Goal: Task Accomplishment & Management: Complete application form

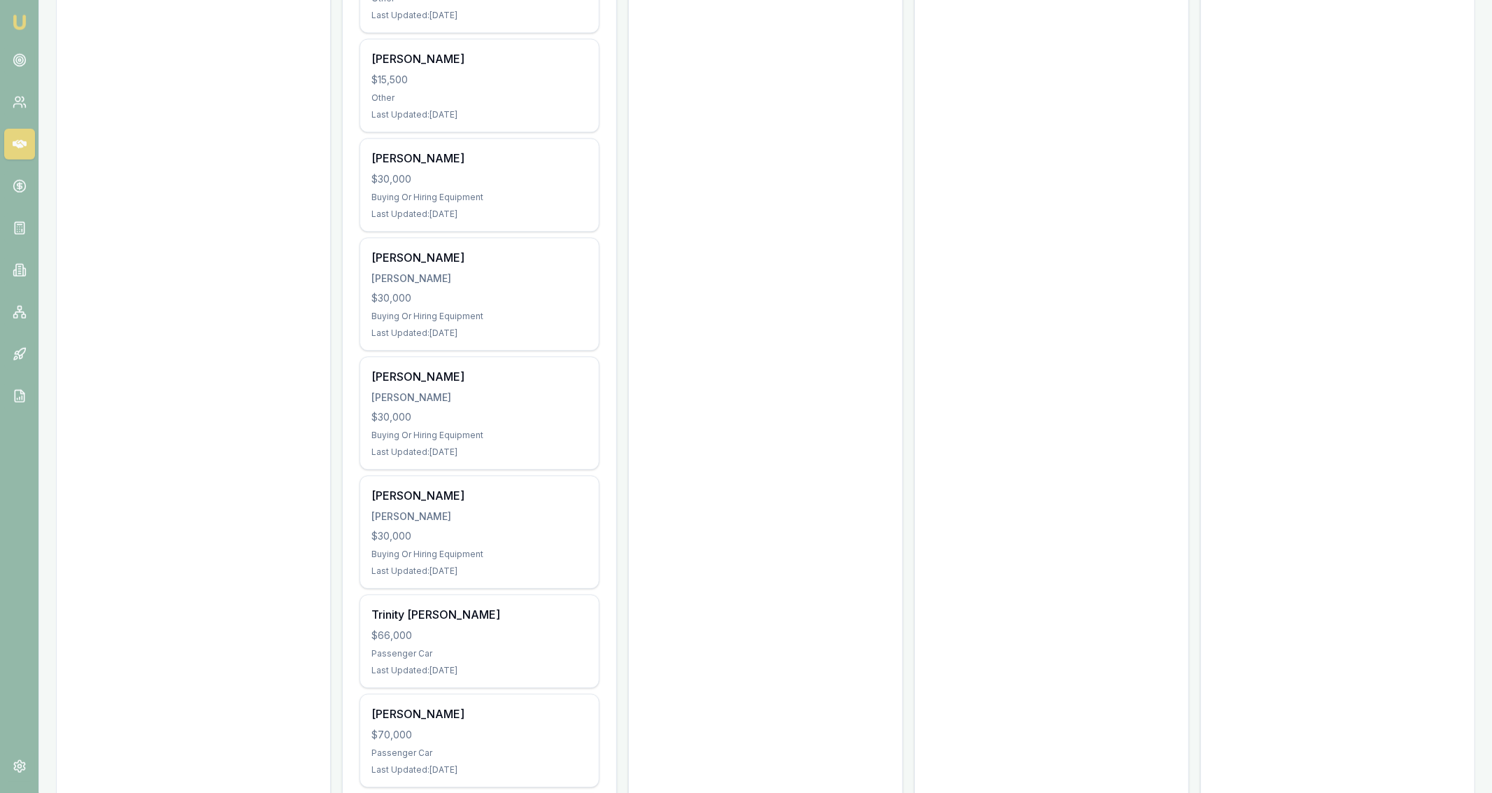
scroll to position [3139, 0]
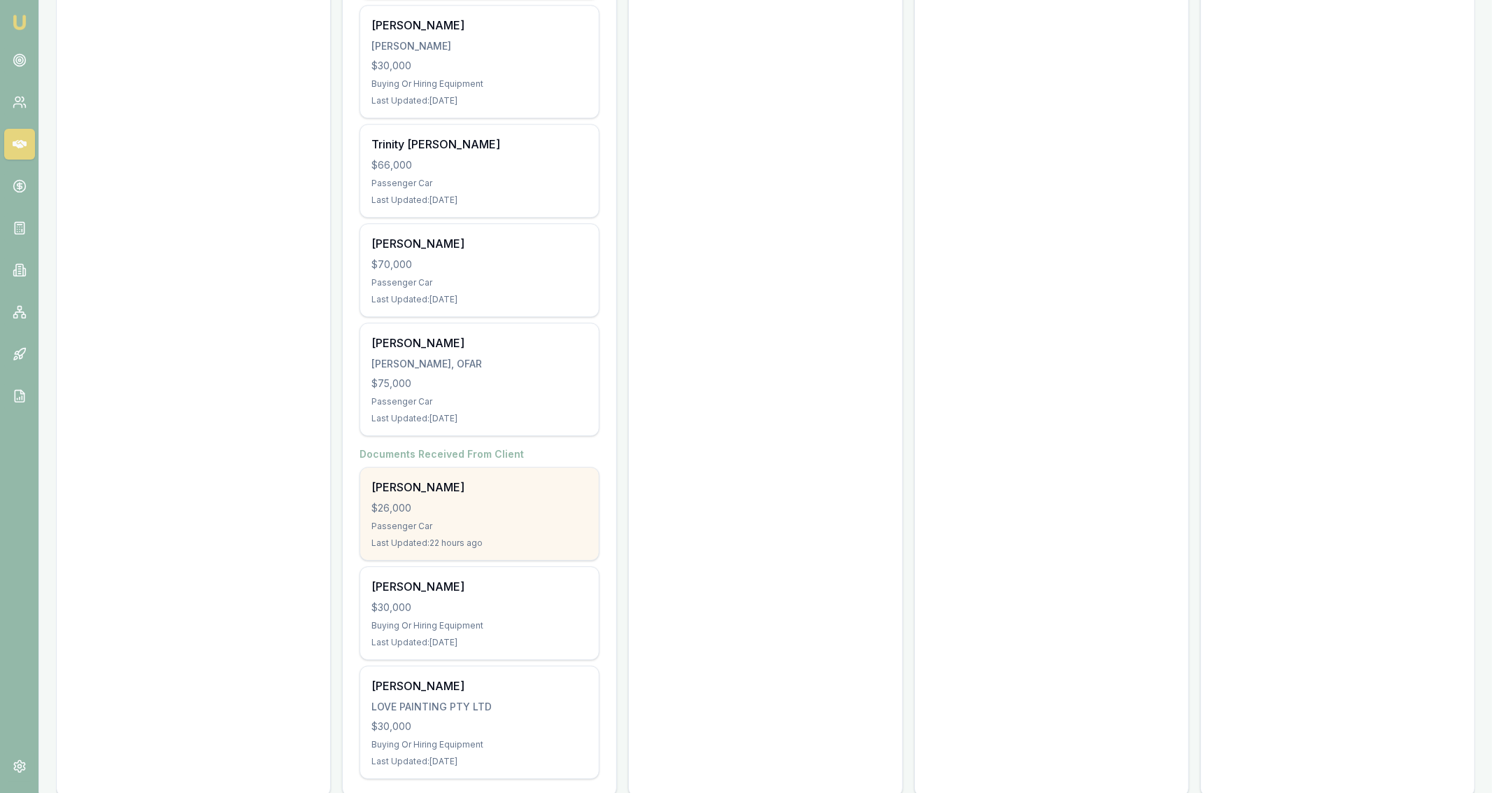
click at [513, 501] on div "$26,000" at bounding box center [480, 508] width 216 height 14
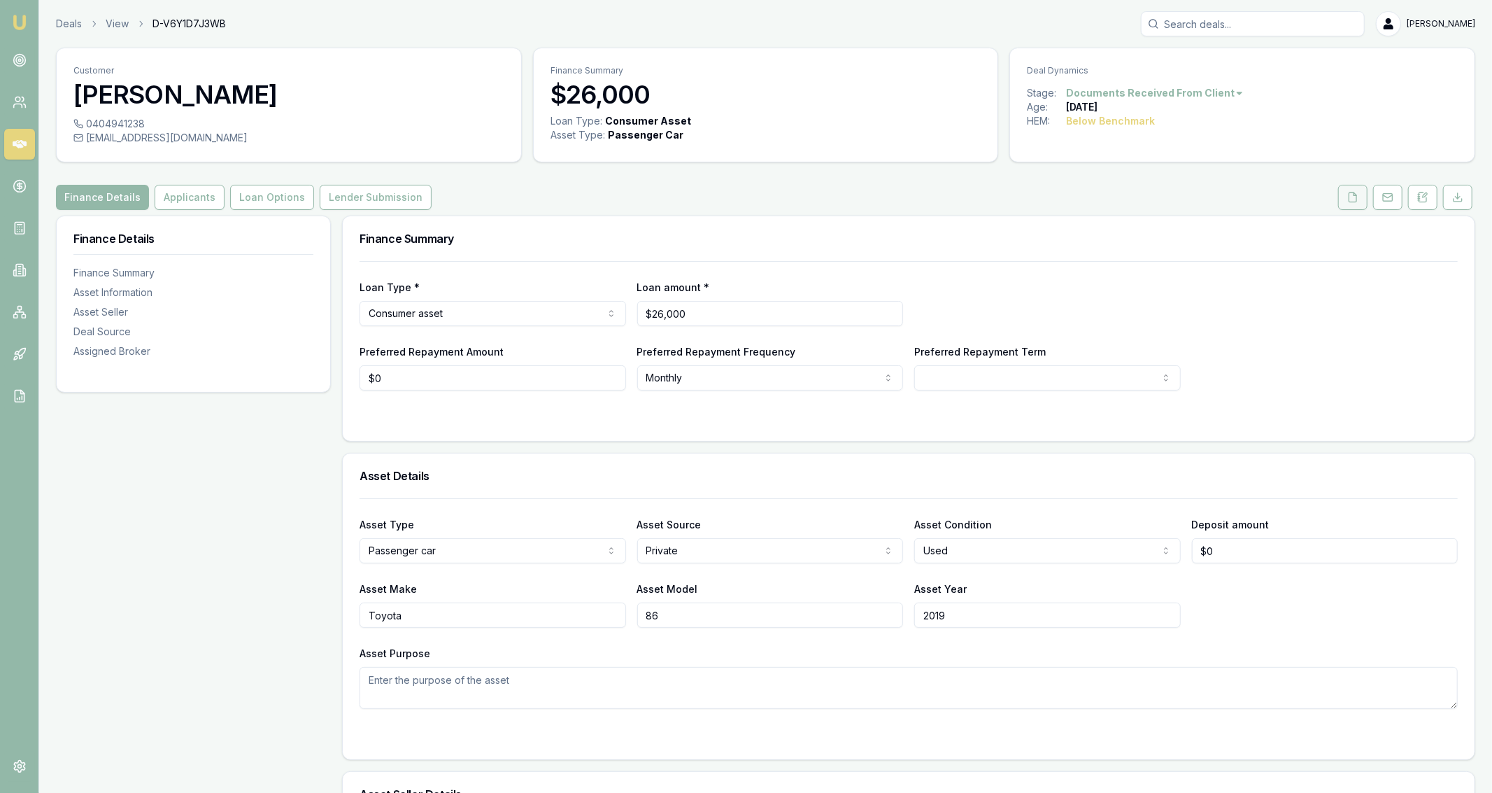
click at [1348, 209] on button at bounding box center [1353, 197] width 29 height 25
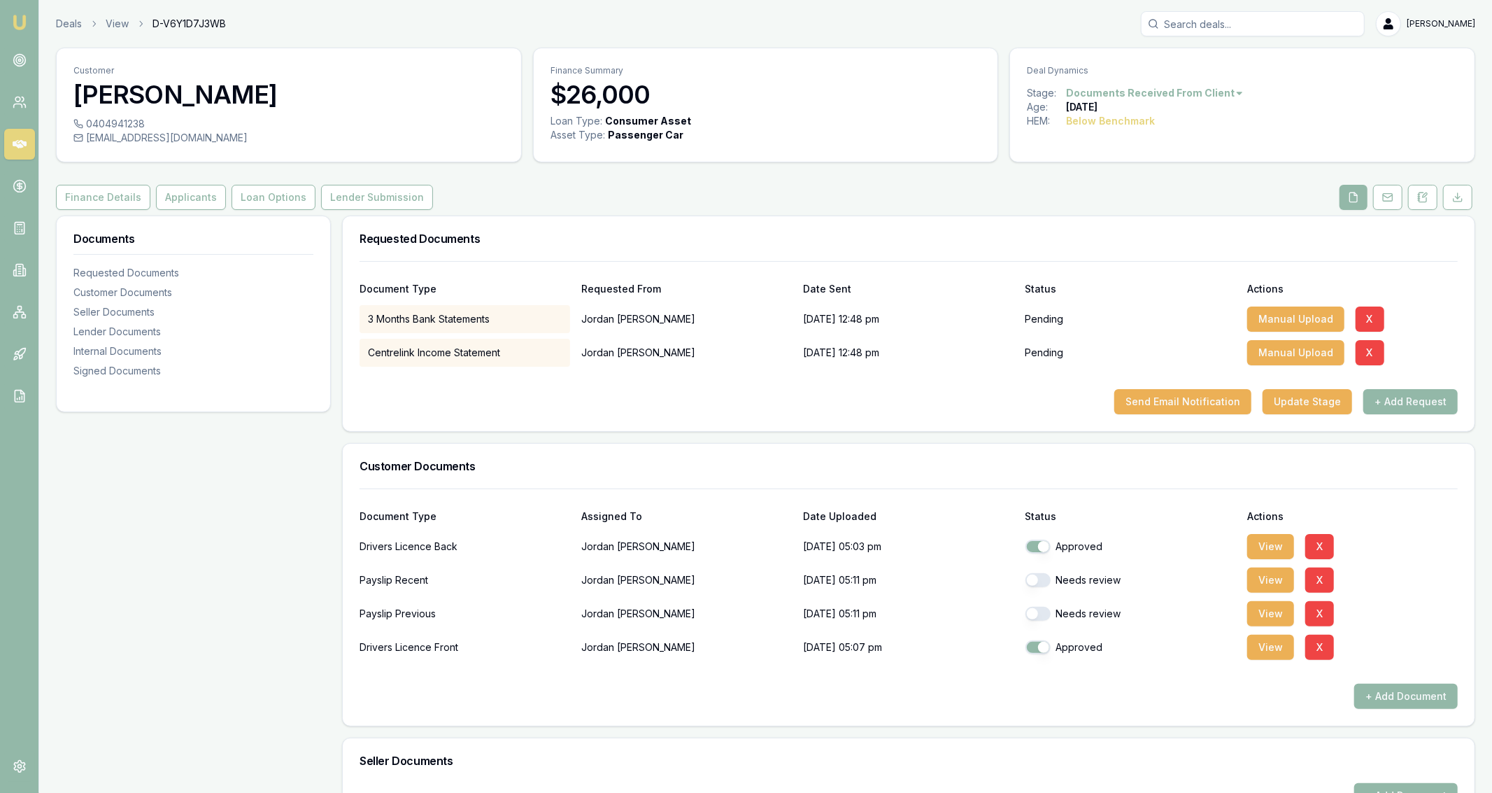
click at [1180, 414] on div "Document Type Requested From Date Sent Status Actions 3 Months Bank Statements …" at bounding box center [909, 346] width 1132 height 170
click at [1180, 409] on button "Send Email Notification" at bounding box center [1183, 401] width 137 height 25
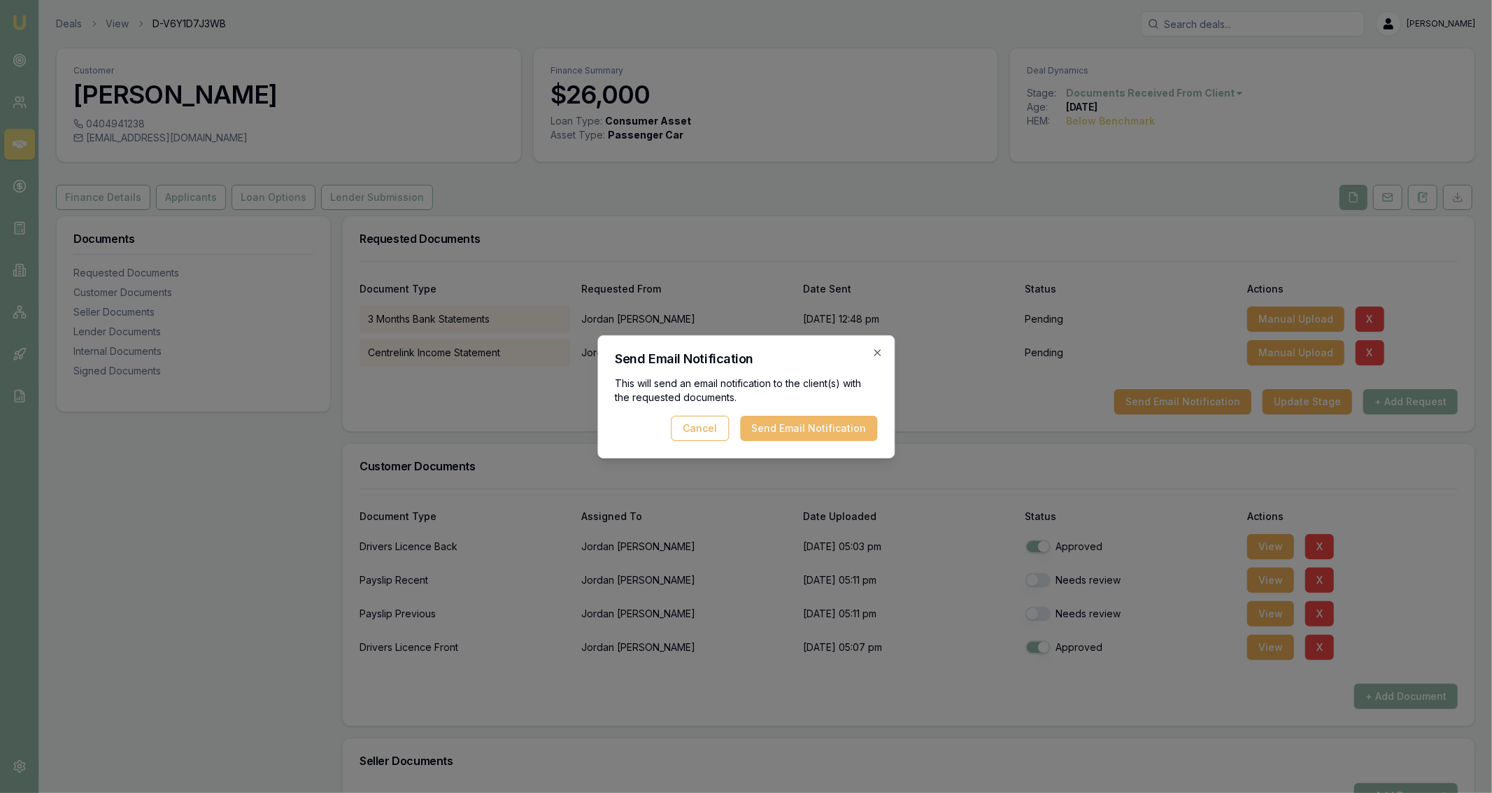
click at [869, 425] on button "Send Email Notification" at bounding box center [808, 428] width 137 height 25
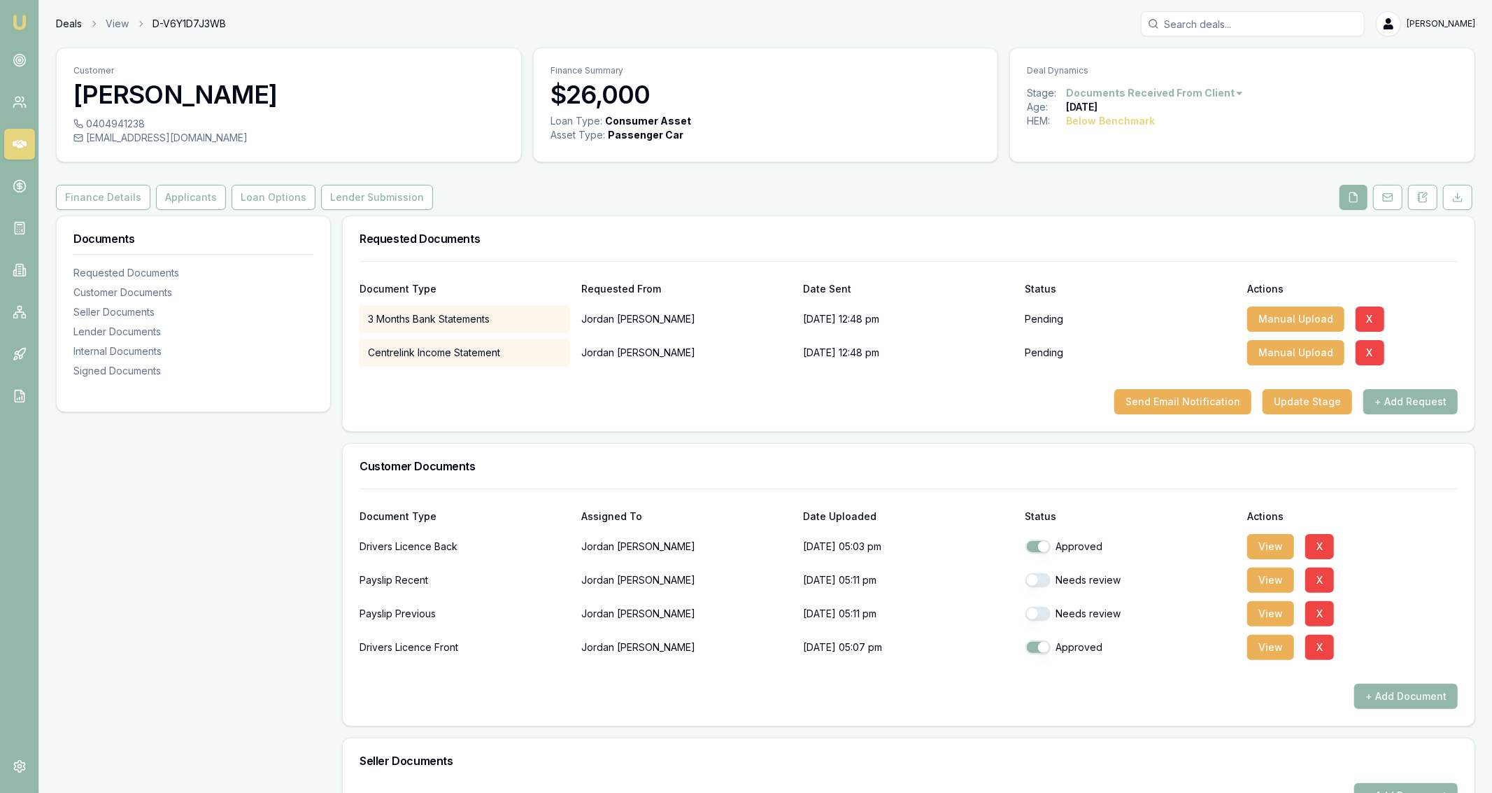
click at [66, 22] on link "Deals" at bounding box center [69, 24] width 26 height 14
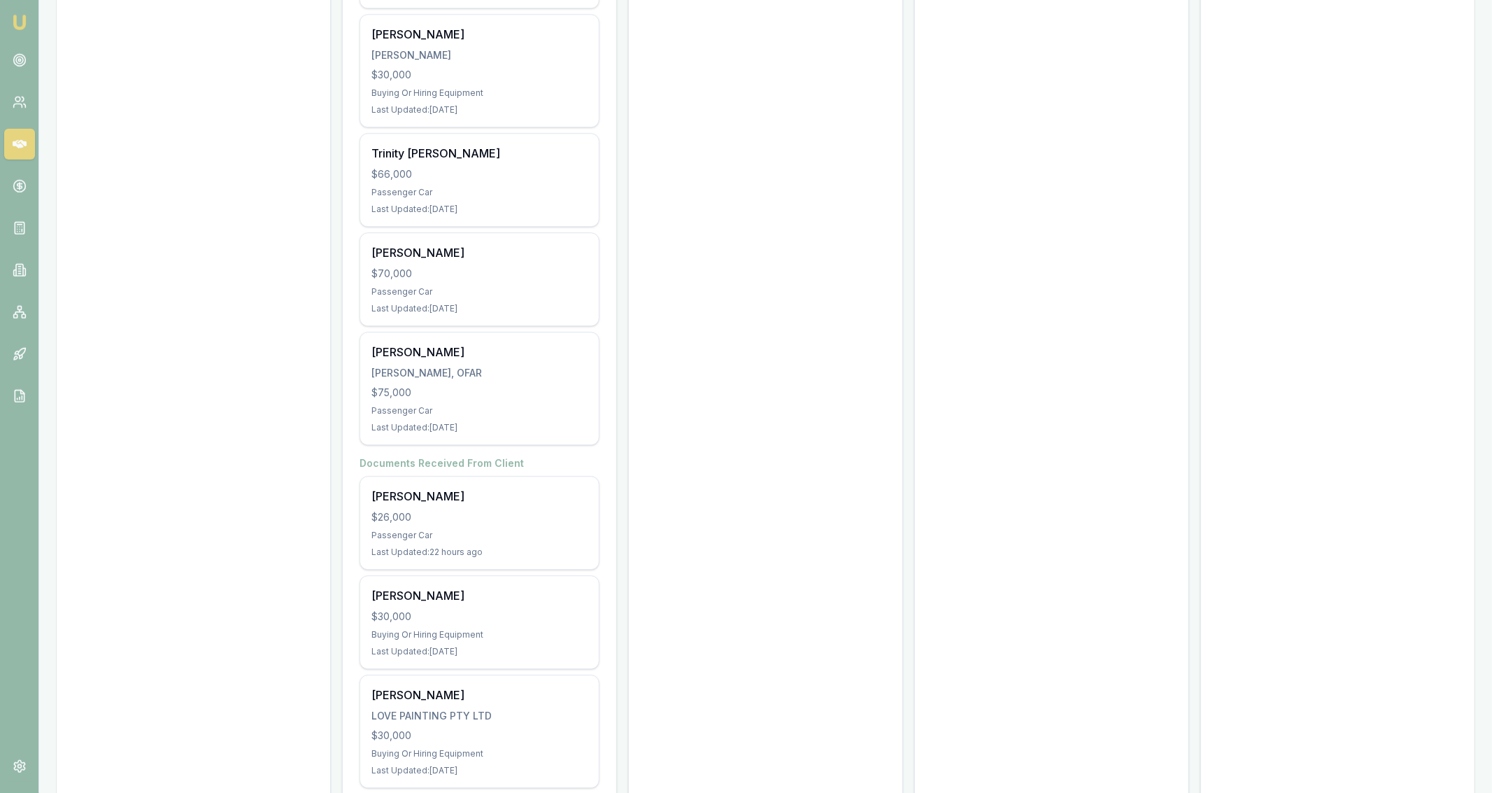
scroll to position [3139, 0]
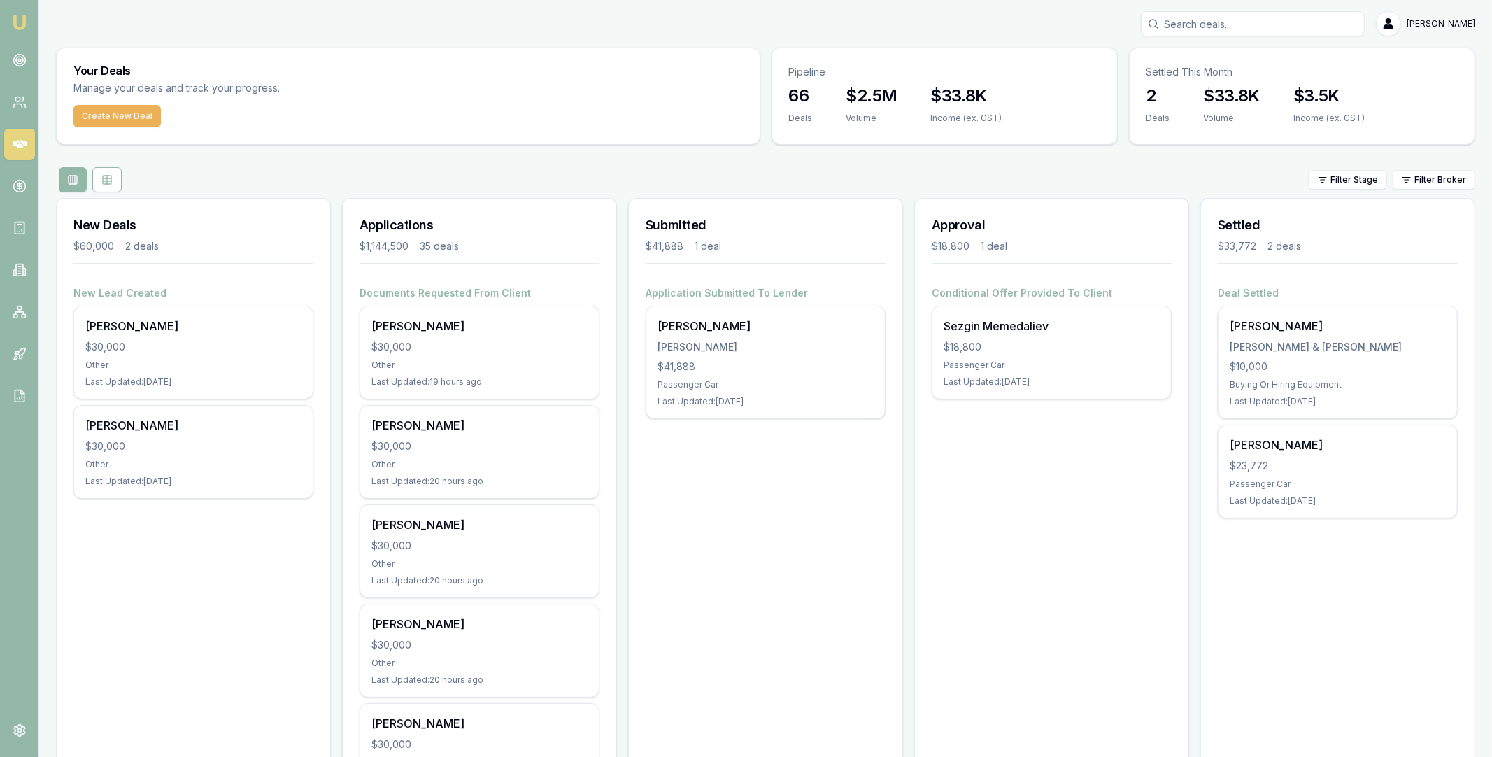
scroll to position [640, 0]
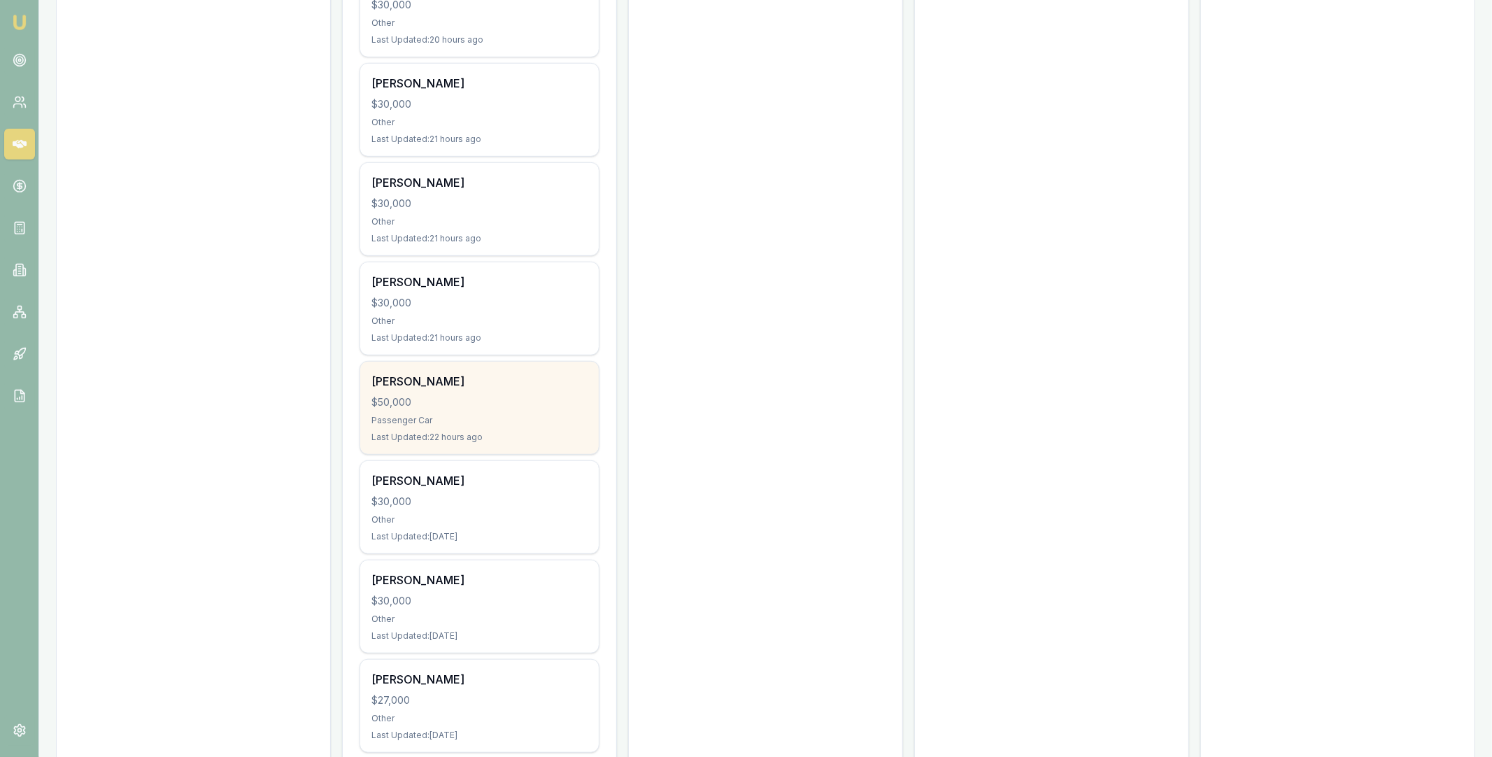
click at [544, 439] on div "Last Updated: 22 hours ago" at bounding box center [480, 437] width 216 height 11
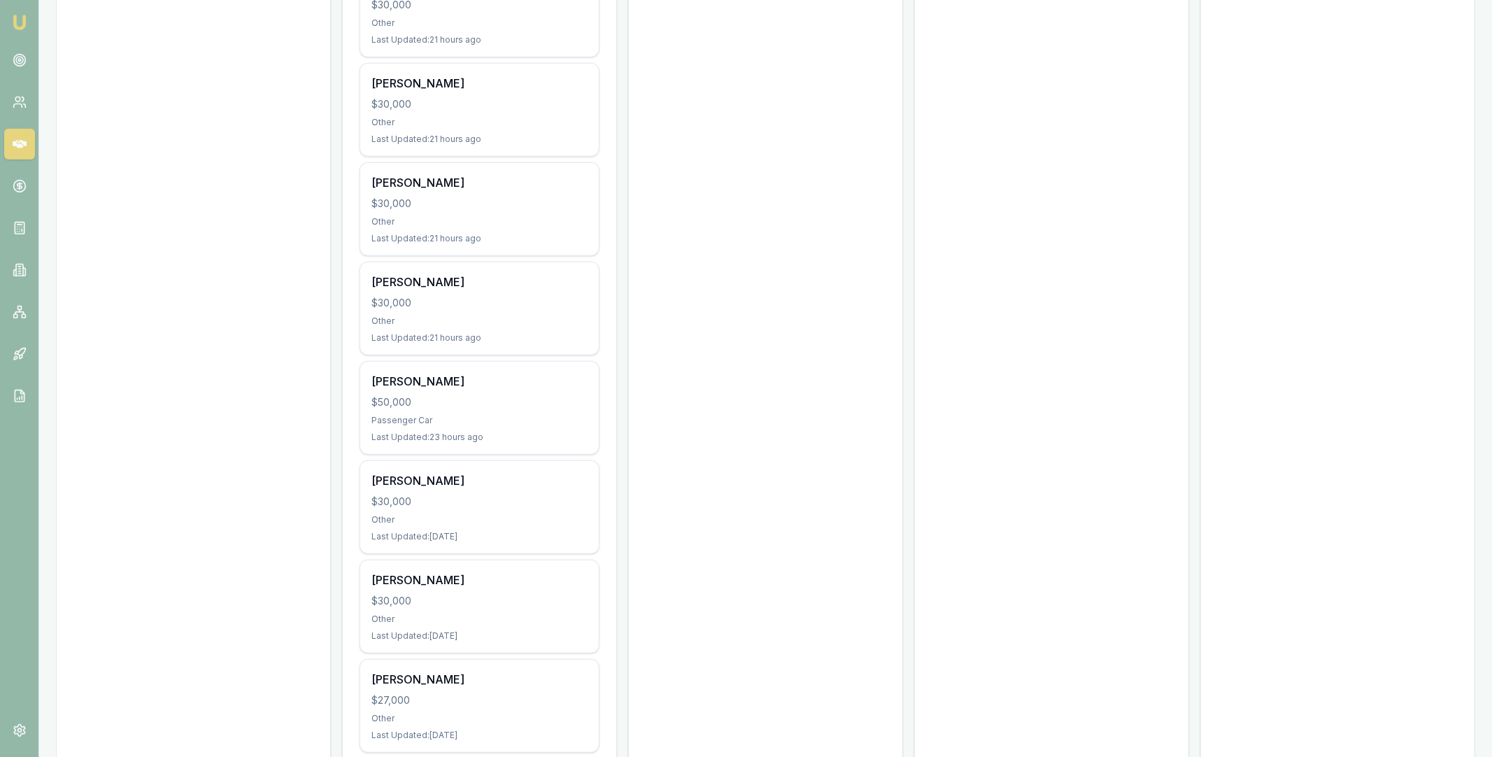
scroll to position [0, 0]
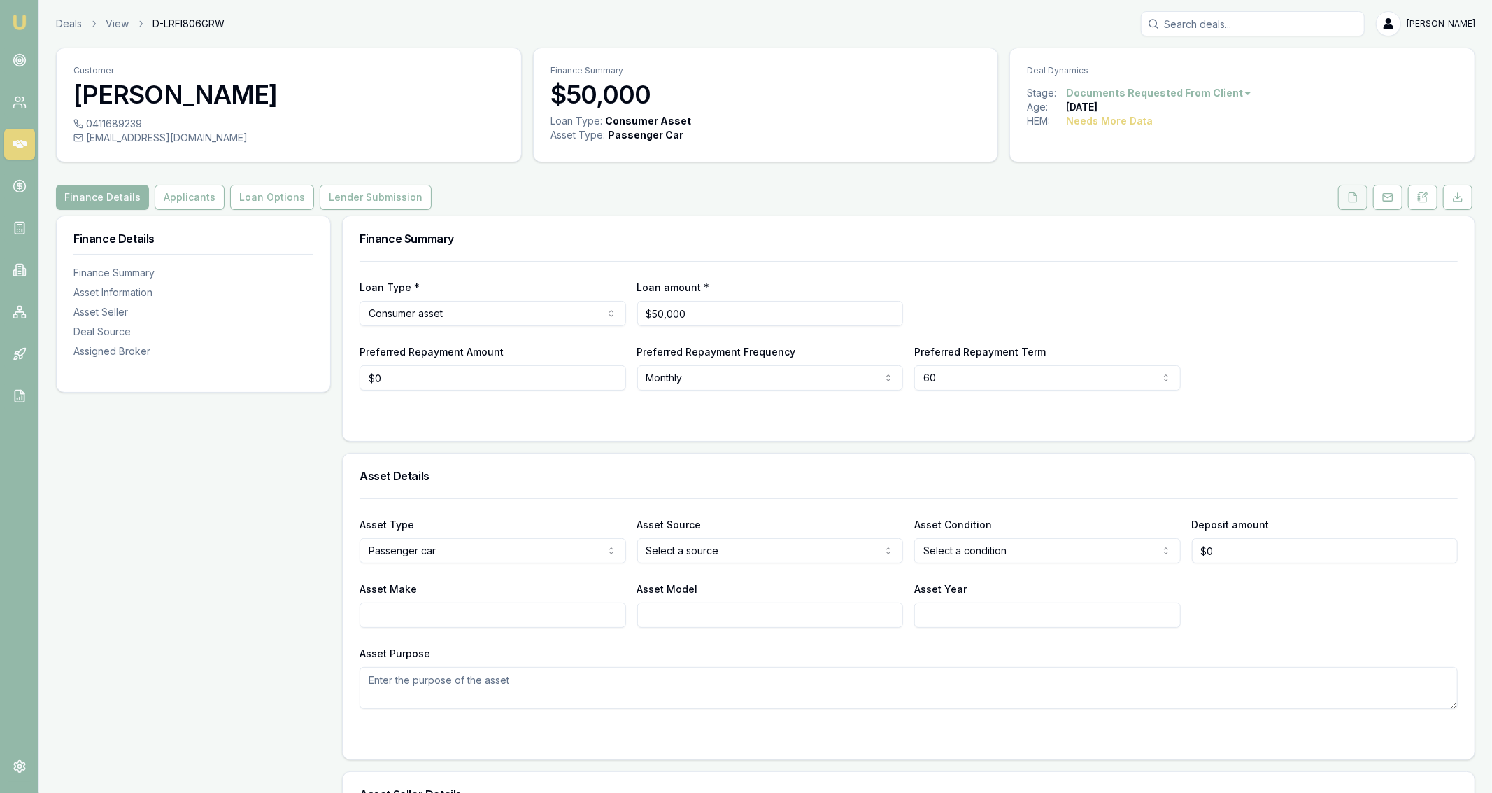
click at [1353, 205] on button at bounding box center [1353, 197] width 29 height 25
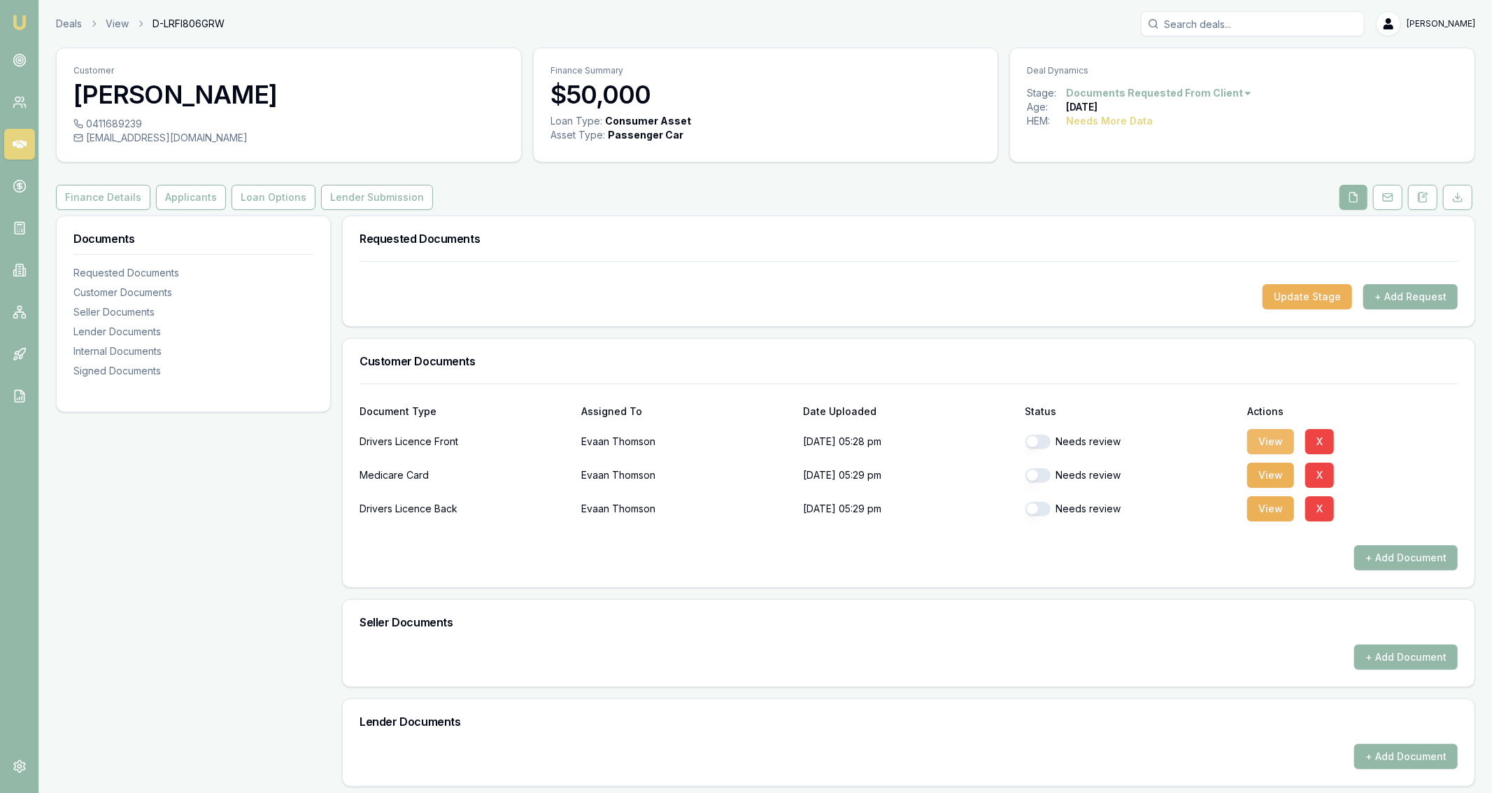
click at [1258, 449] on button "View" at bounding box center [1271, 441] width 47 height 25
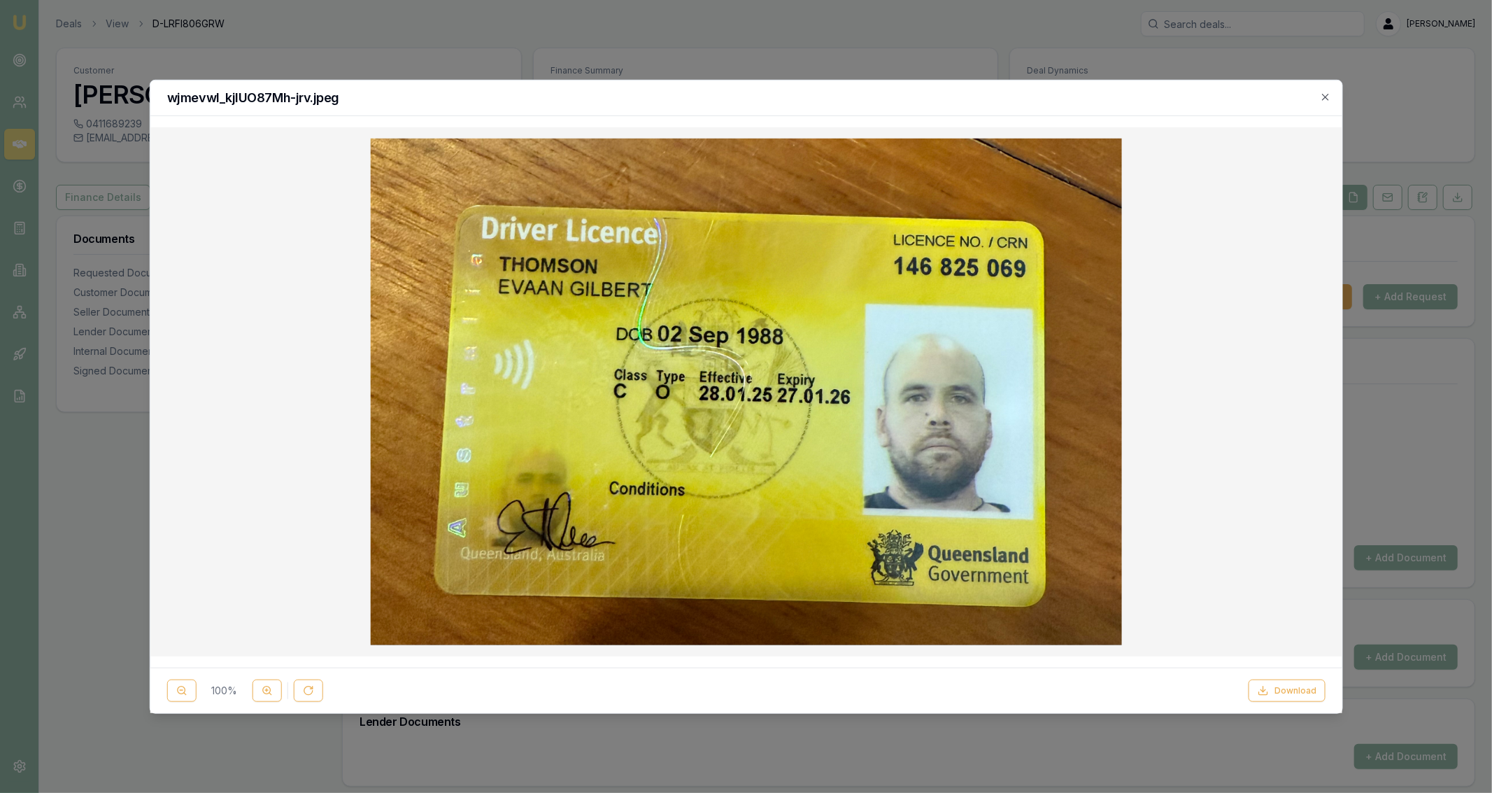
click at [1071, 53] on div at bounding box center [746, 396] width 1492 height 793
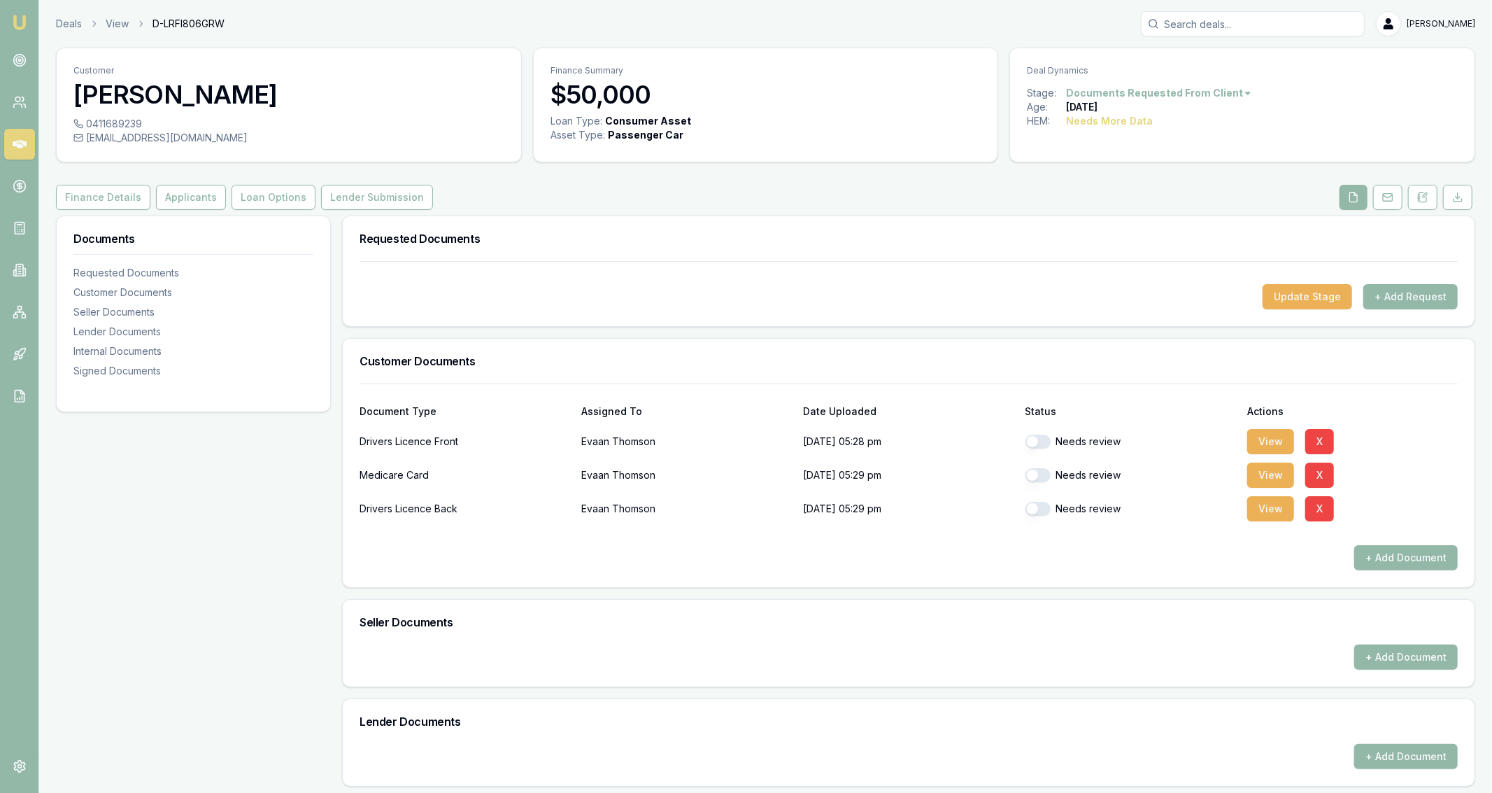
scroll to position [297, 0]
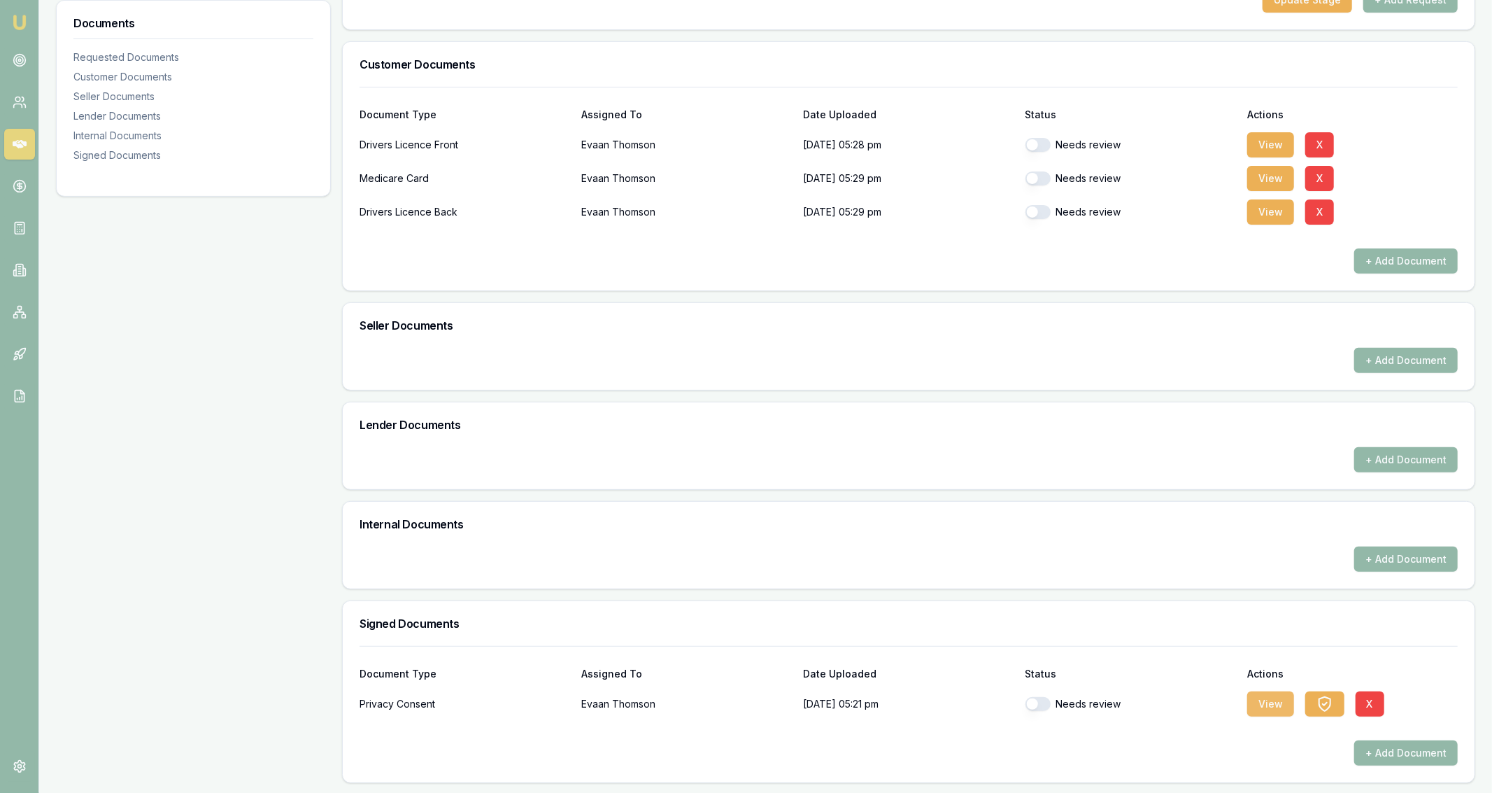
click at [1275, 709] on button "View" at bounding box center [1271, 703] width 47 height 25
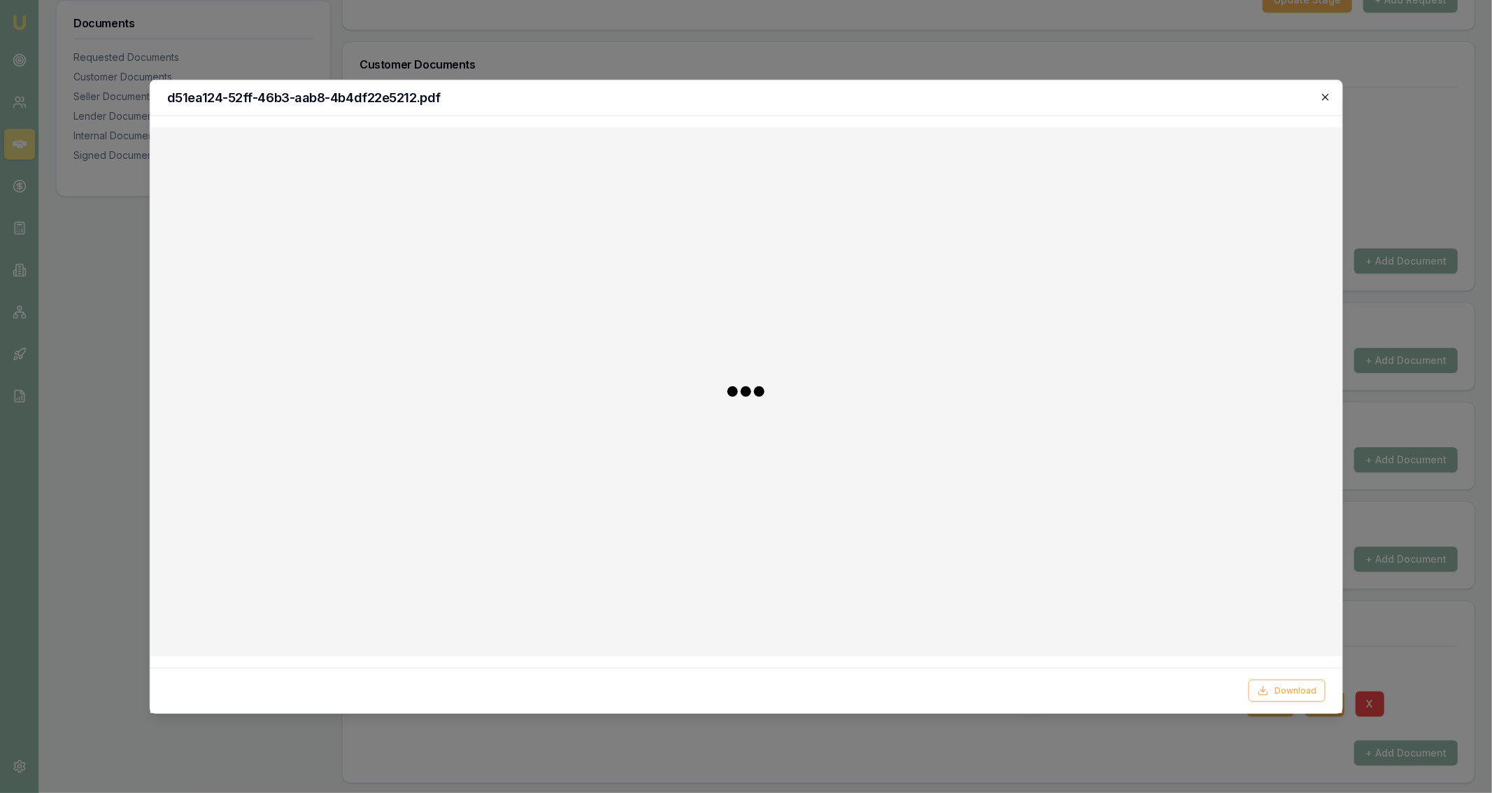
click at [1322, 97] on icon "button" at bounding box center [1325, 96] width 11 height 11
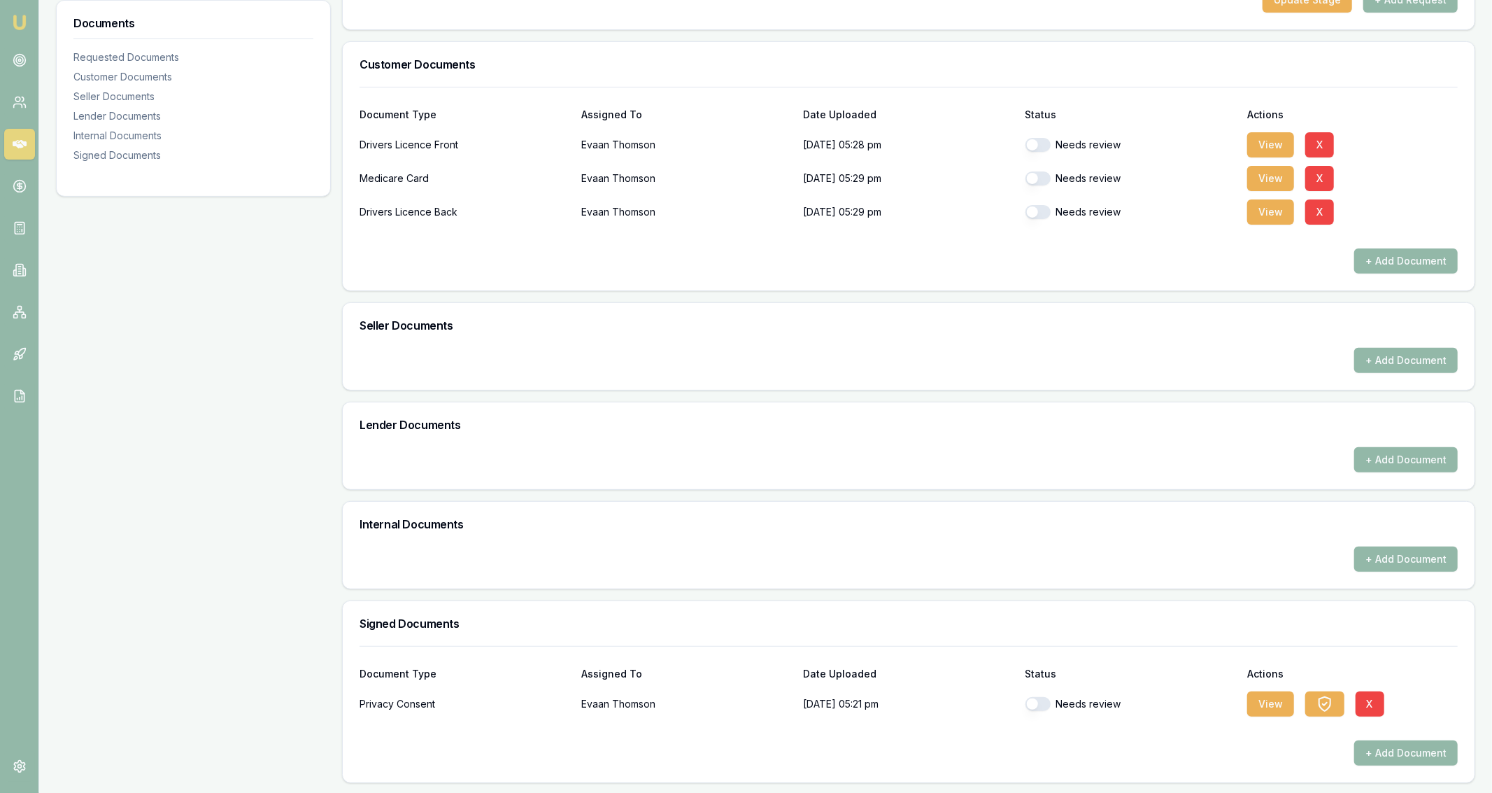
scroll to position [0, 0]
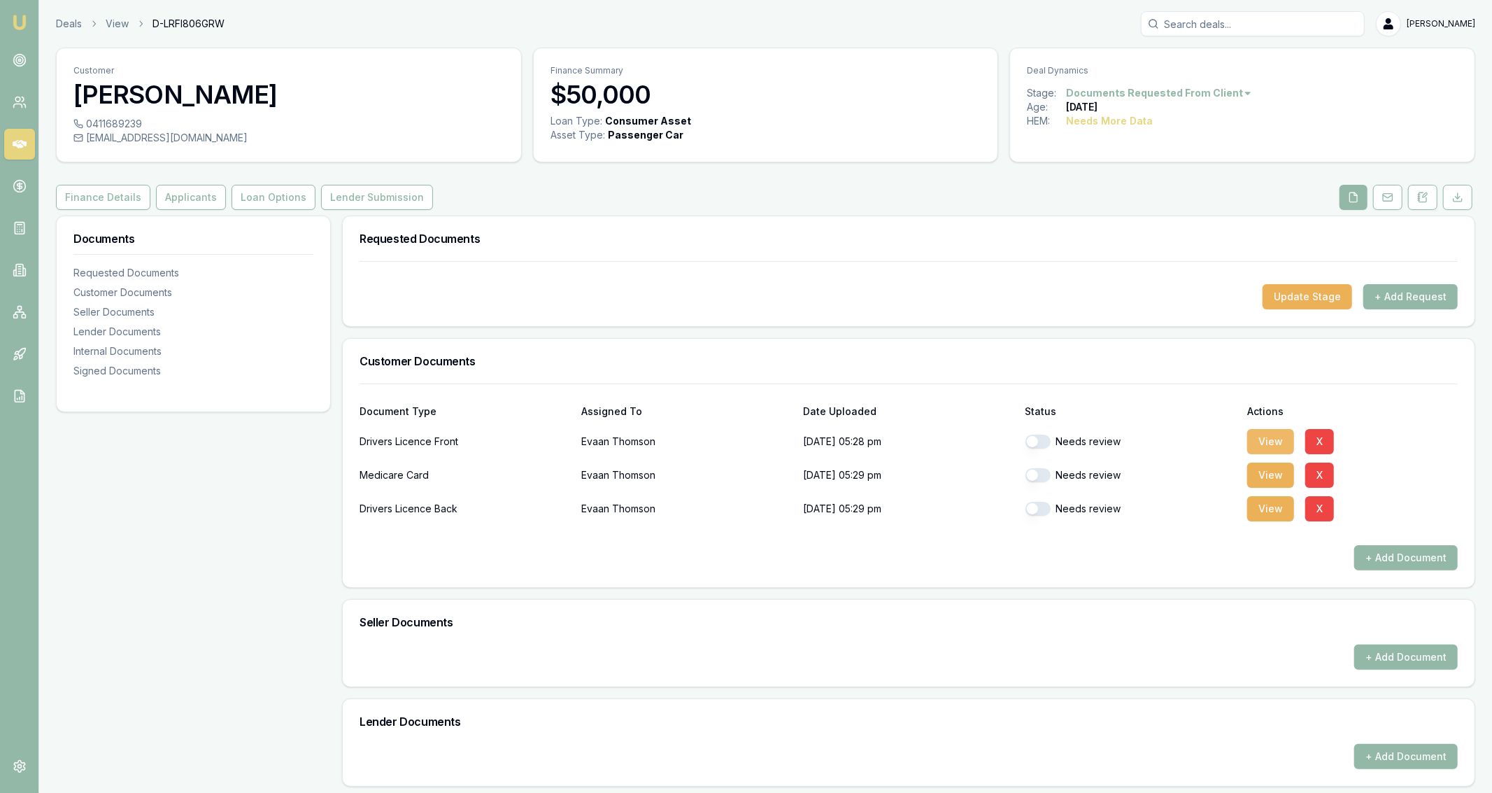
click at [1265, 443] on button "View" at bounding box center [1271, 441] width 47 height 25
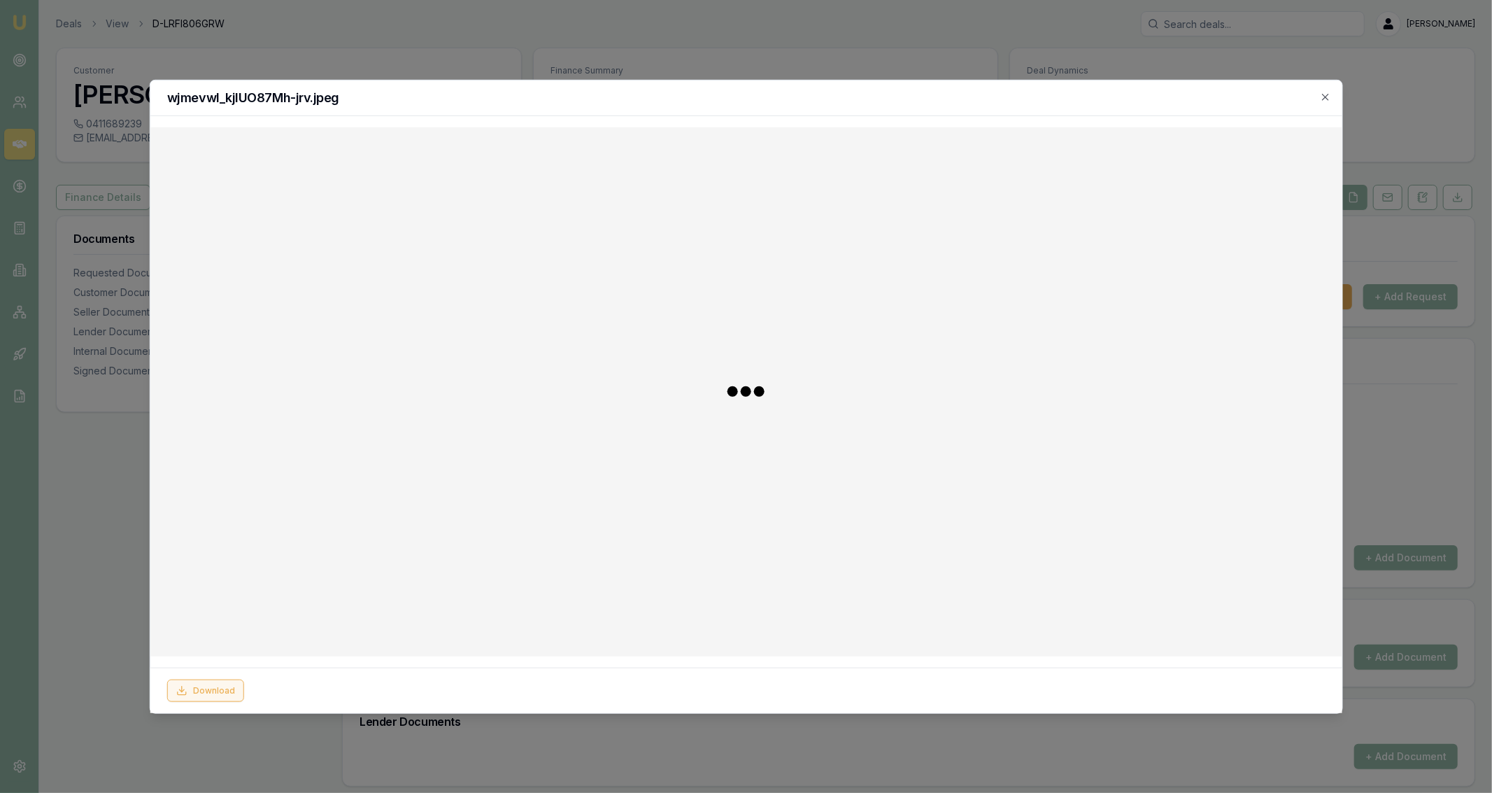
click at [203, 691] on button "Download" at bounding box center [205, 690] width 77 height 22
click at [898, 94] on h2 "wjmevwl_kjlUO87Mh-jrv.jpeg" at bounding box center [746, 97] width 1159 height 13
click at [916, 64] on div at bounding box center [746, 396] width 1492 height 793
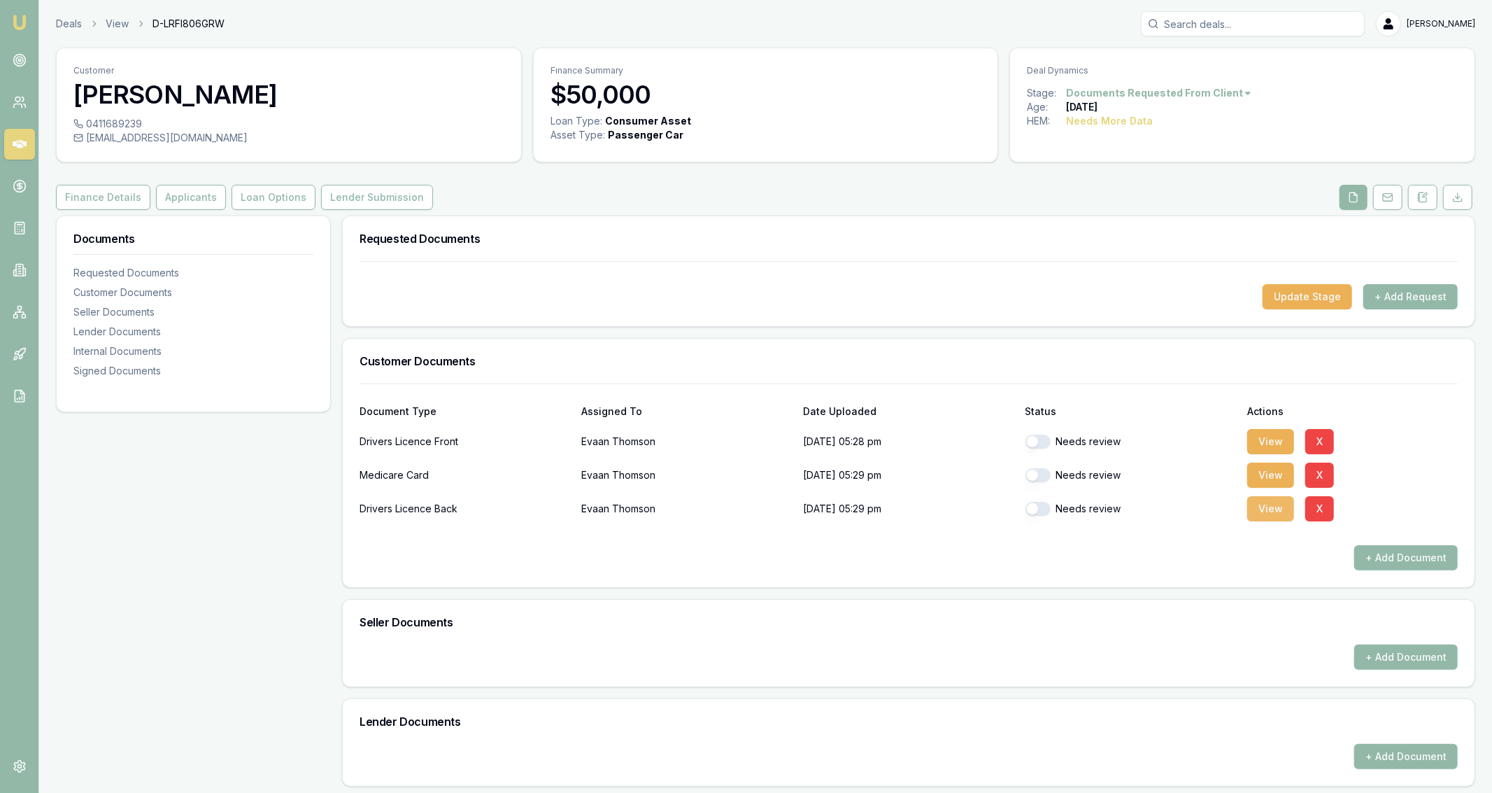
click at [1258, 509] on button "View" at bounding box center [1271, 508] width 47 height 25
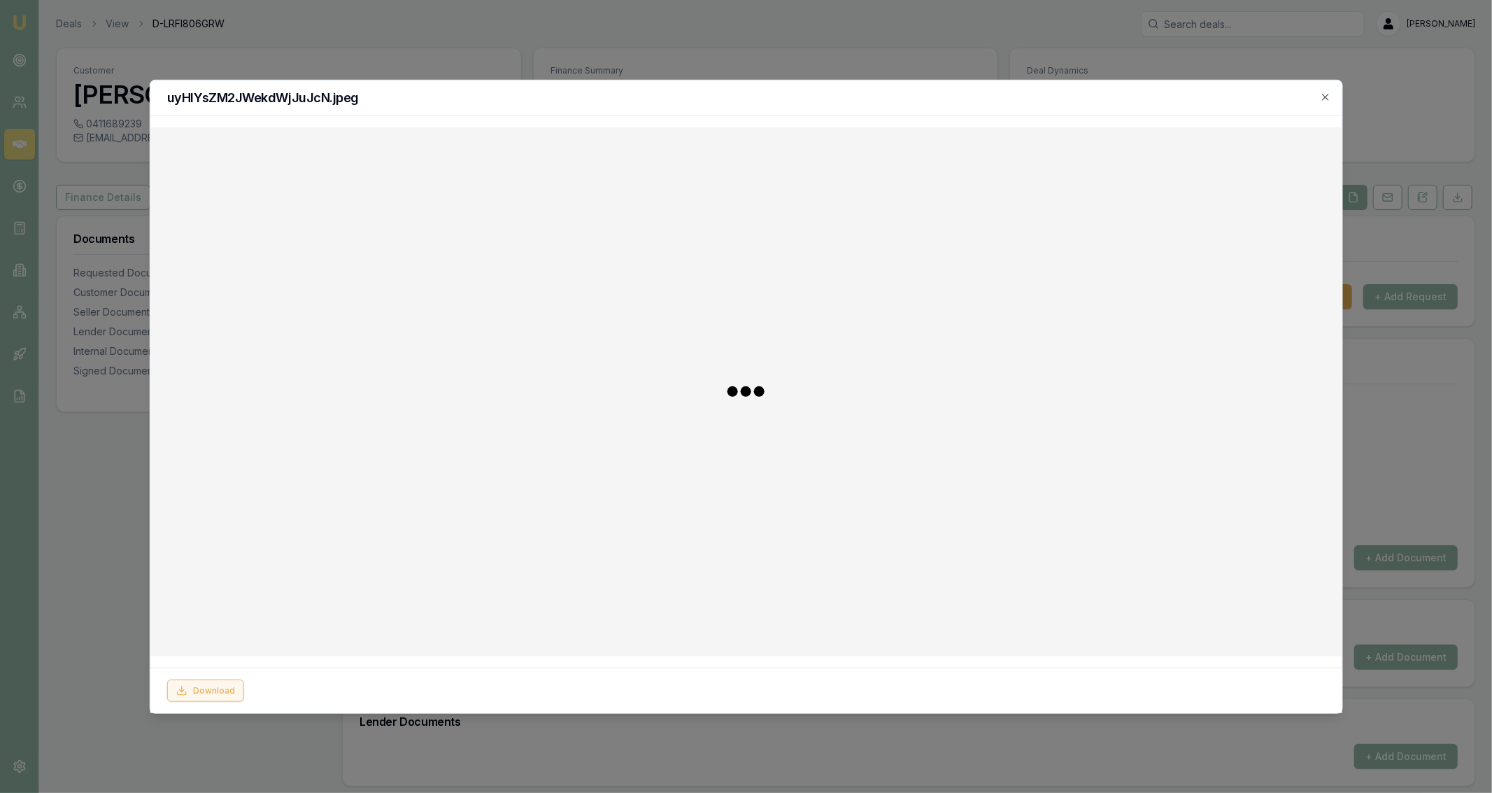
click at [185, 692] on icon at bounding box center [181, 693] width 8 height 3
click at [118, 579] on div at bounding box center [746, 396] width 1492 height 793
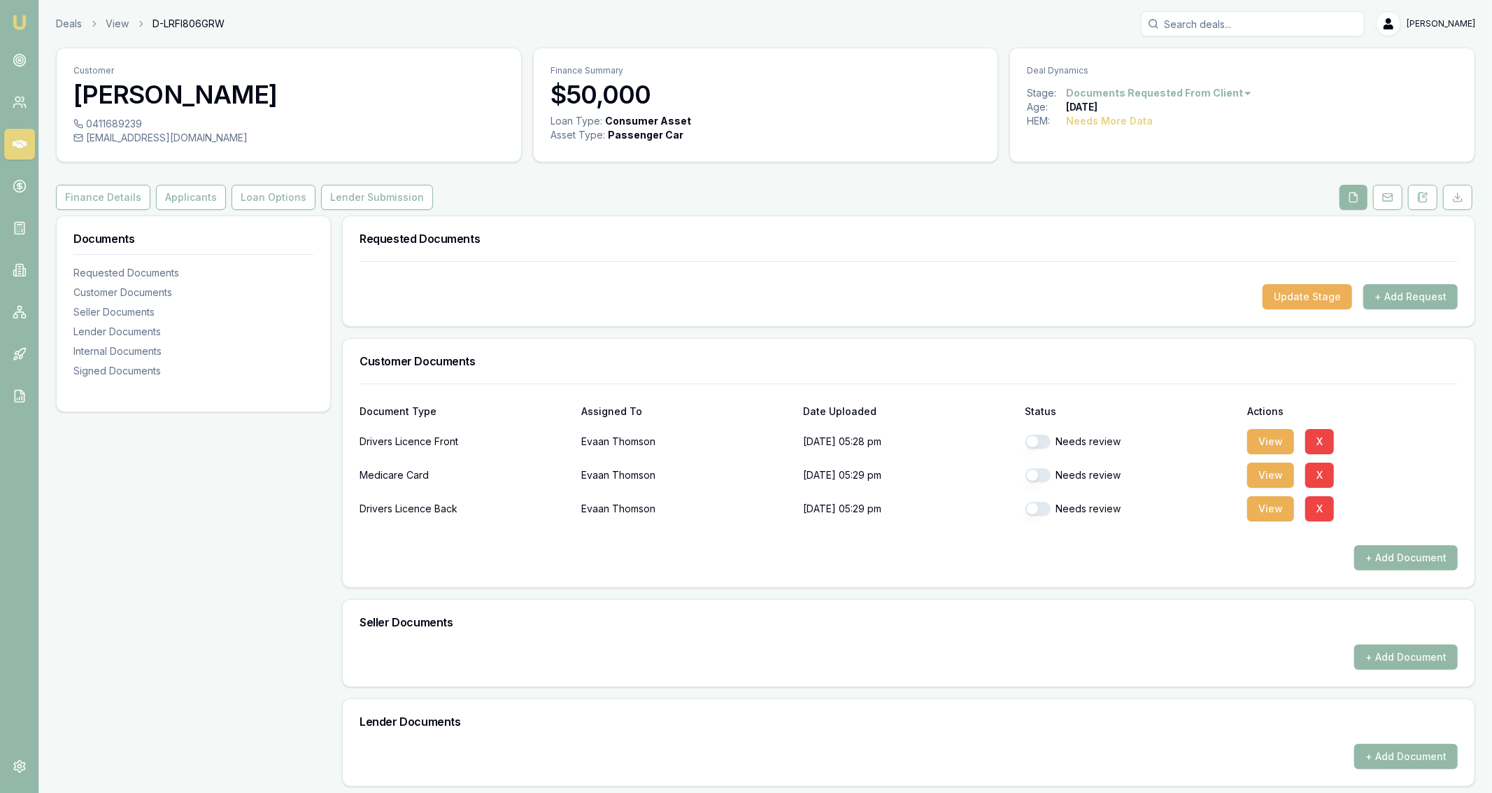
scroll to position [297, 0]
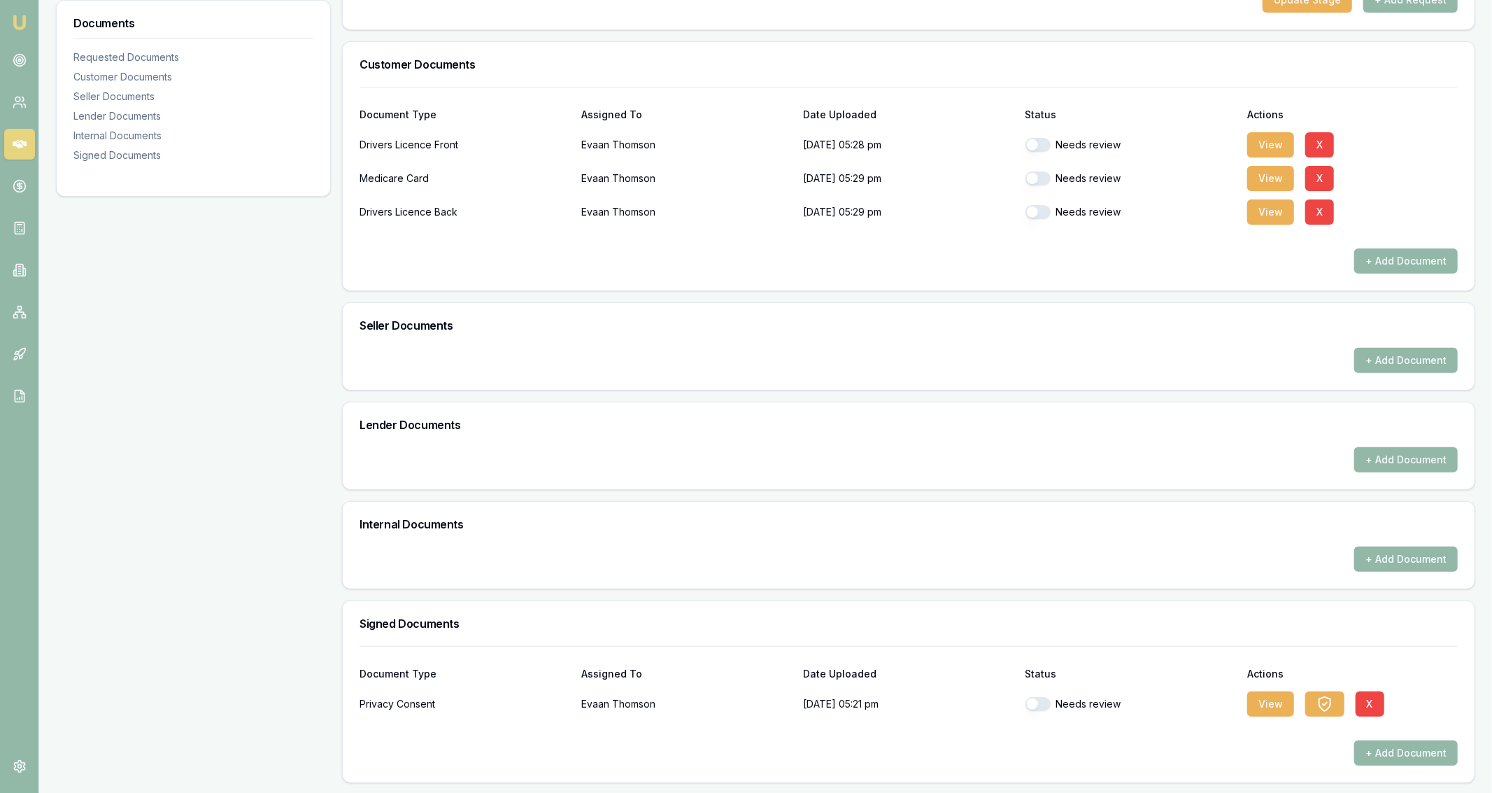
click at [1045, 142] on button "button" at bounding box center [1038, 145] width 25 height 14
checkbox input "true"
click at [1041, 176] on button "button" at bounding box center [1038, 178] width 25 height 14
checkbox input "true"
checkbox input "false"
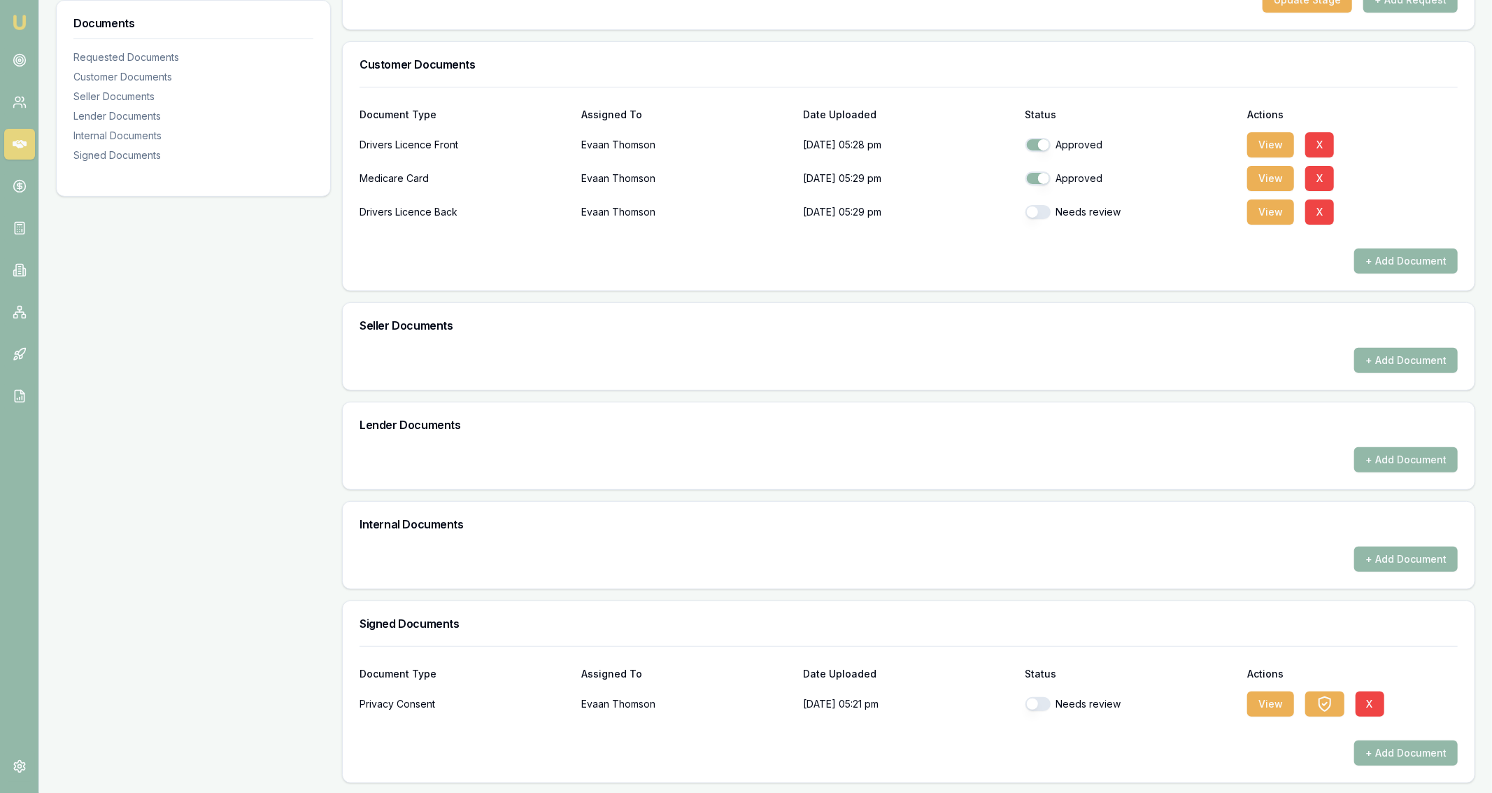
click at [1038, 212] on button "button" at bounding box center [1038, 212] width 25 height 14
click at [1048, 205] on div "Needs review" at bounding box center [1131, 212] width 211 height 14
click at [1044, 214] on button "button" at bounding box center [1038, 212] width 25 height 14
checkbox input "true"
click at [1041, 146] on button "button" at bounding box center [1038, 145] width 25 height 14
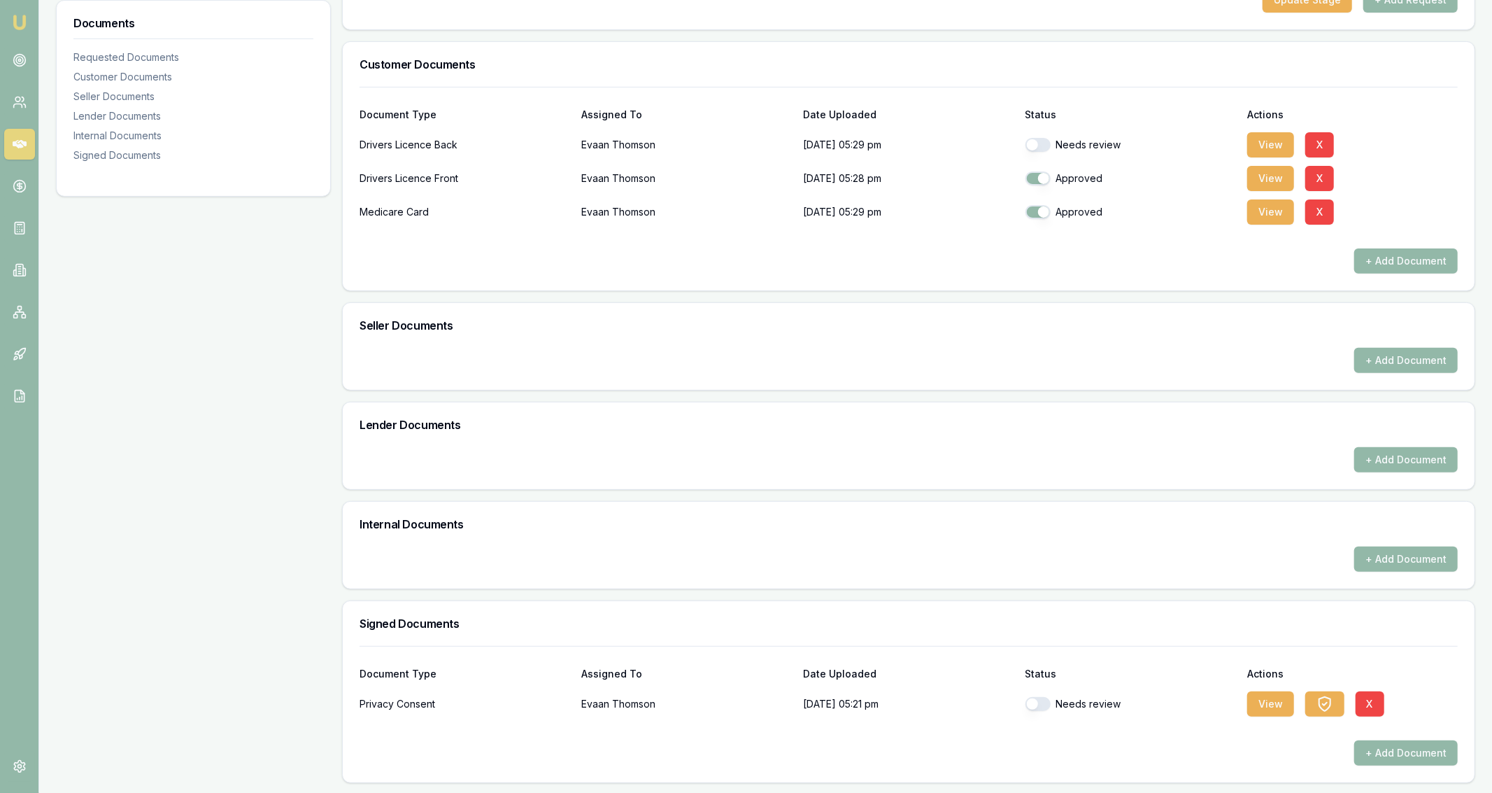
checkbox input "true"
click at [1036, 698] on button "button" at bounding box center [1038, 704] width 25 height 14
checkbox input "true"
click at [1269, 211] on button "View" at bounding box center [1271, 211] width 47 height 25
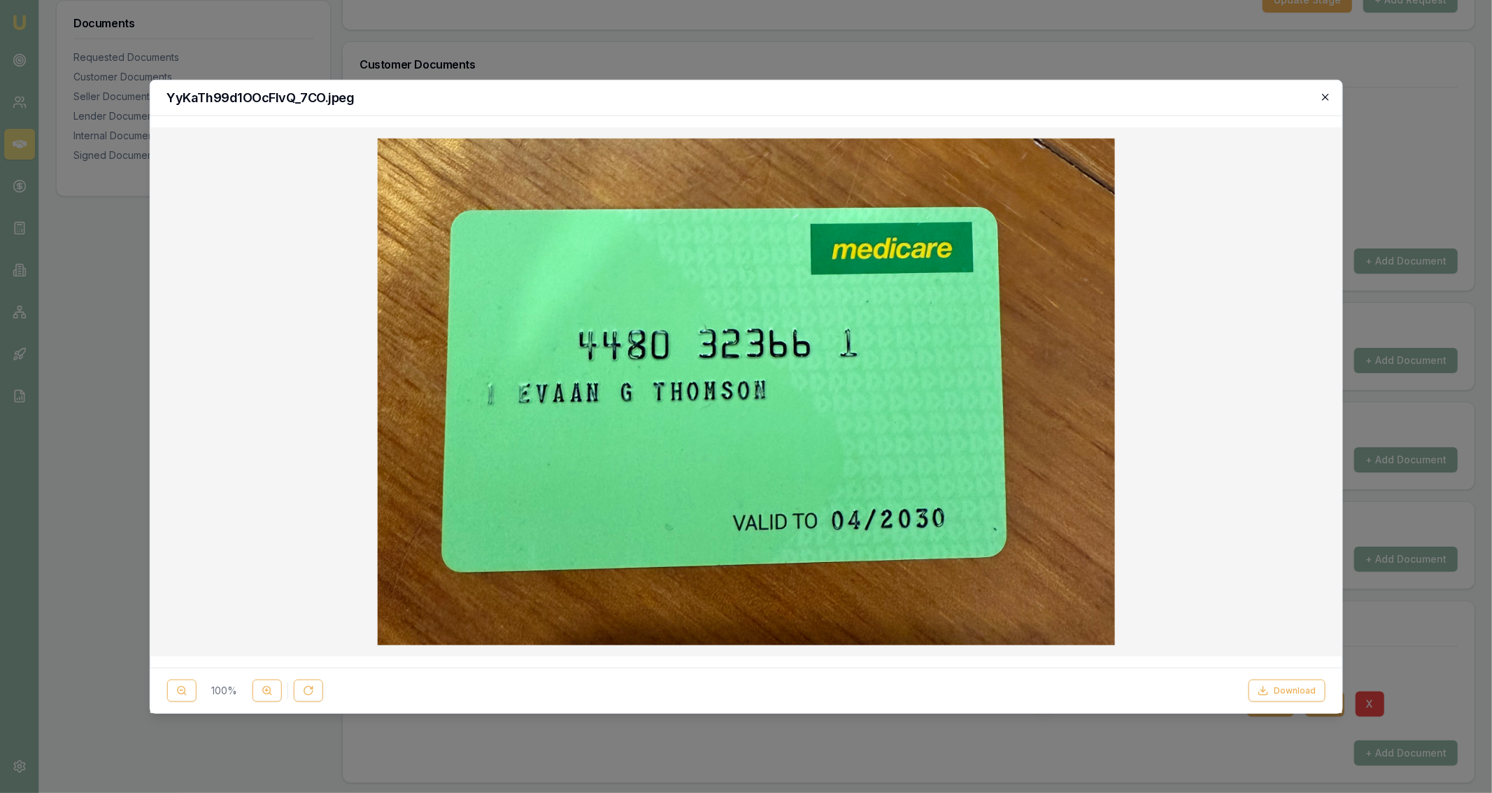
click at [1325, 97] on icon "button" at bounding box center [1325, 96] width 11 height 11
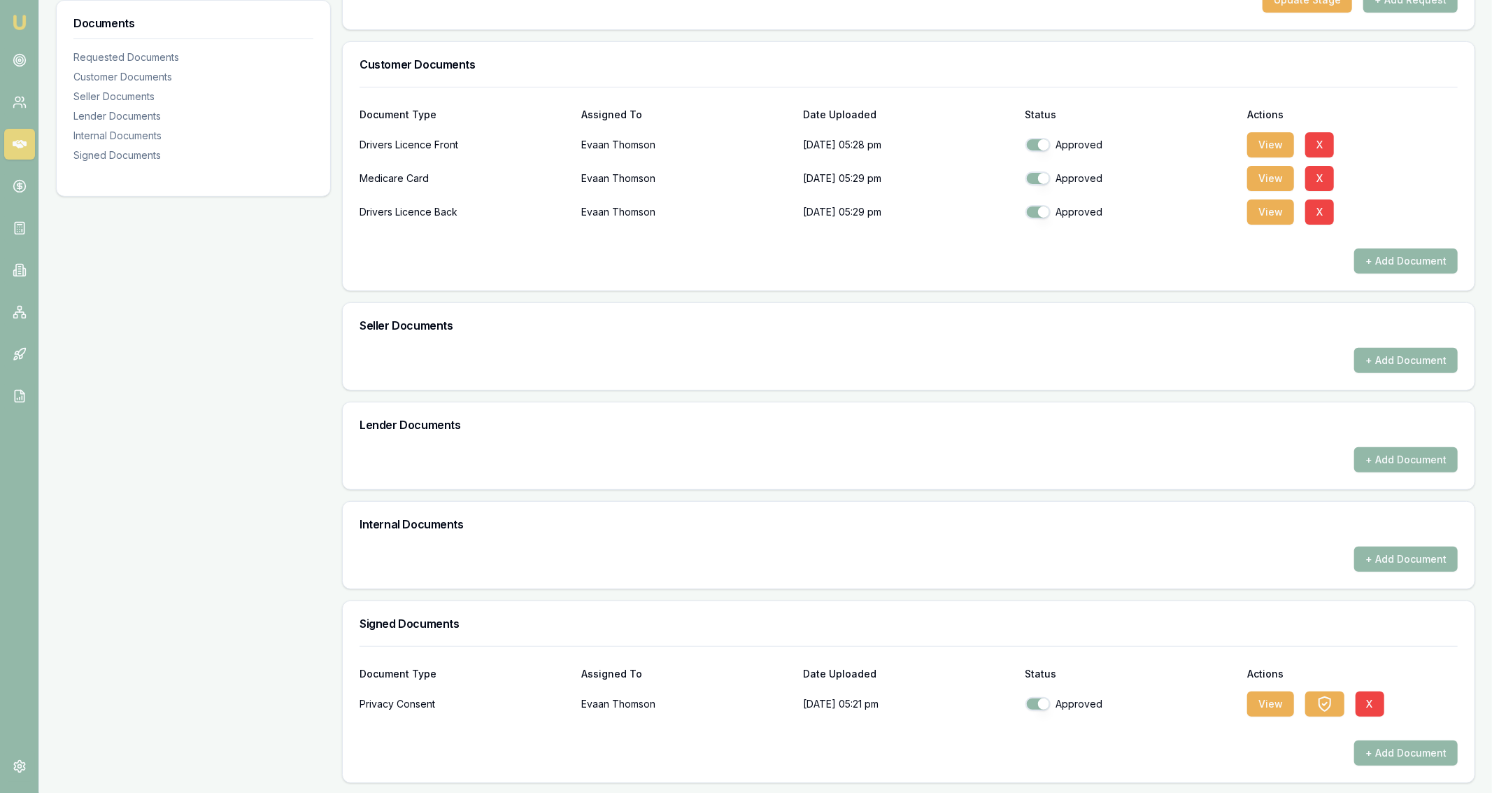
scroll to position [0, 0]
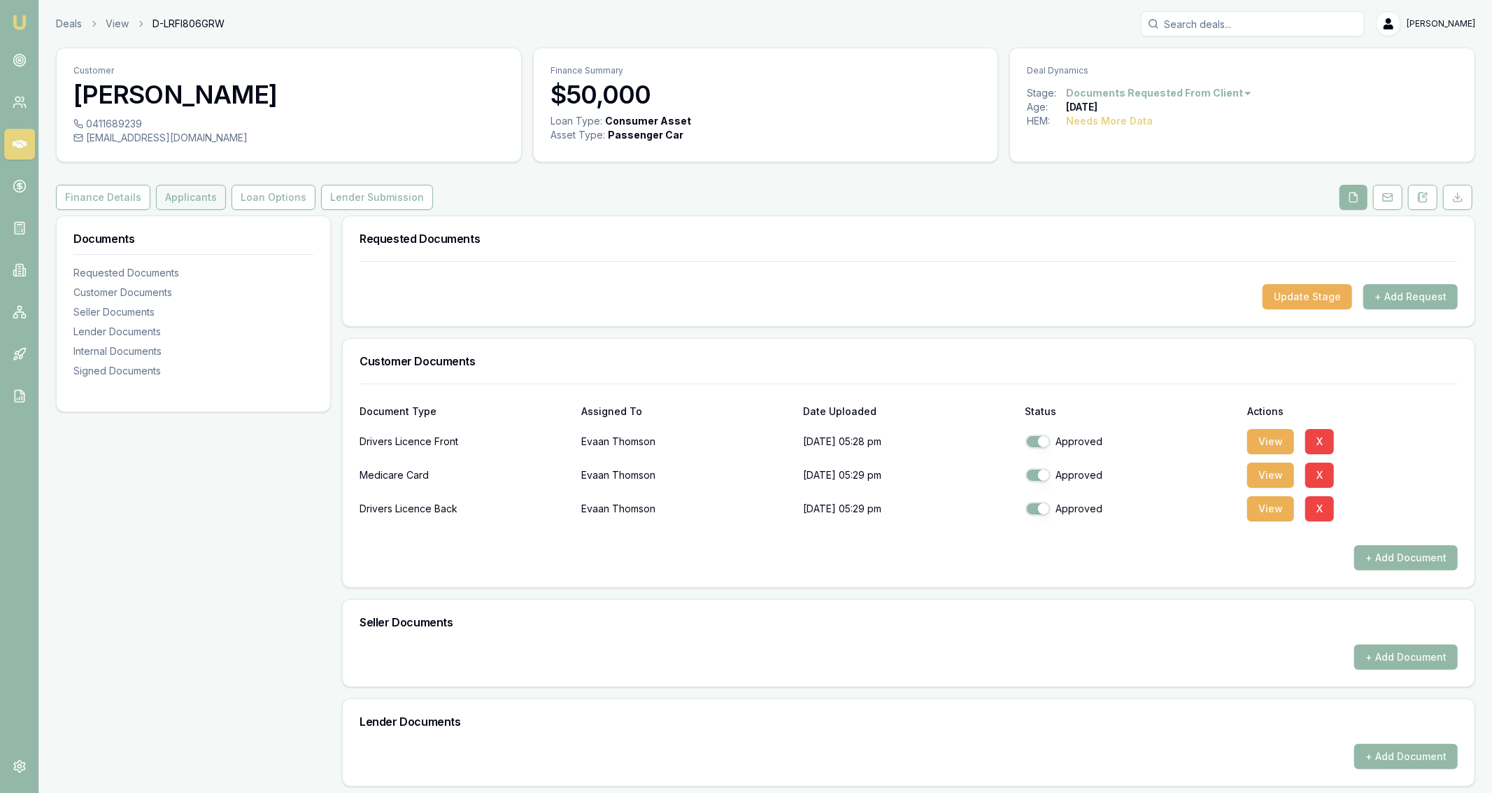
click at [210, 195] on button "Applicants" at bounding box center [191, 197] width 70 height 25
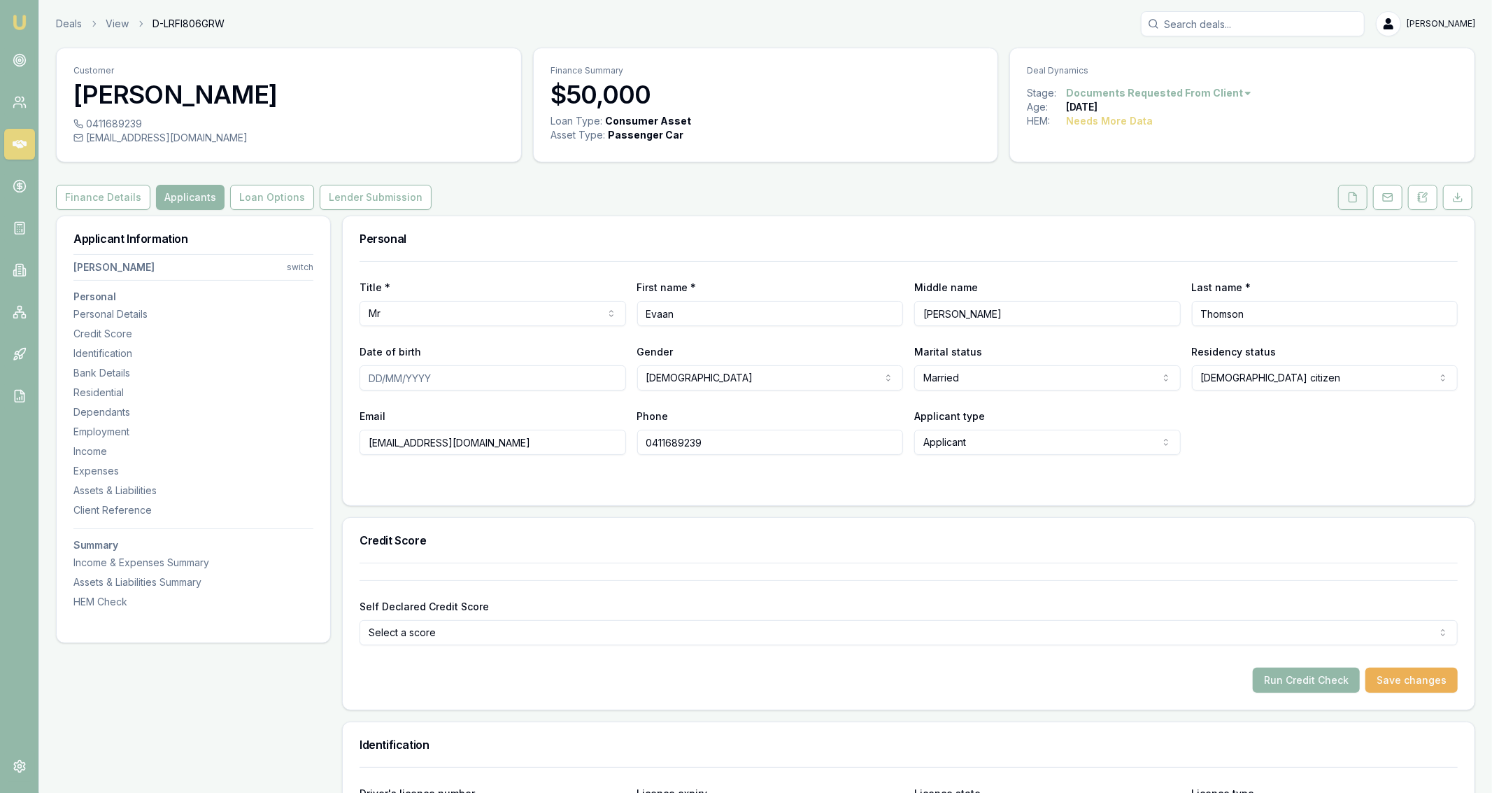
click at [1359, 204] on button at bounding box center [1353, 197] width 29 height 25
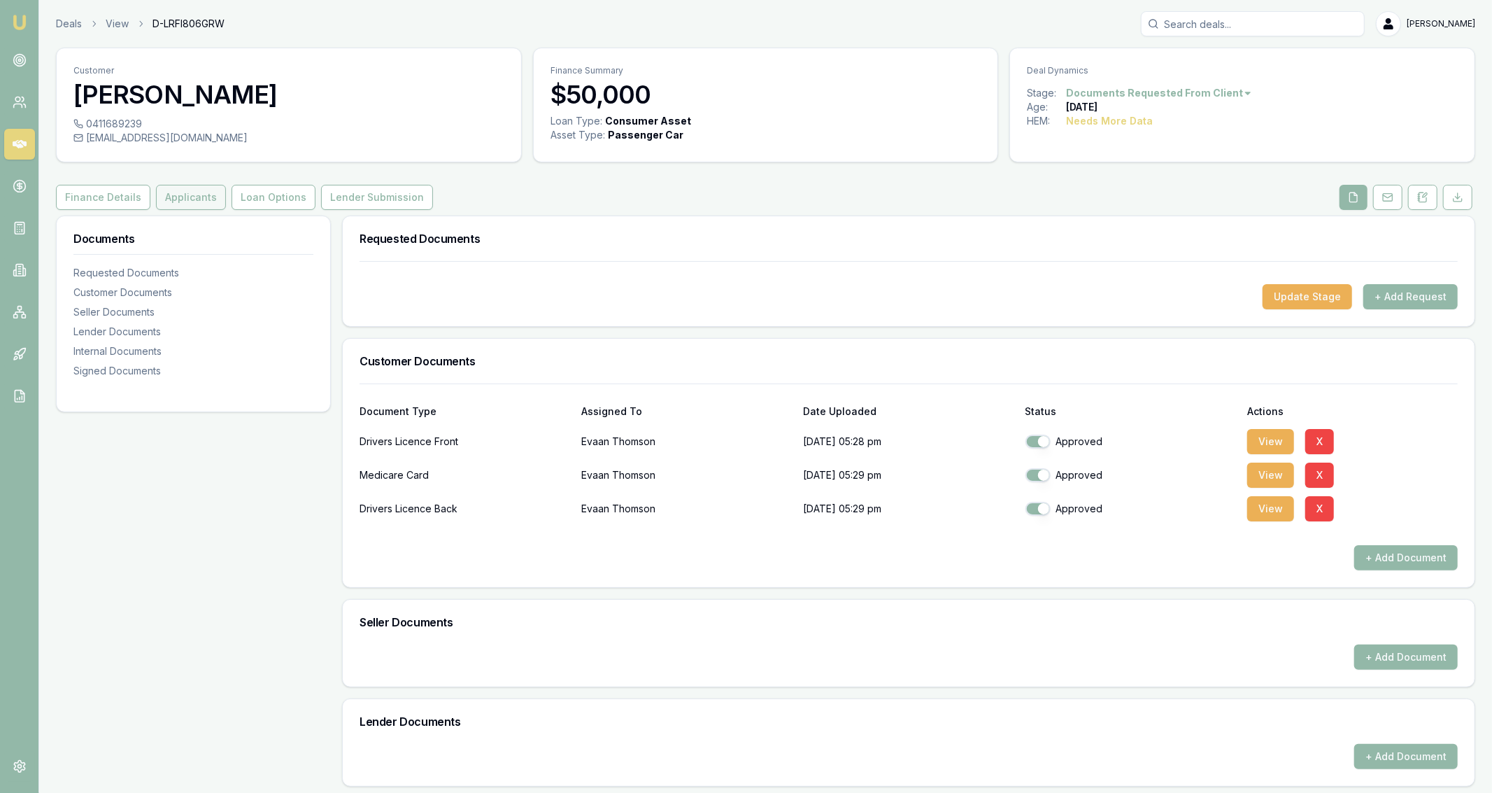
click at [193, 198] on button "Applicants" at bounding box center [191, 197] width 70 height 25
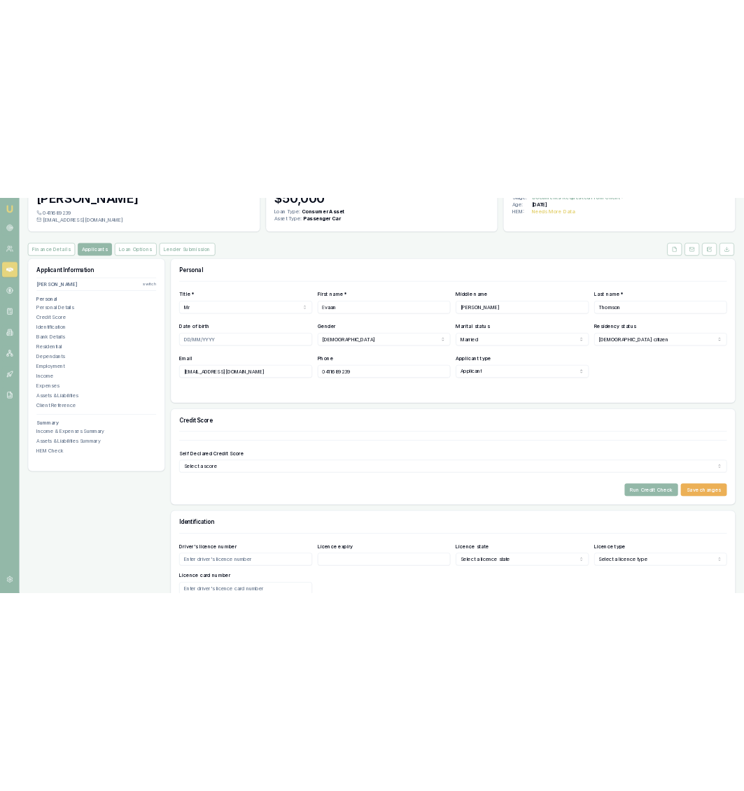
scroll to position [98, 0]
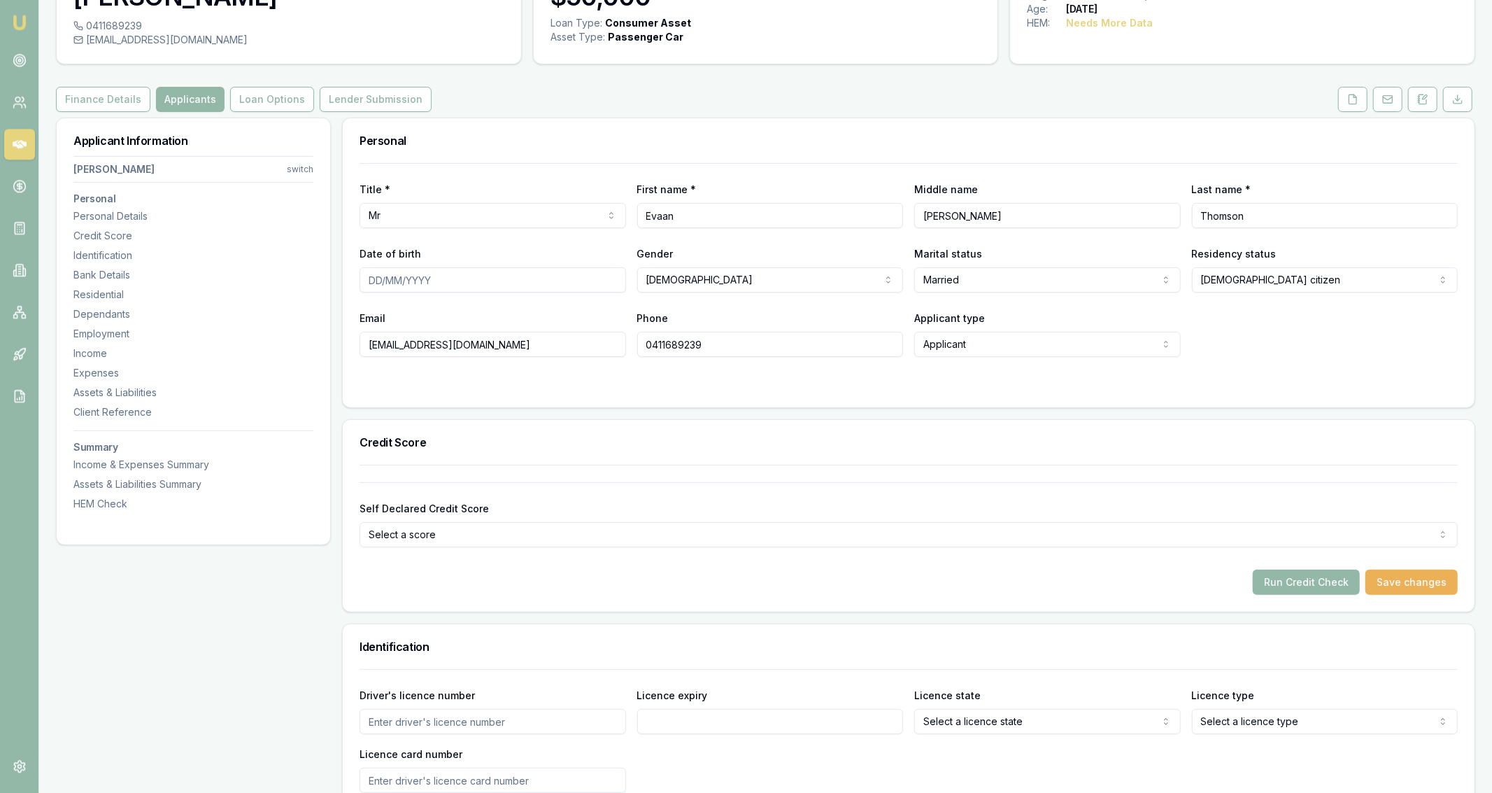
click at [687, 537] on html "Emu Broker Deals View D-LRFI806GRW Jackson Fanfulla Toggle Menu Customer Evaan …" at bounding box center [746, 298] width 1492 height 793
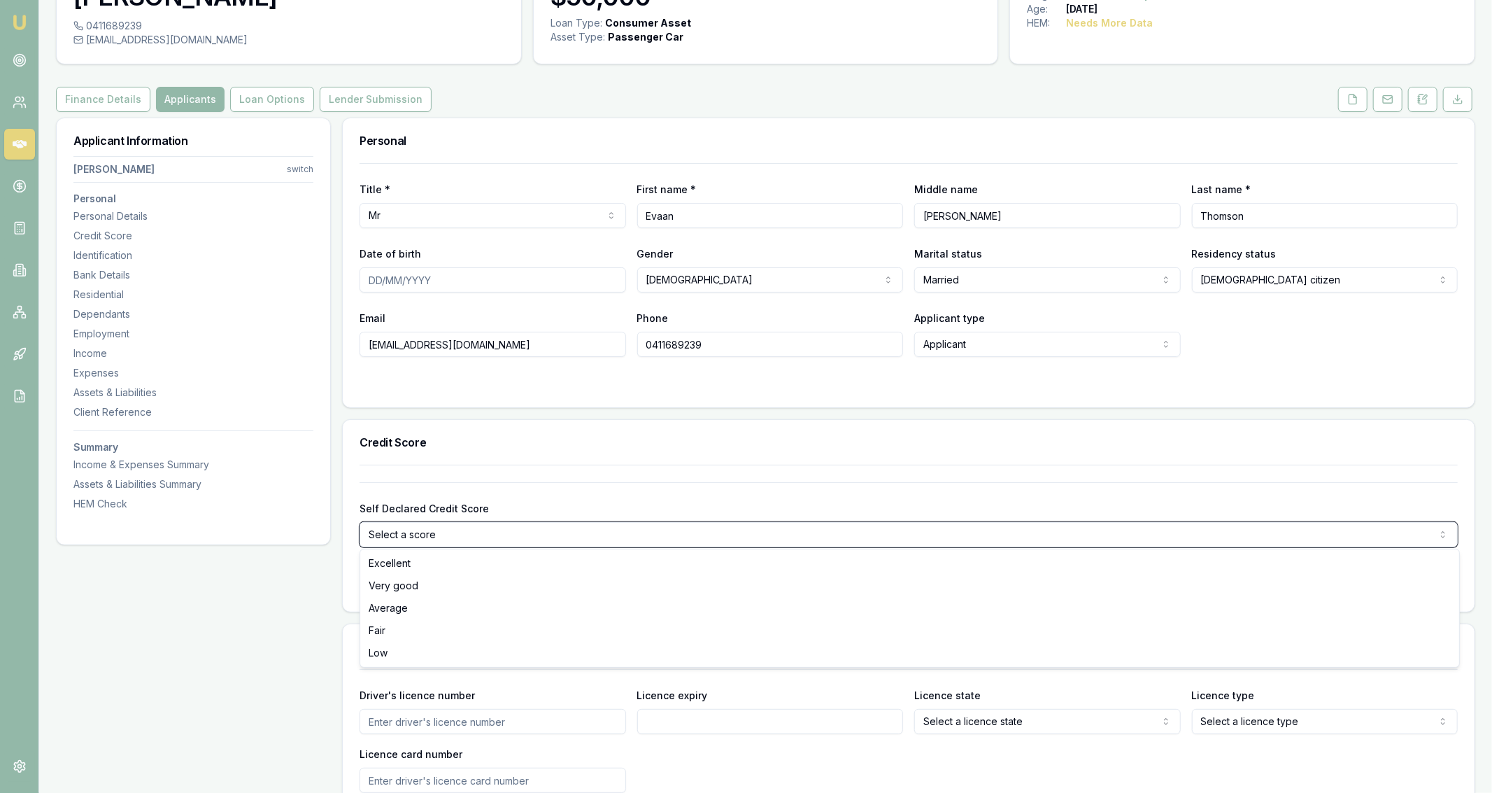
click at [663, 518] on html "Emu Broker Deals View D-LRFI806GRW Jackson Fanfulla Toggle Menu Customer Evaan …" at bounding box center [746, 298] width 1492 height 793
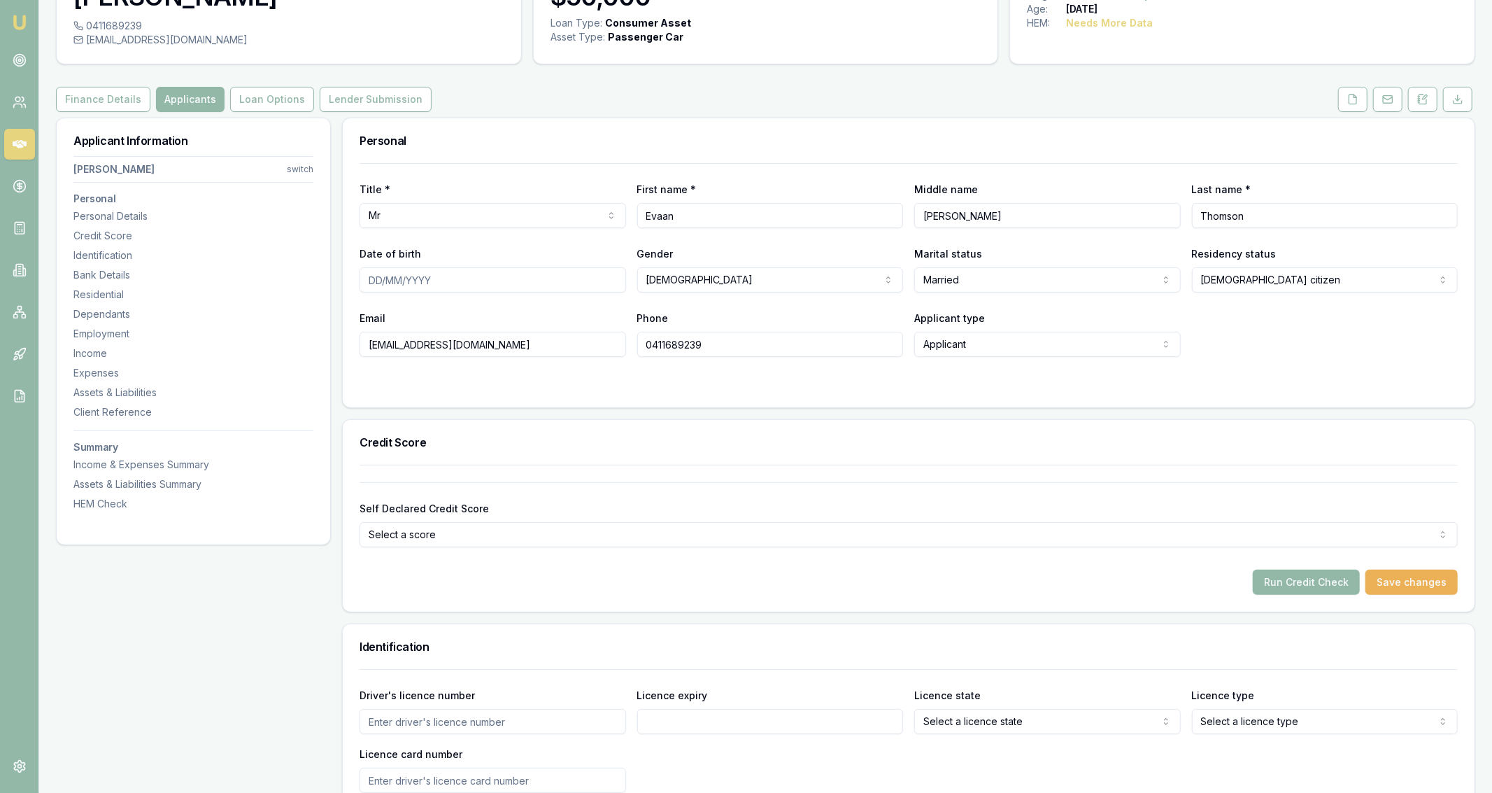
click at [514, 282] on input "Date of birth" at bounding box center [493, 279] width 267 height 25
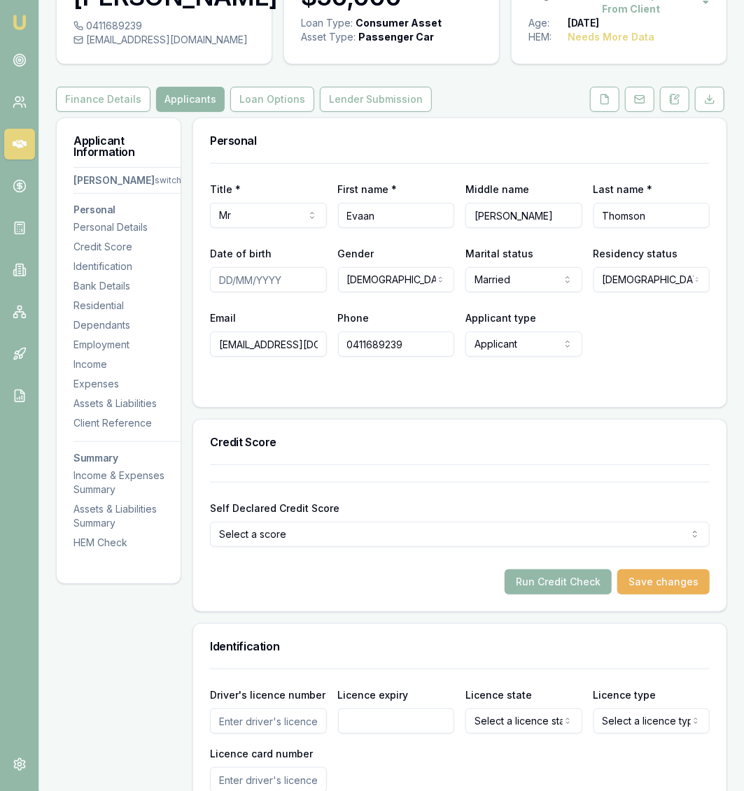
click at [319, 292] on input "Date of birth" at bounding box center [268, 279] width 117 height 25
type input "02/09/1988"
click at [413, 390] on form "Title * Mr Mr Mrs Miss Ms Dr Prof First name * Evaan Middle name Gilbert Last n…" at bounding box center [460, 276] width 500 height 227
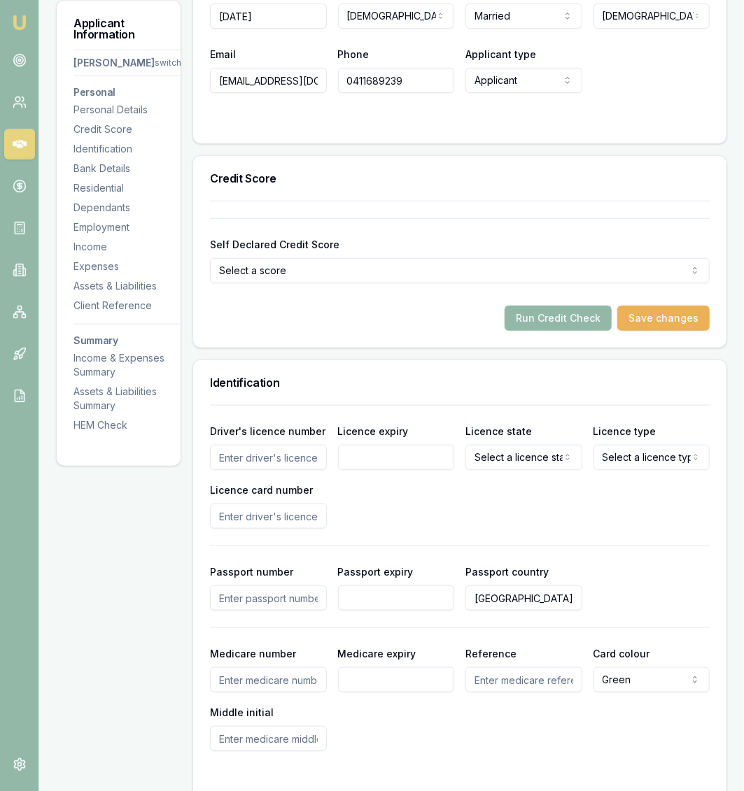
scroll to position [362, 0]
click at [295, 469] on input "Driver's licence number" at bounding box center [268, 456] width 117 height 25
type input "146825069"
click at [369, 469] on input "Licence expiry" at bounding box center [396, 456] width 117 height 25
type input "27/01/2026"
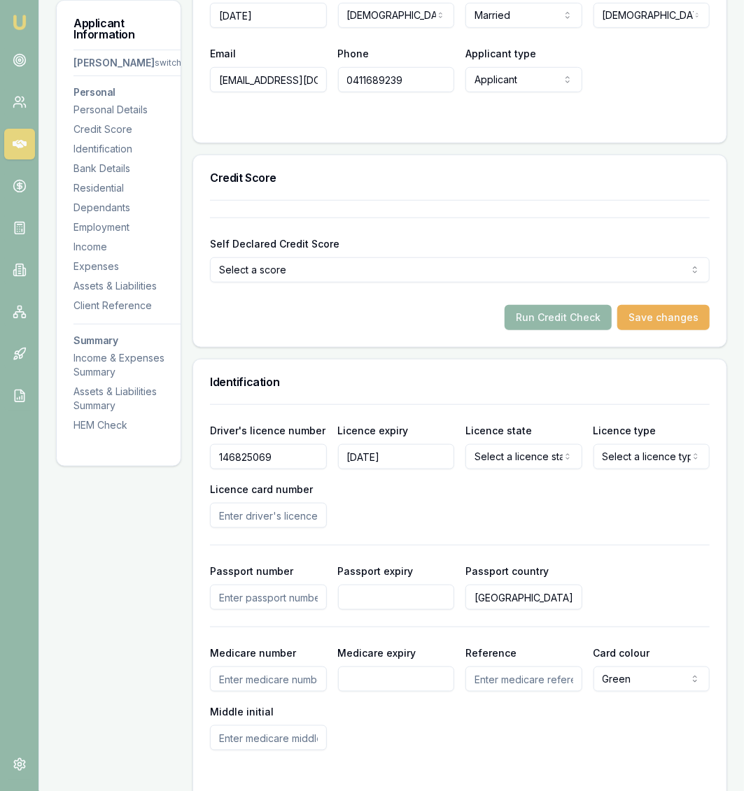
click at [504, 429] on html "Emu Broker Deals View D-LRFI806GRW Jackson Fanfulla Toggle Menu Customer Evaan …" at bounding box center [372, 33] width 744 height 791
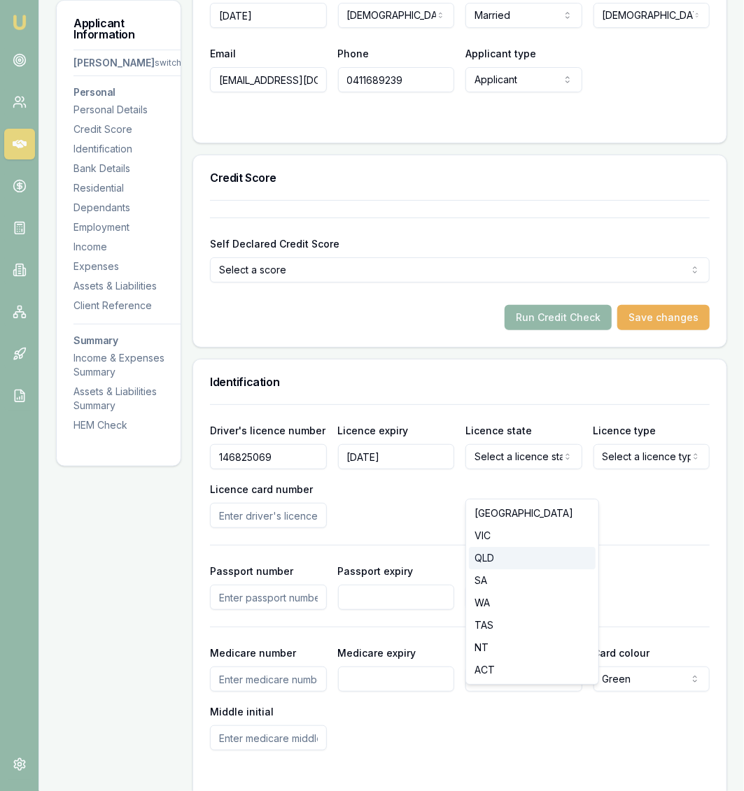
select select "QLD"
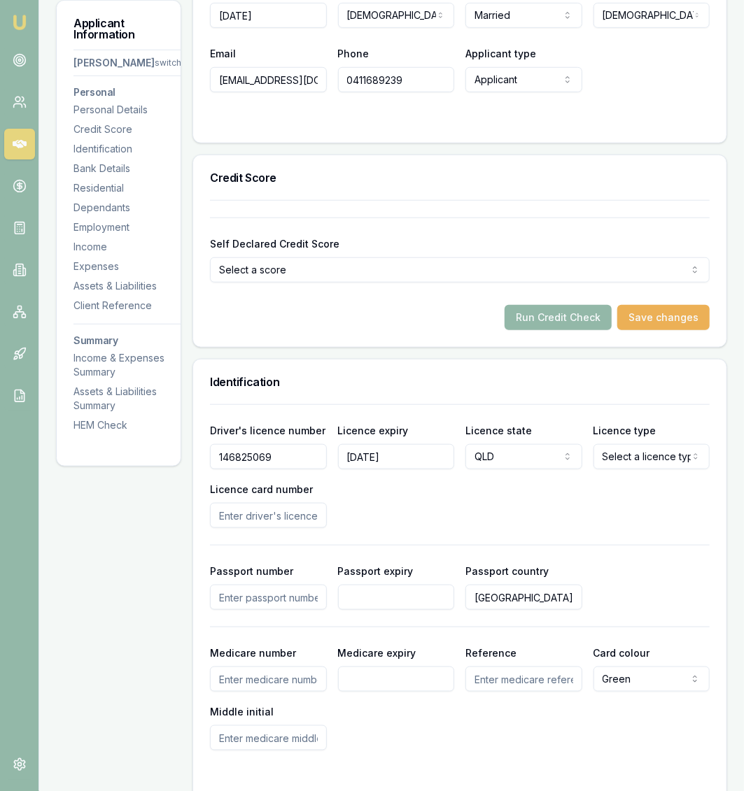
click at [630, 467] on div "Licence type Select a licence type Learner Open licence Provisional one Provisi…" at bounding box center [651, 446] width 117 height 48
click at [630, 429] on html "Emu Broker Deals View D-LRFI806GRW Jackson Fanfulla Toggle Menu Customer Evaan …" at bounding box center [372, 33] width 744 height 791
select select "OPEN_LICENCE"
click at [281, 560] on div "Driver's licence number 146825069 Licence expiry 27/01/2026 Licence state QLD N…" at bounding box center [460, 577] width 500 height 346
click at [279, 528] on input "Licence card number" at bounding box center [268, 515] width 117 height 25
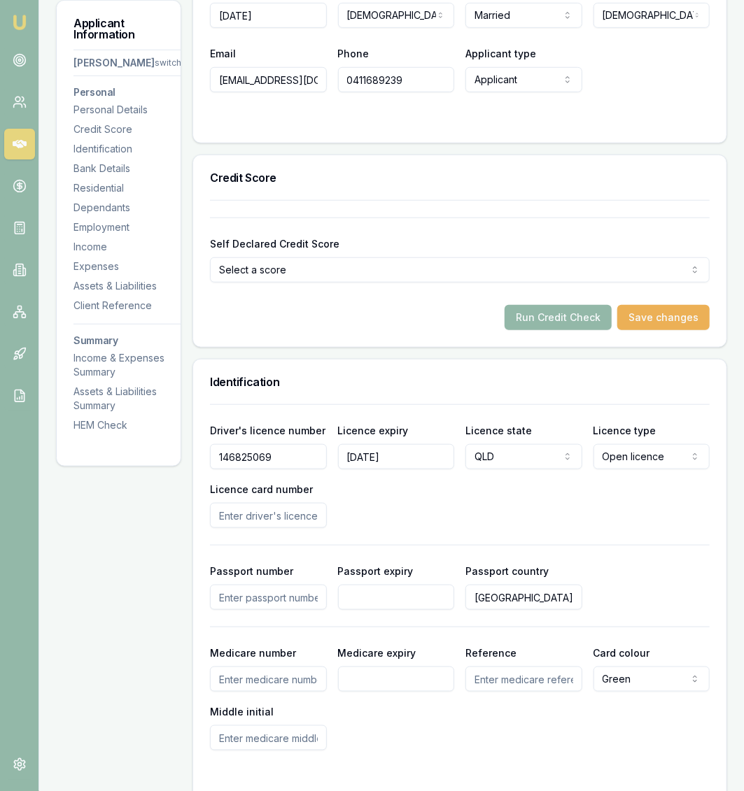
click at [250, 528] on input "Licence card number" at bounding box center [268, 515] width 117 height 25
type input "!"
type input "1A6E88CB7A"
click at [337, 528] on div "Driver's licence number 146825069 Licence expiry 27/01/2026 Licence state QLD N…" at bounding box center [460, 475] width 500 height 106
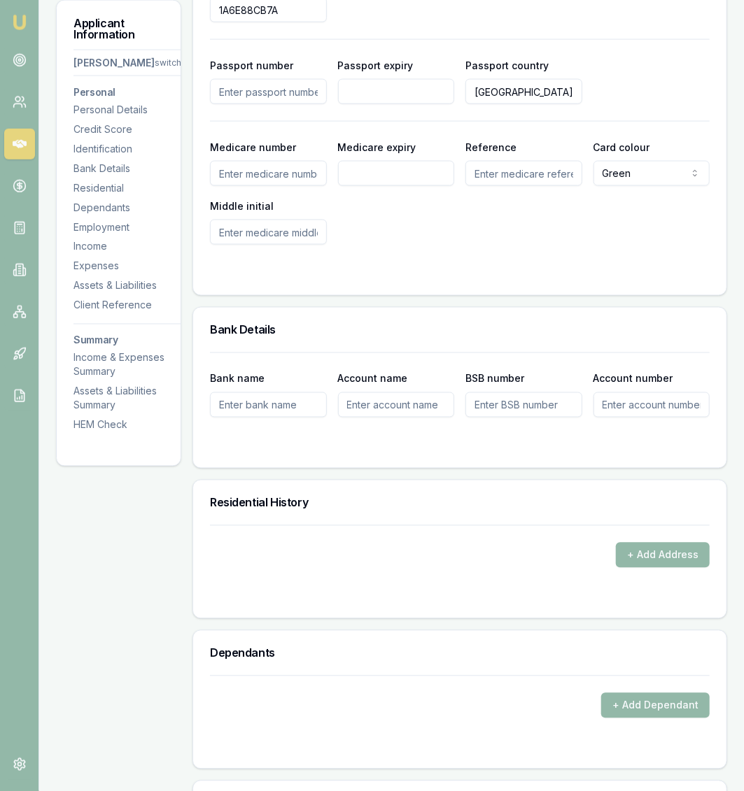
scroll to position [1088, 0]
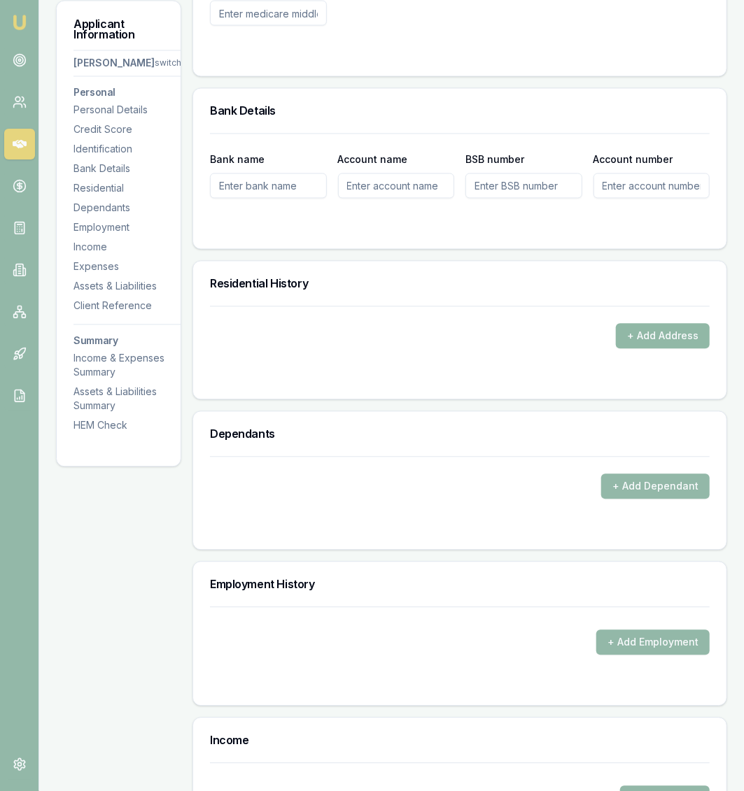
click at [705, 348] on button "+ Add Address" at bounding box center [663, 335] width 94 height 25
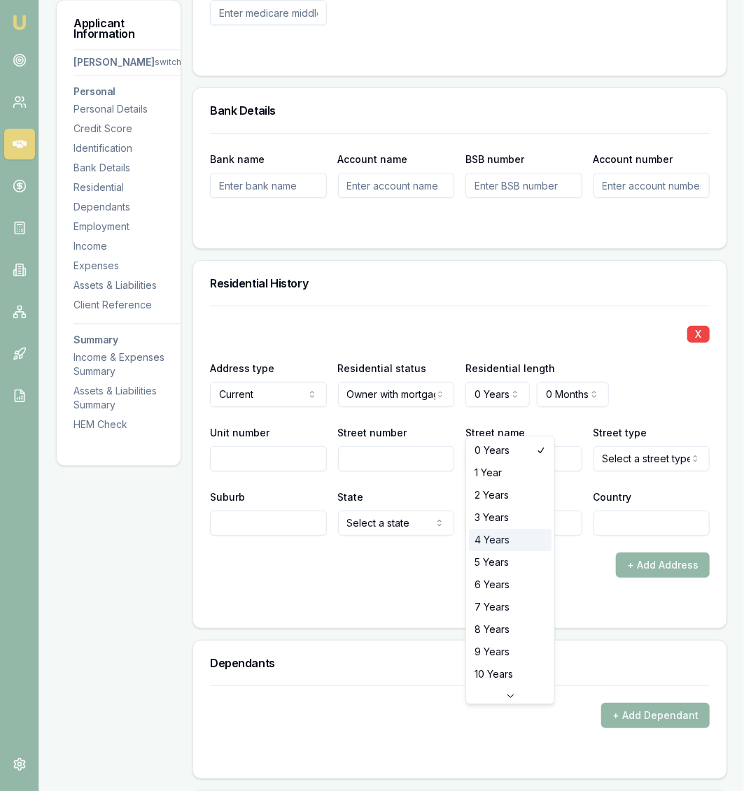
select select "4"
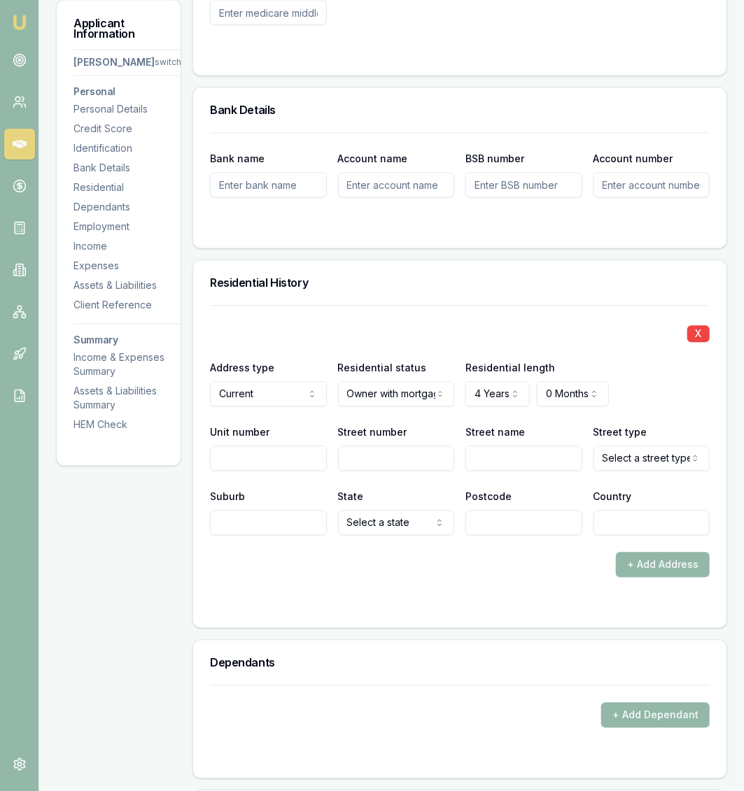
click at [358, 472] on input "Street number" at bounding box center [396, 458] width 117 height 25
type input "85"
click at [476, 472] on input "Street name" at bounding box center [523, 458] width 117 height 25
type input "p"
type input "Preston"
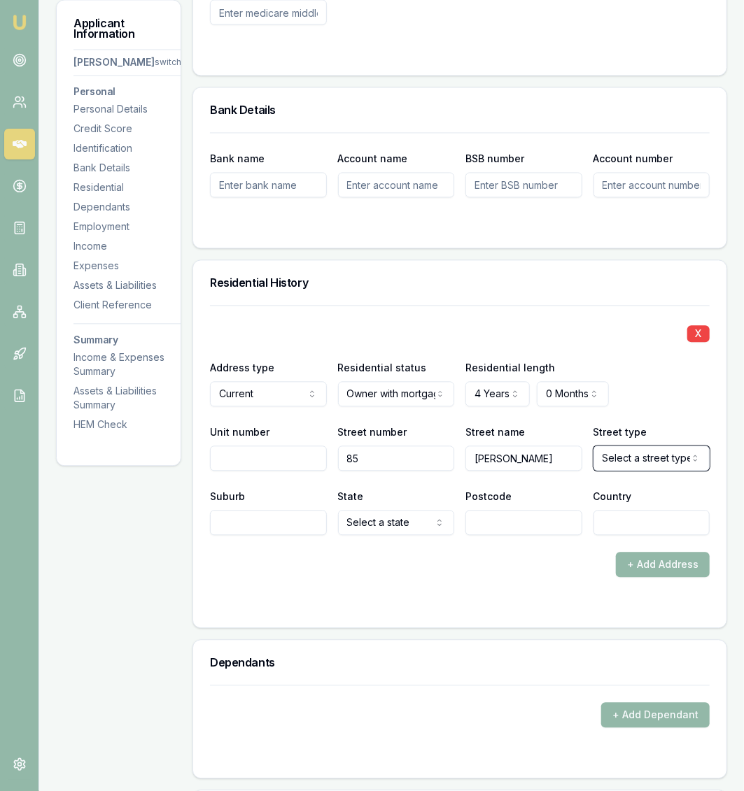
select select "Road"
type input "Many West"
select select "QLD"
type input "4179"
type input "[GEOGRAPHIC_DATA]"
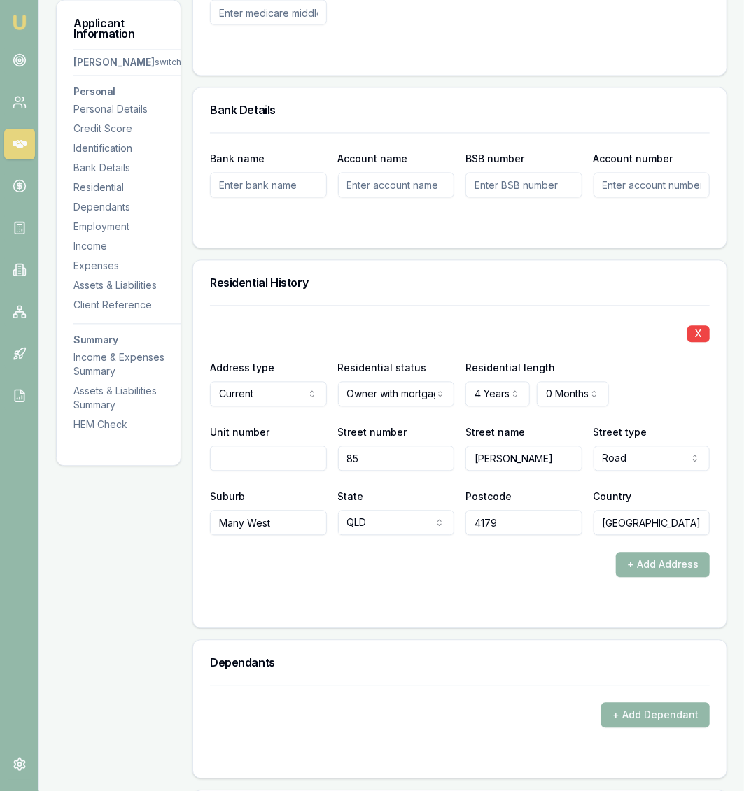
click at [425, 578] on div "+ Add Address" at bounding box center [460, 565] width 500 height 25
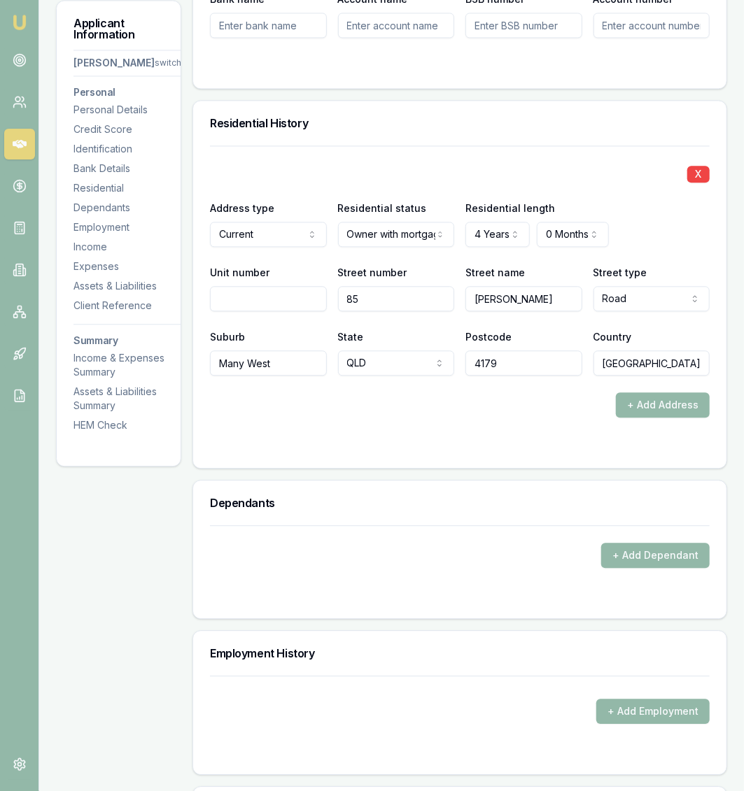
scroll to position [1249, 0]
click at [485, 508] on h3 "Dependants" at bounding box center [460, 502] width 500 height 11
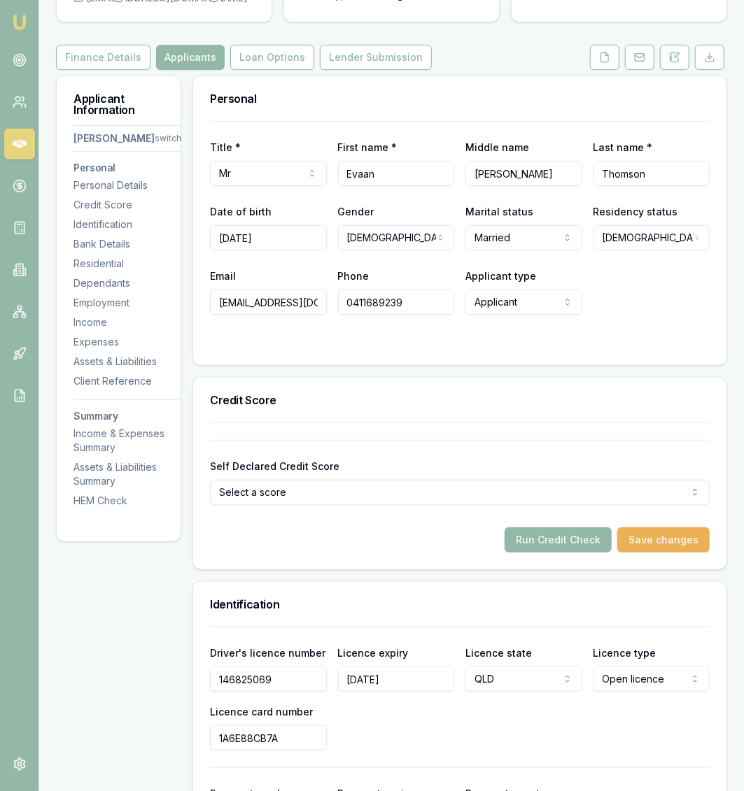
scroll to position [147, 0]
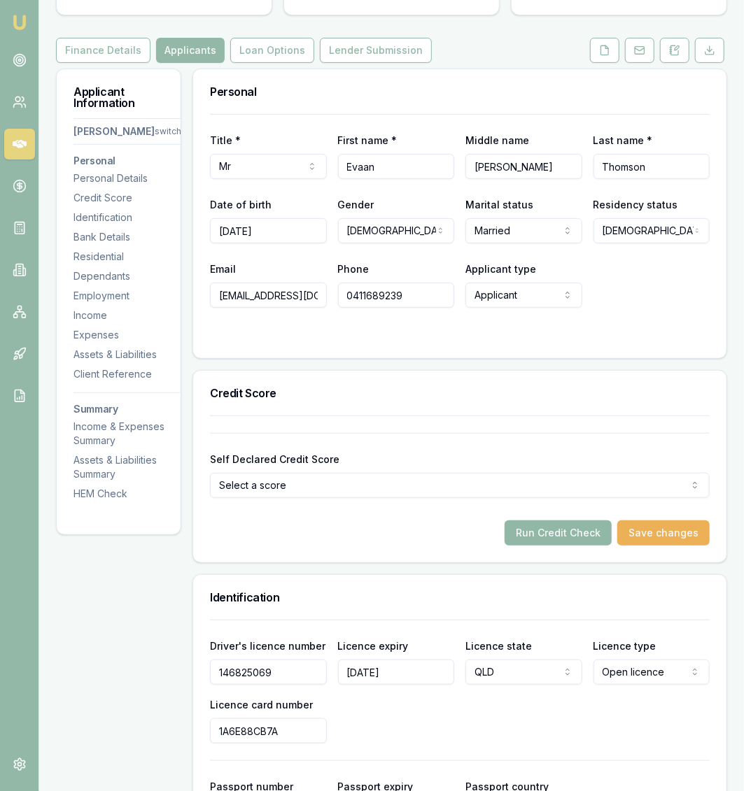
click at [574, 546] on button "Run Credit Check" at bounding box center [557, 533] width 107 height 25
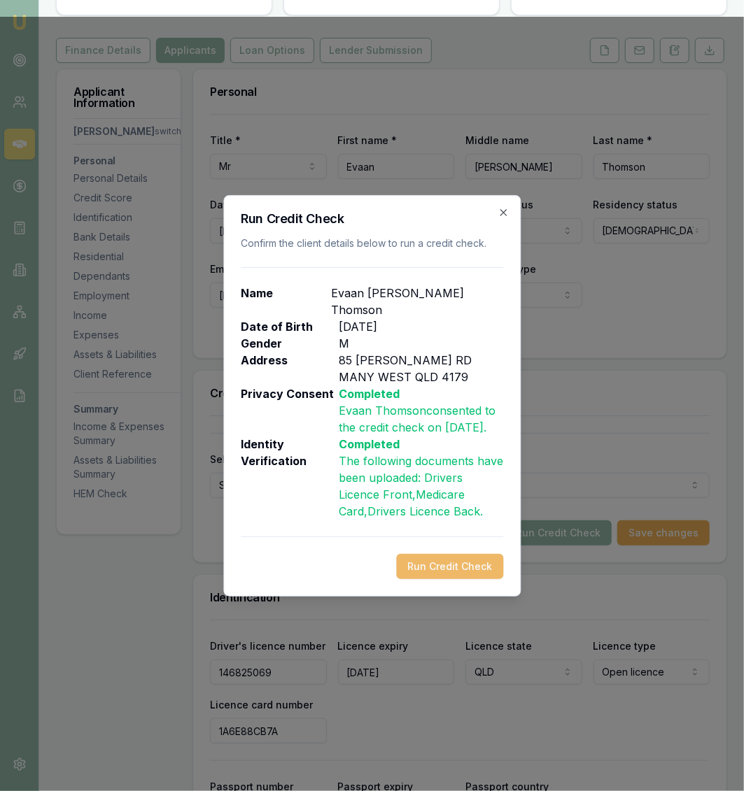
click at [425, 556] on button "Run Credit Check" at bounding box center [449, 566] width 107 height 25
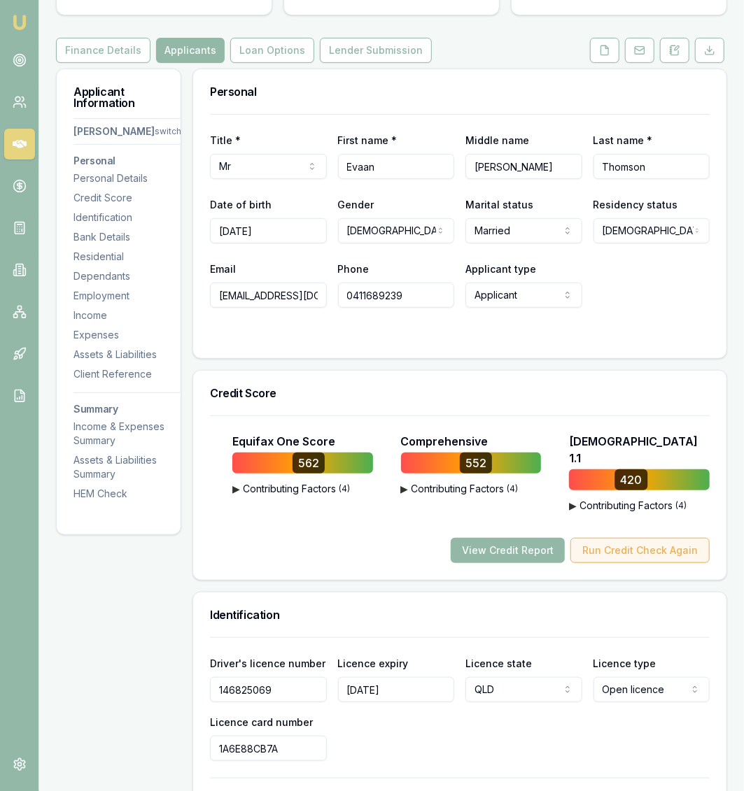
click at [649, 563] on button "Run Credit Check Again" at bounding box center [639, 550] width 139 height 25
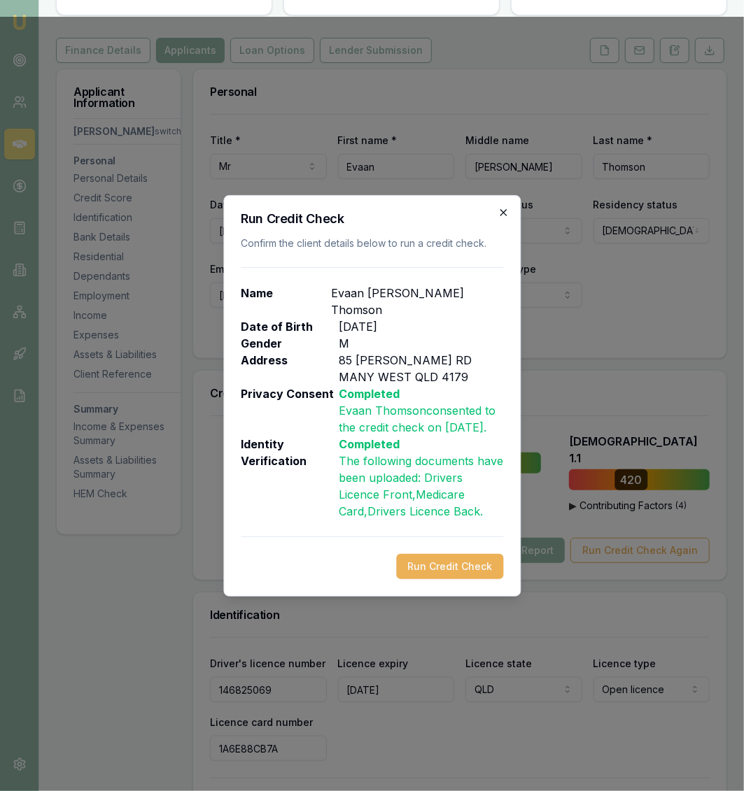
click at [499, 216] on icon "button" at bounding box center [502, 212] width 11 height 11
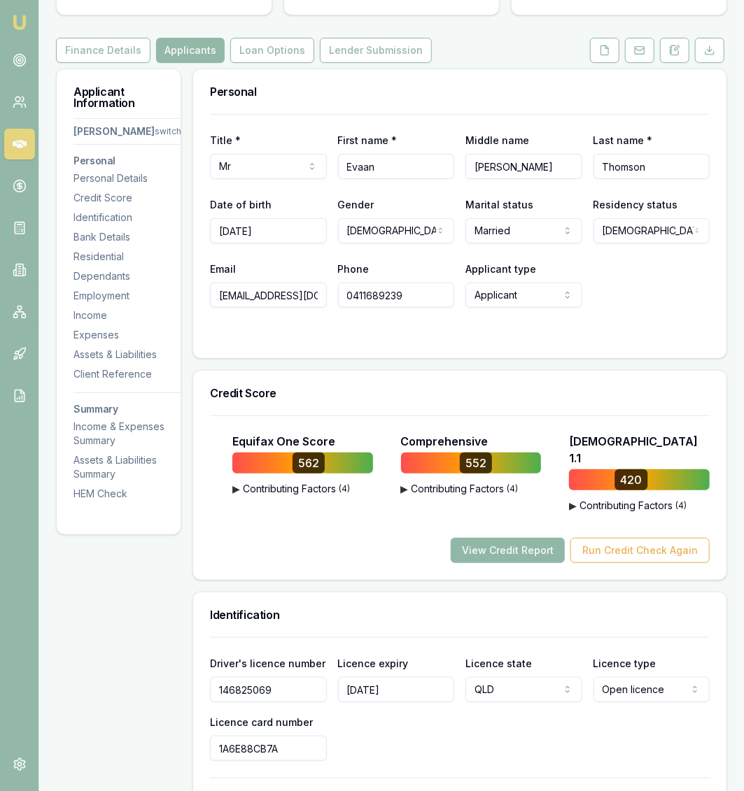
click at [504, 558] on button "View Credit Report" at bounding box center [508, 550] width 114 height 25
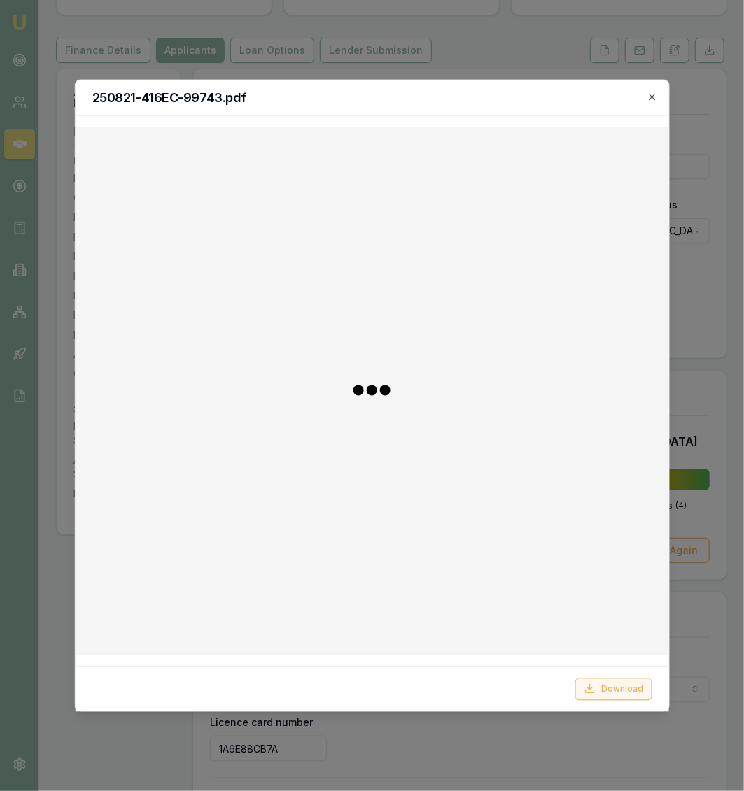
click at [595, 685] on icon at bounding box center [589, 689] width 11 height 11
click at [653, 93] on icon "button" at bounding box center [652, 96] width 11 height 11
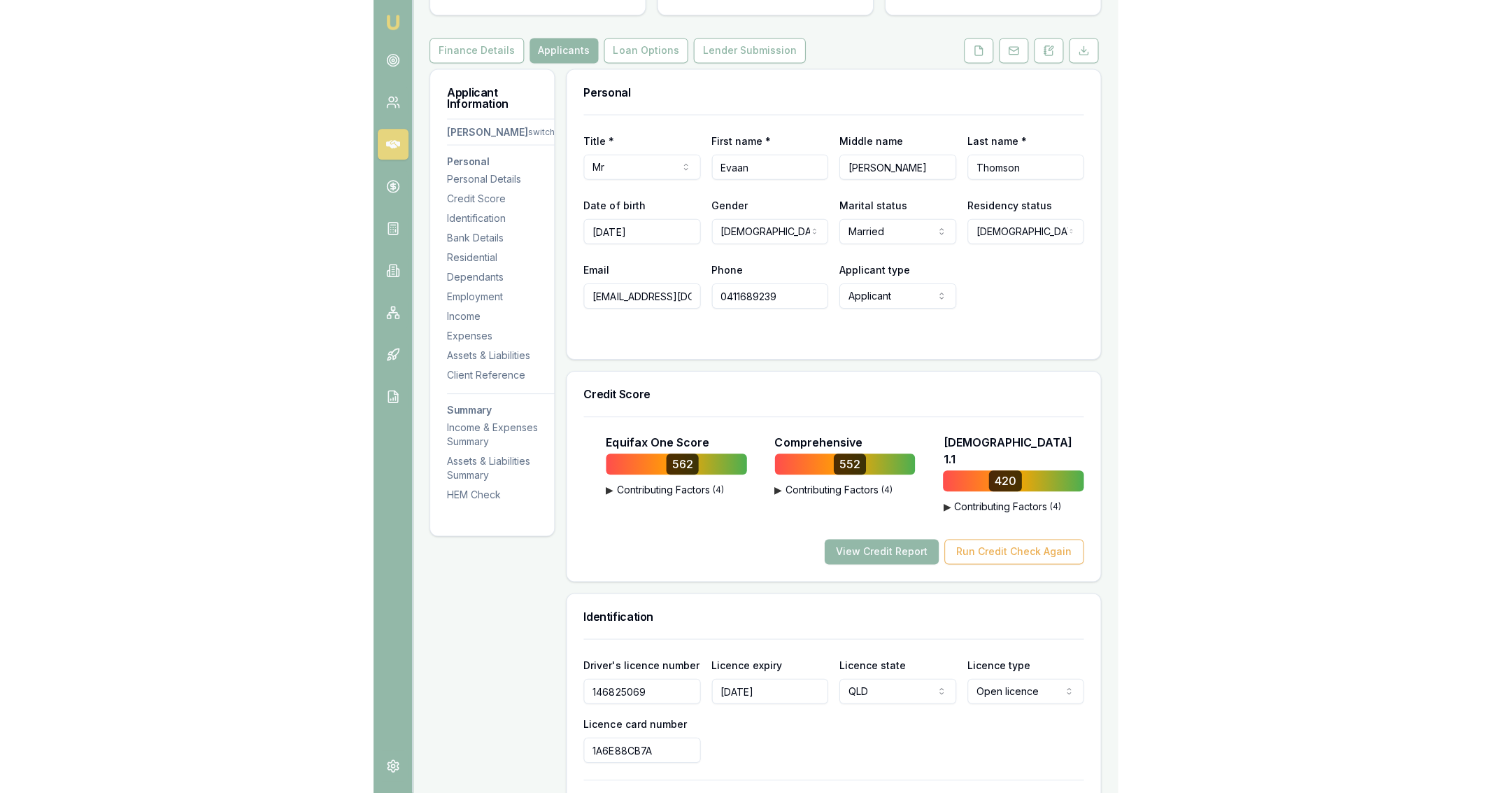
scroll to position [0, 0]
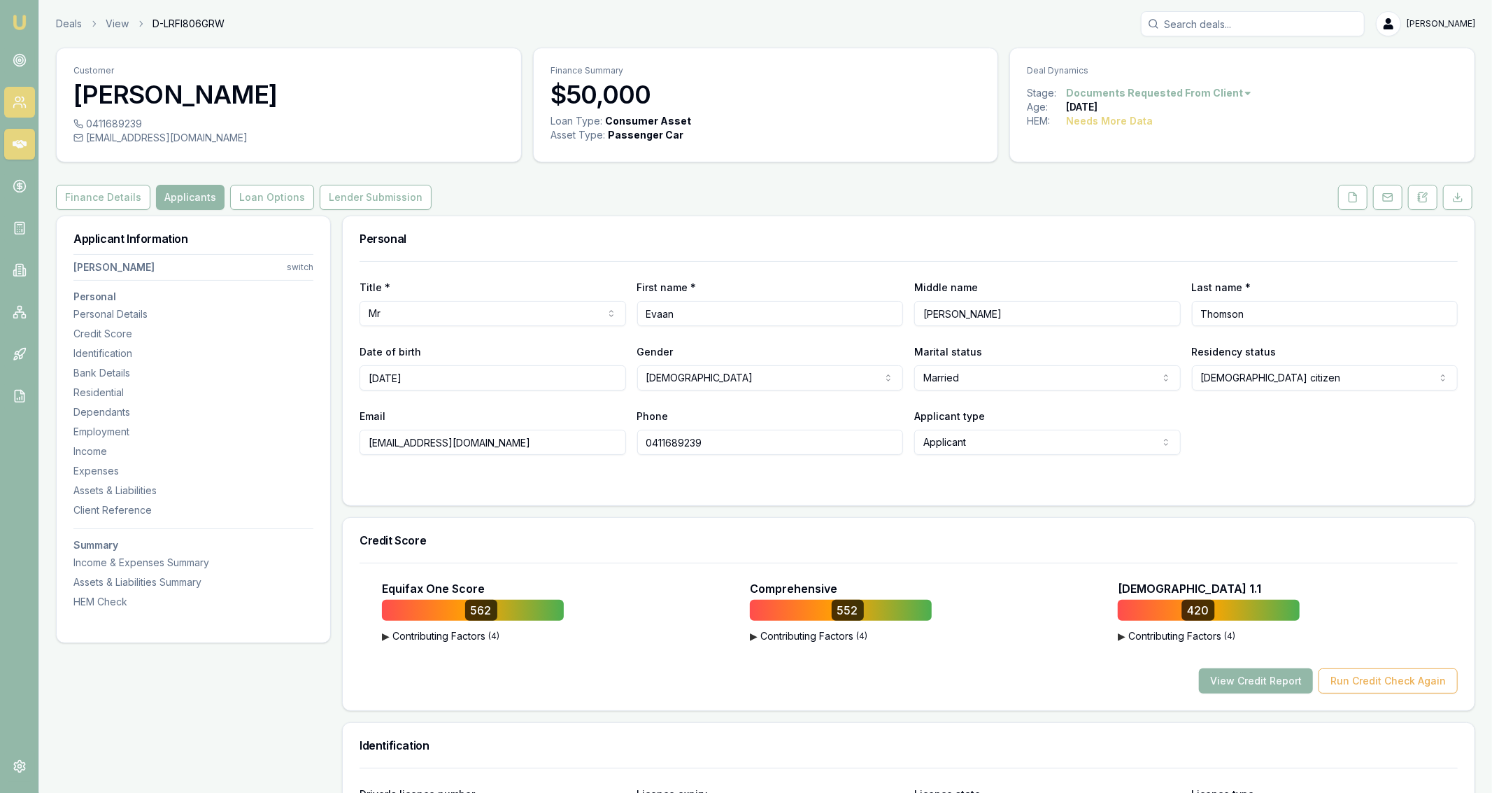
click at [20, 111] on link at bounding box center [19, 102] width 31 height 31
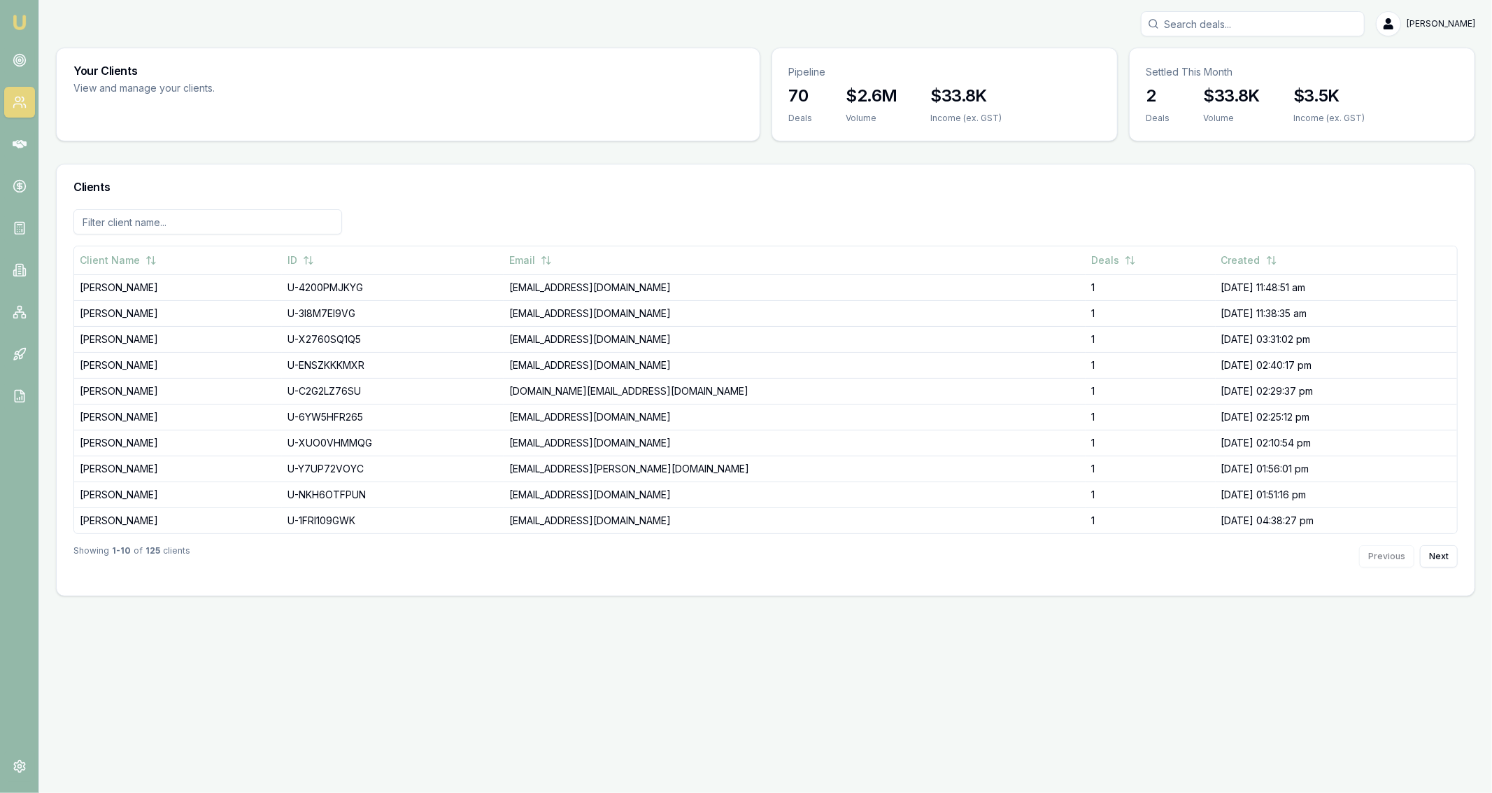
click at [20, 111] on link at bounding box center [19, 102] width 31 height 31
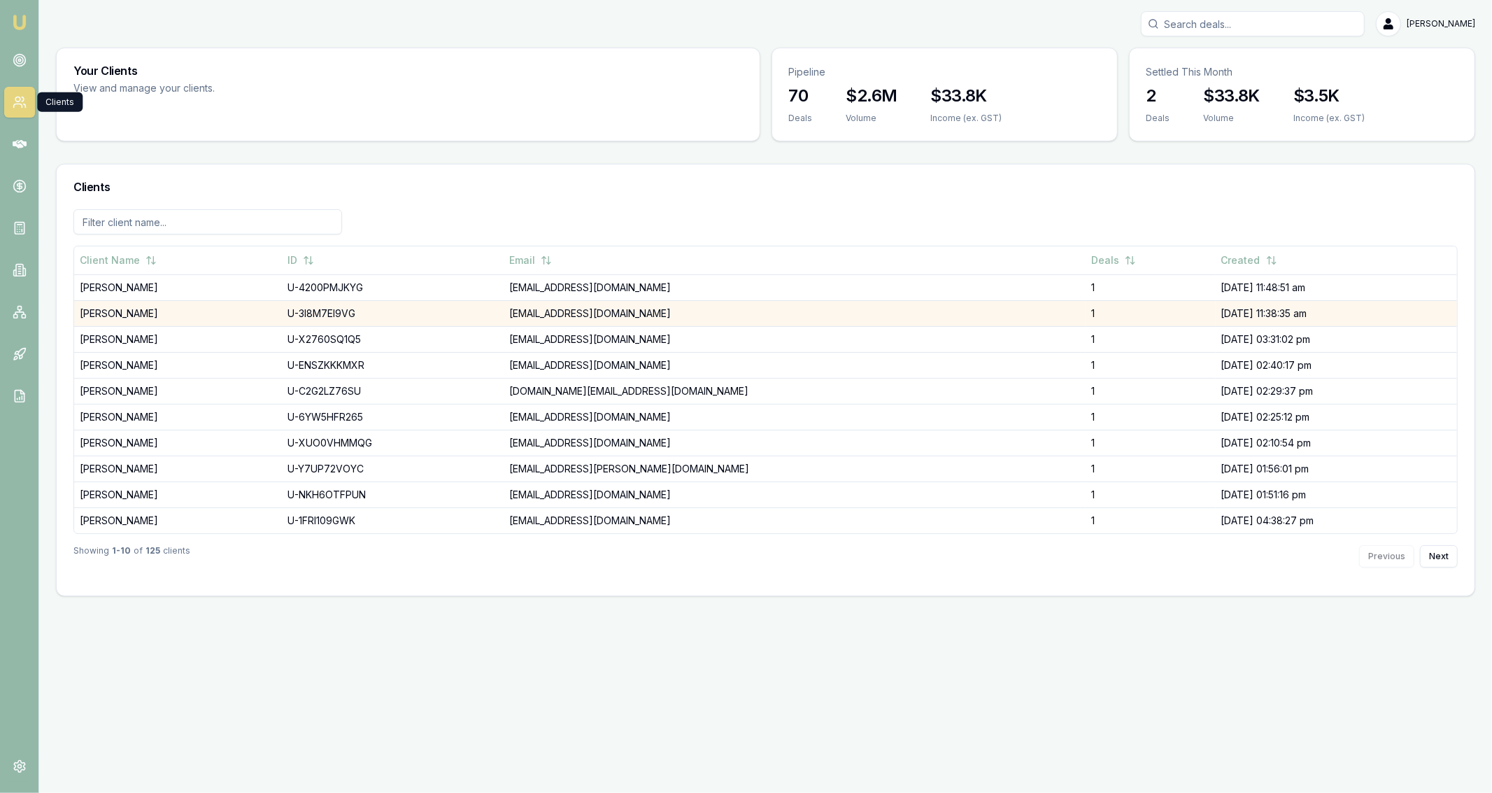
click at [147, 315] on td "[PERSON_NAME]" at bounding box center [178, 313] width 208 height 26
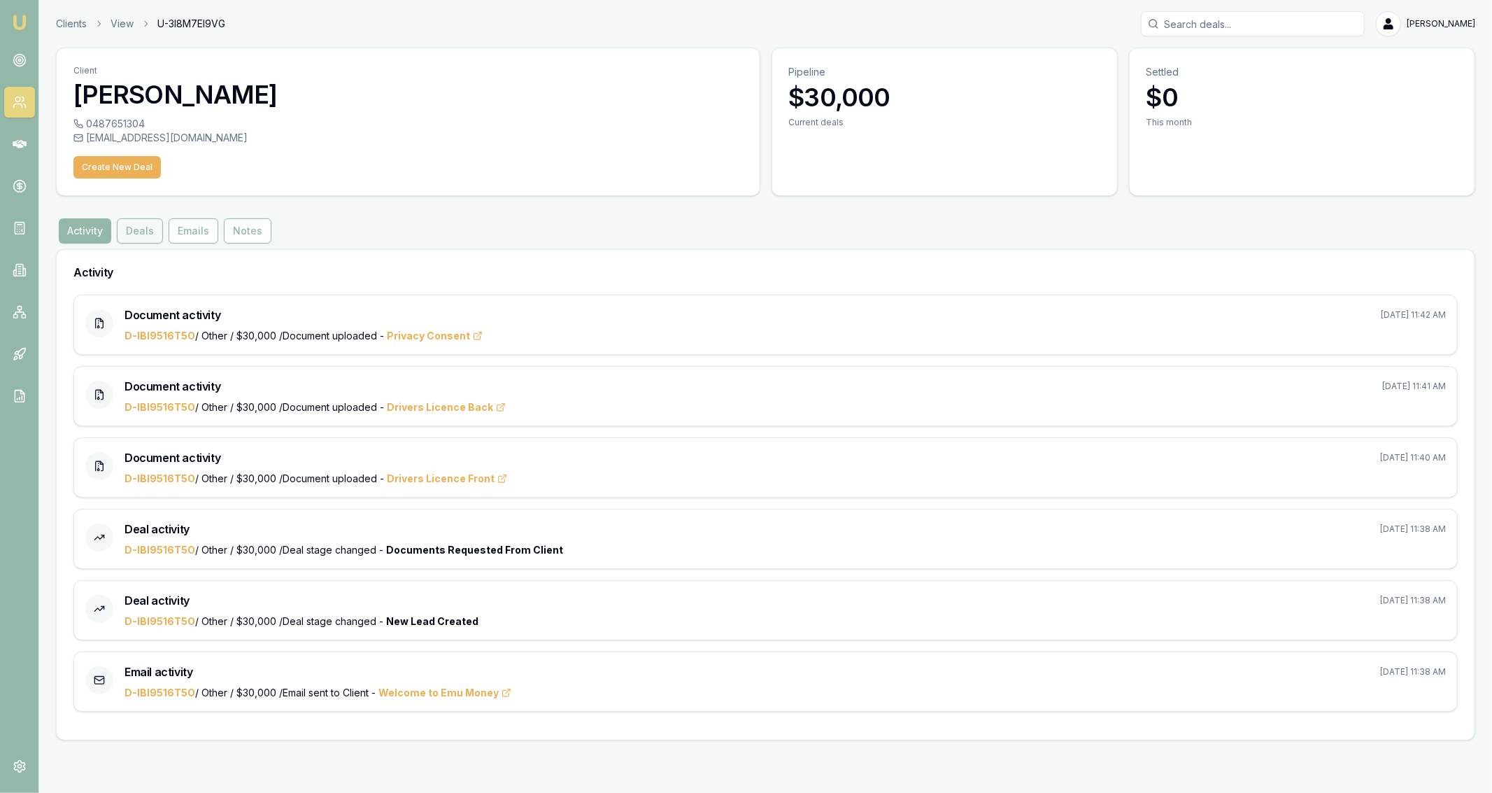
click at [149, 227] on button "Deals" at bounding box center [140, 230] width 46 height 25
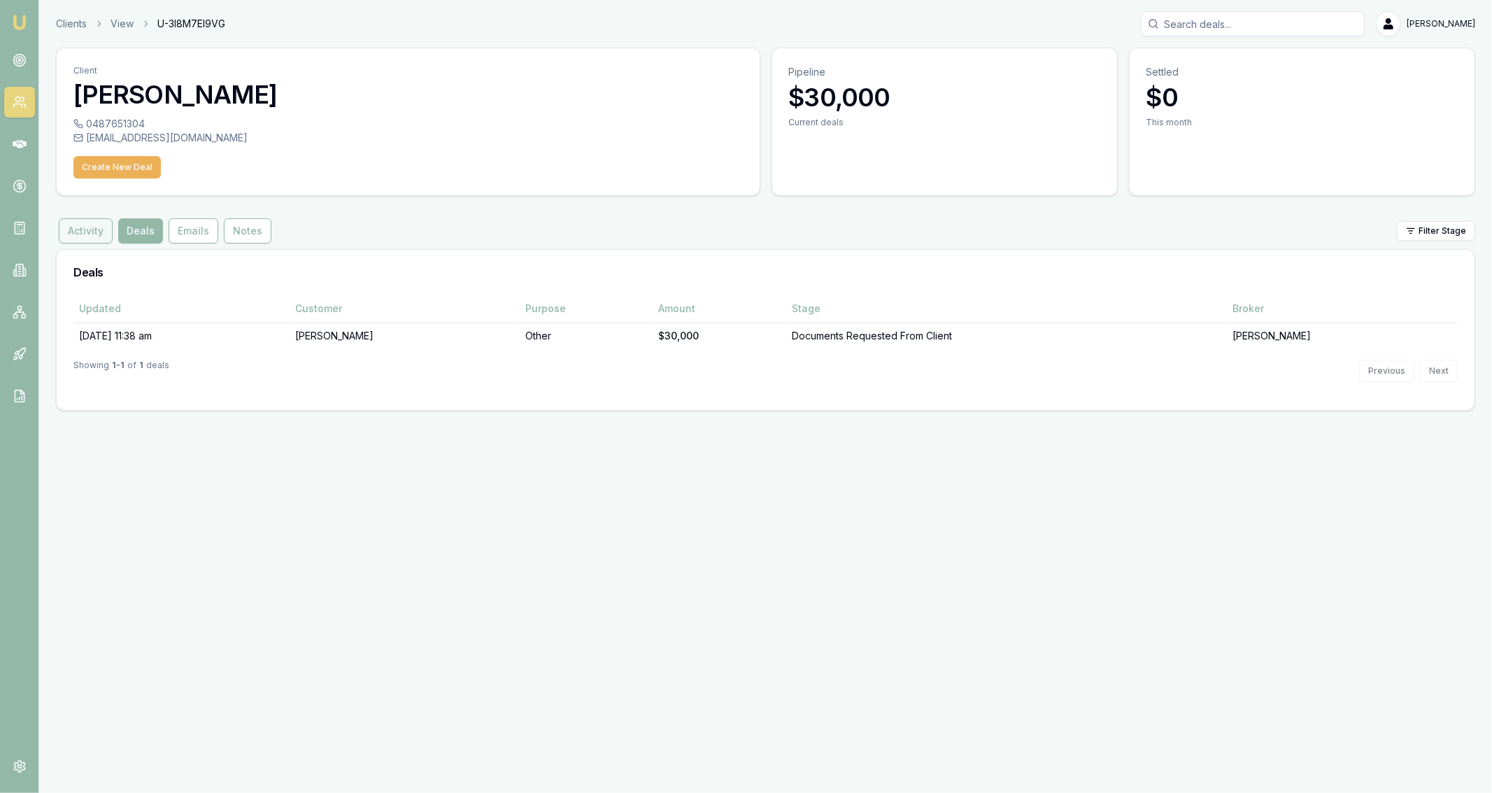
click at [97, 233] on button "Activity" at bounding box center [86, 230] width 54 height 25
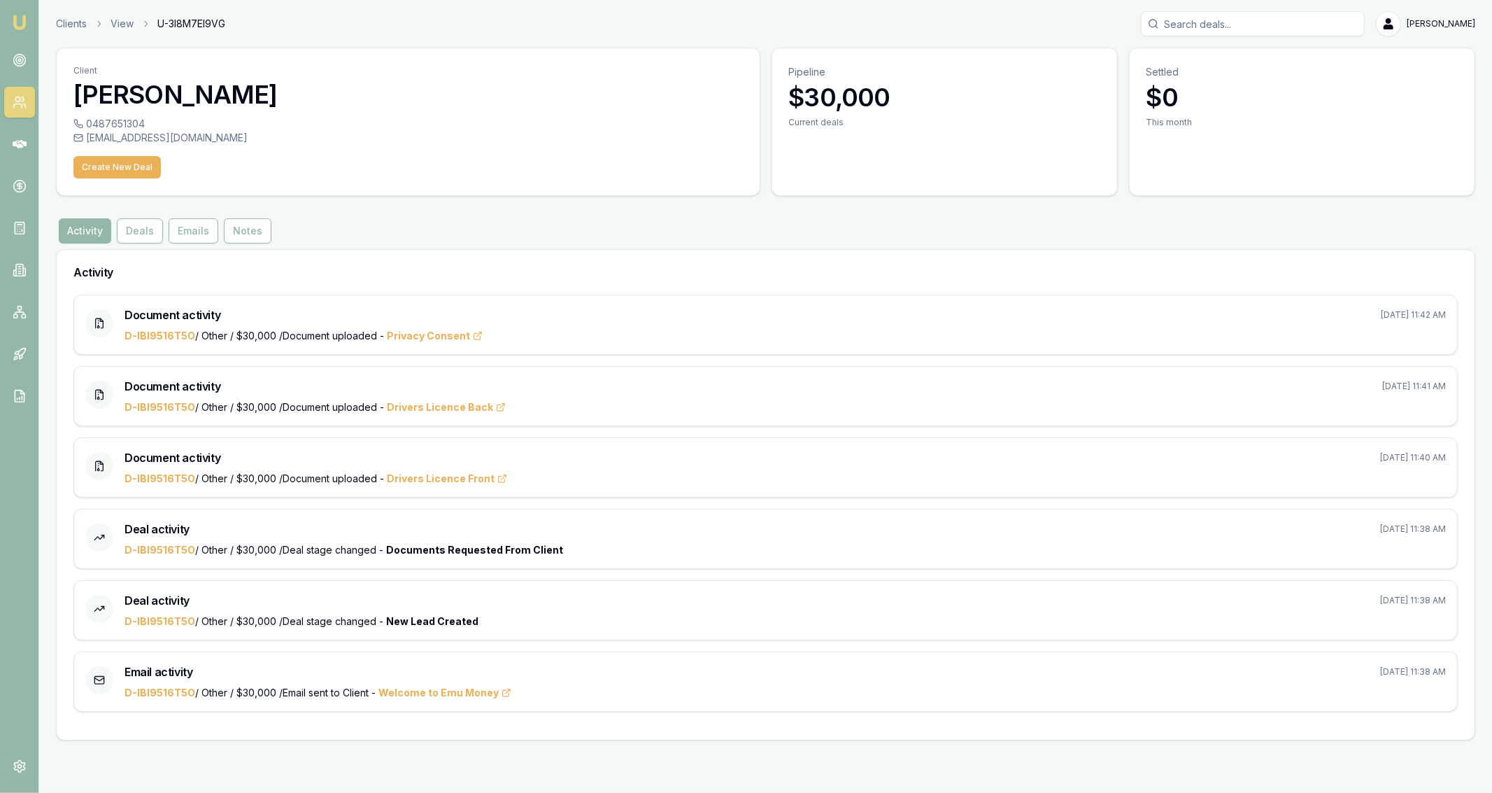
click at [20, 107] on icon at bounding box center [20, 102] width 14 height 14
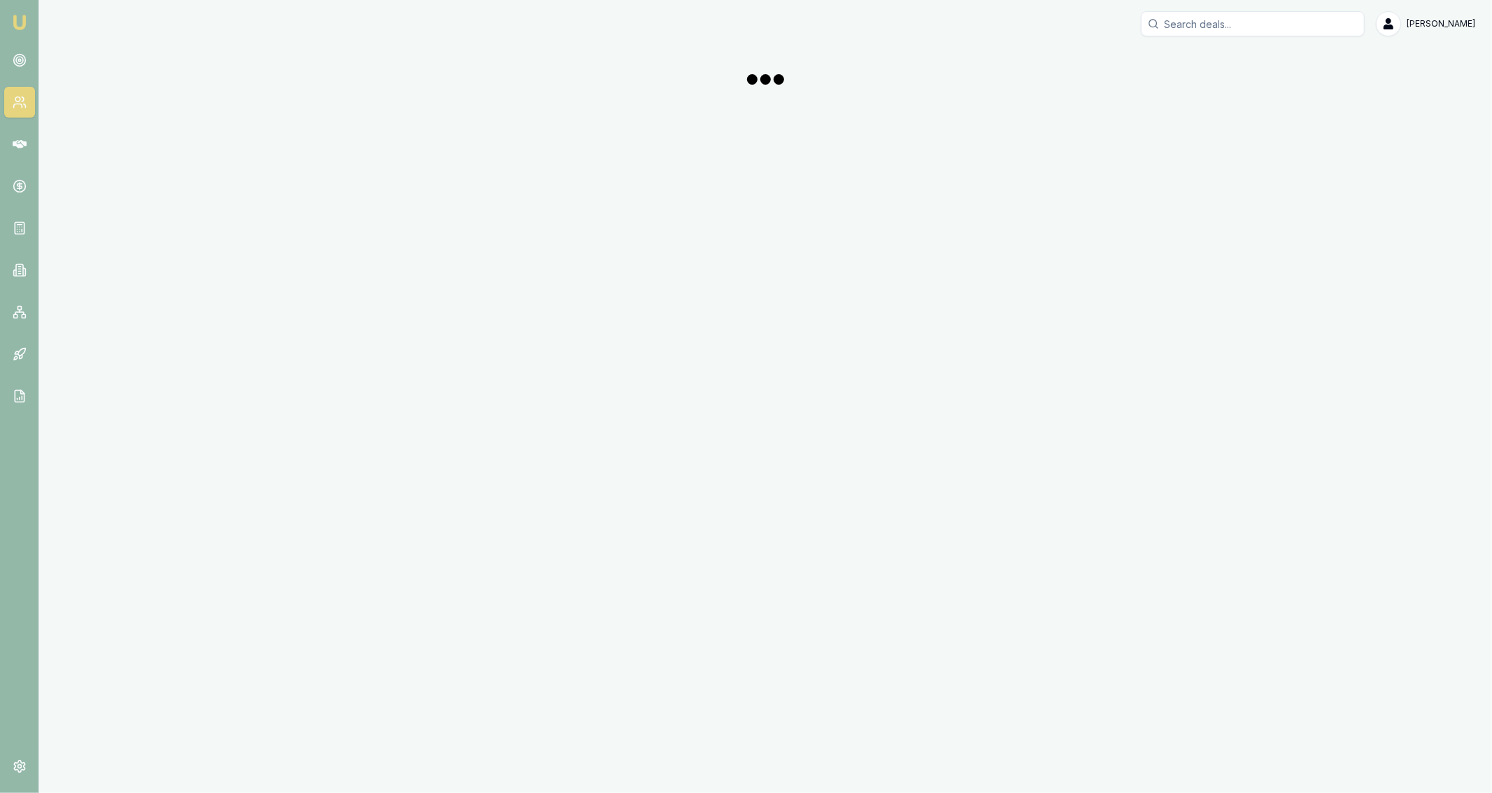
click at [23, 163] on nav "Emu Broker" at bounding box center [19, 211] width 38 height 423
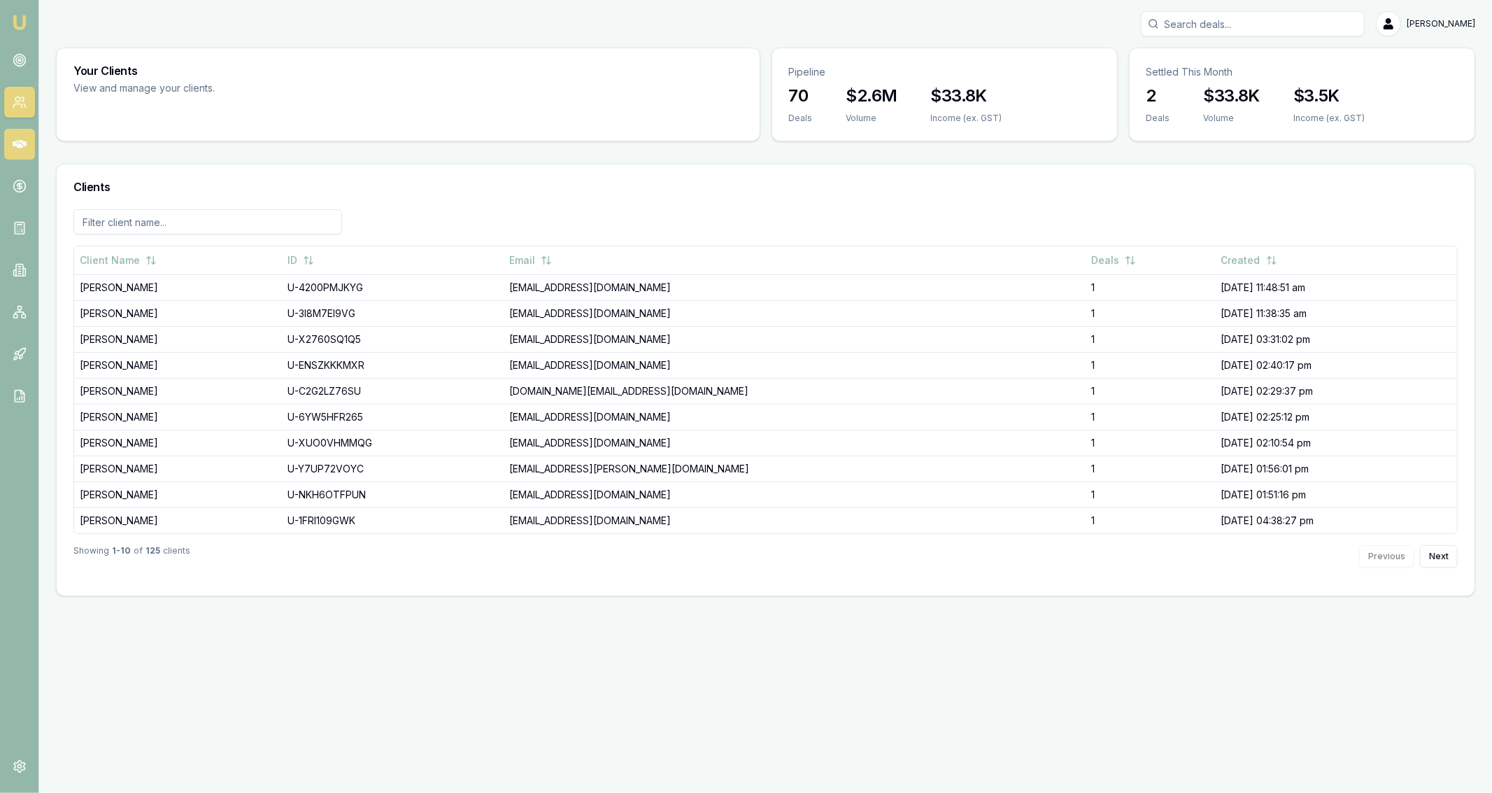
click at [23, 153] on link at bounding box center [19, 144] width 31 height 31
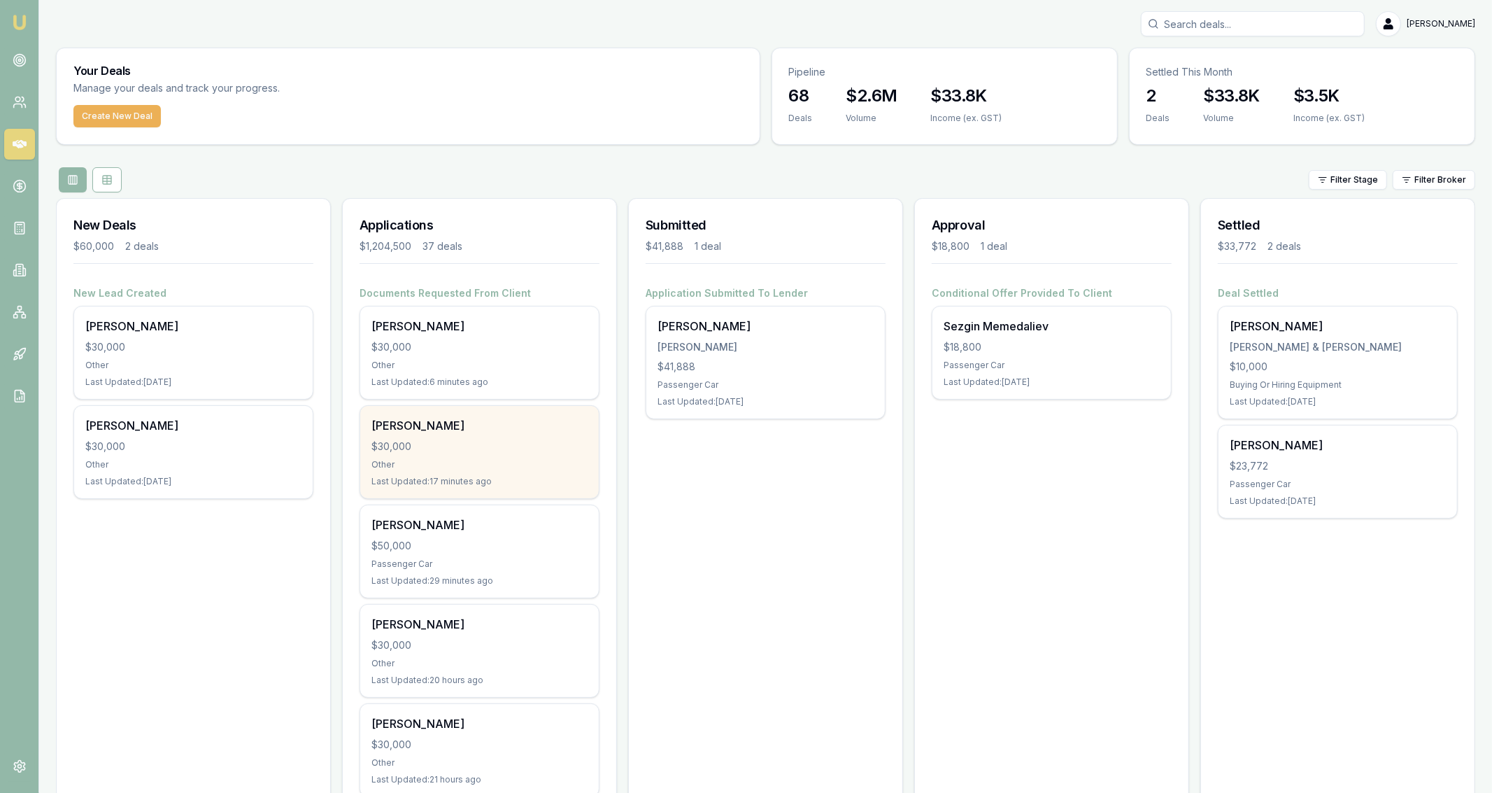
click at [532, 463] on div "Other" at bounding box center [480, 464] width 216 height 11
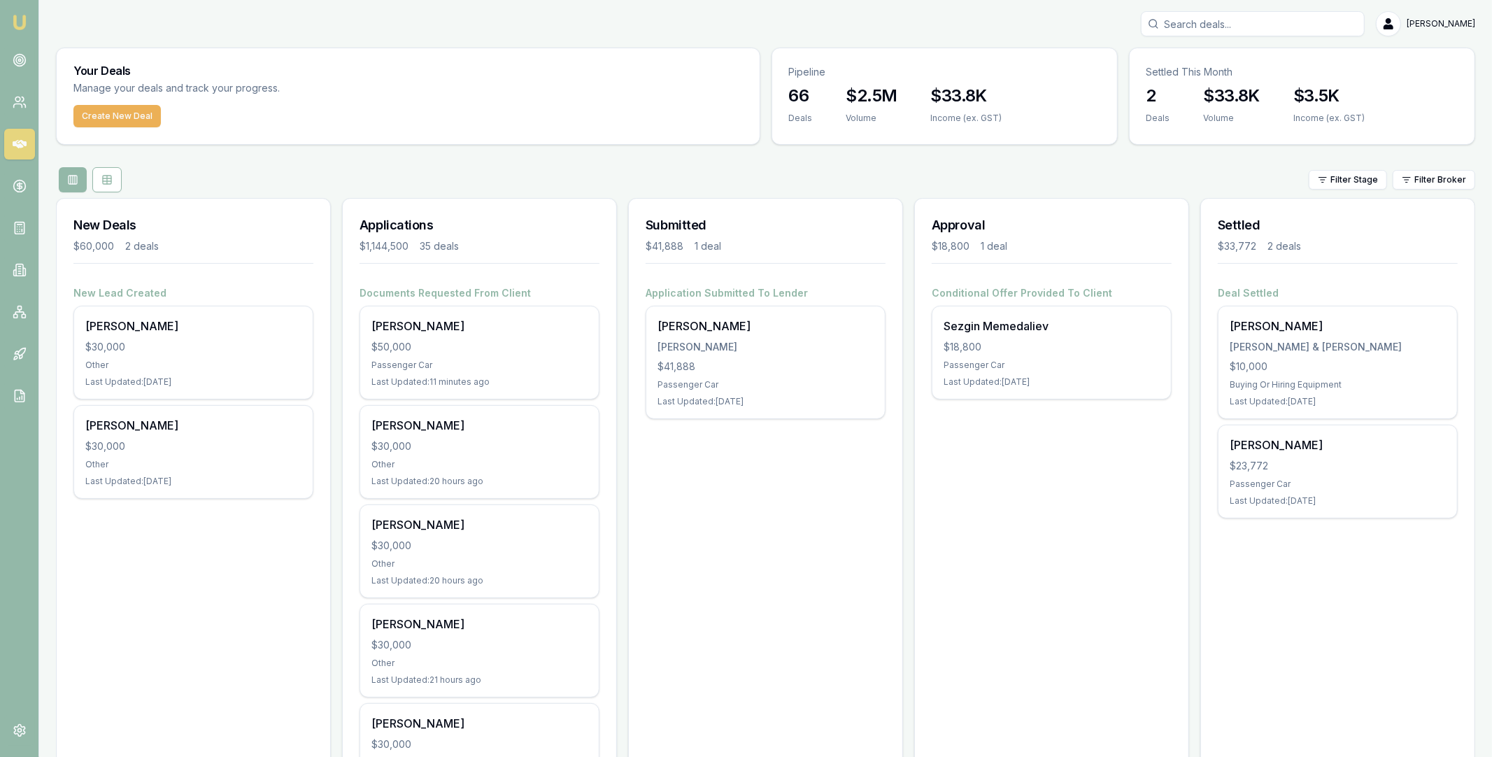
click at [101, 128] on div "Create New Deal" at bounding box center [408, 124] width 703 height 39
click at [104, 122] on button "Create New Deal" at bounding box center [116, 116] width 87 height 22
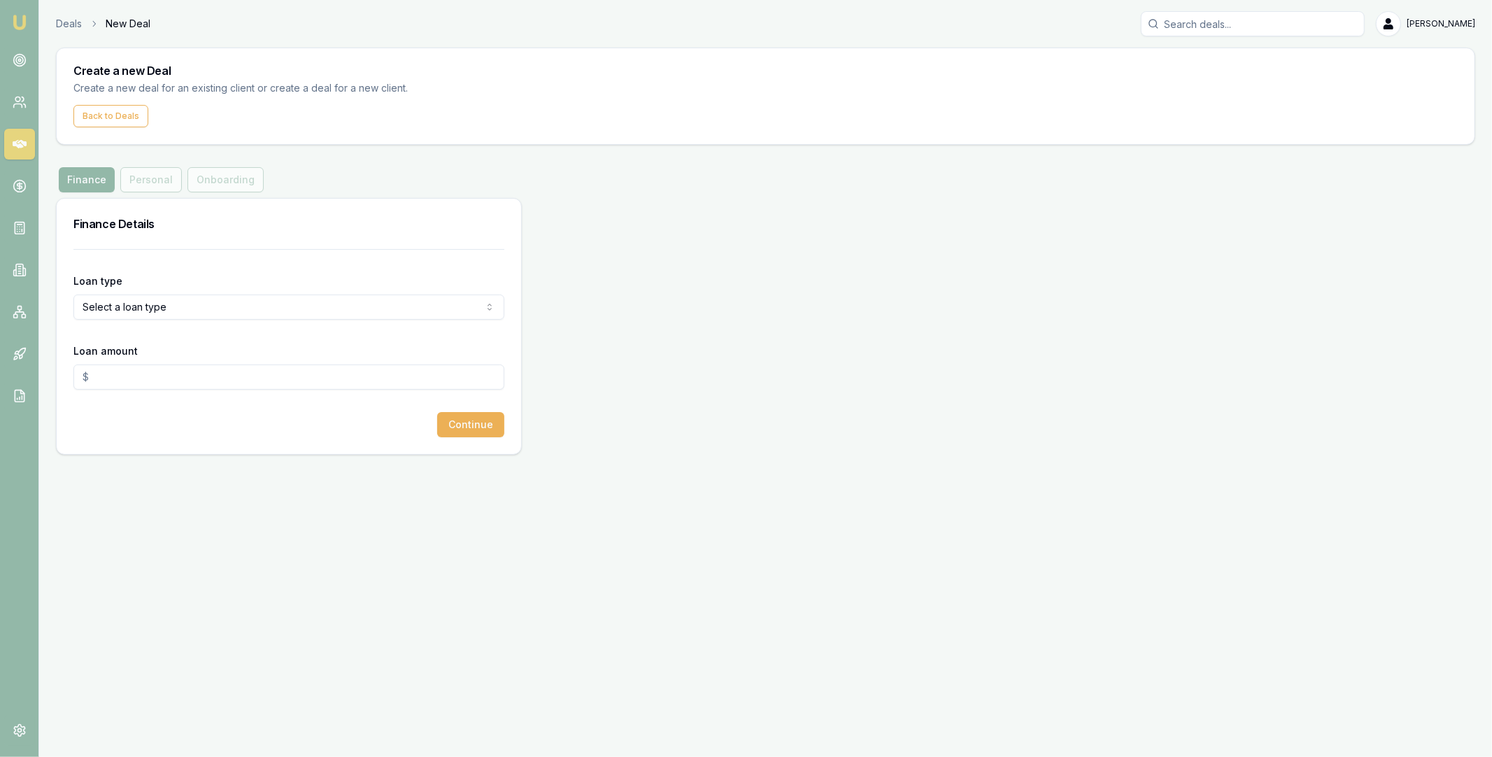
click at [170, 289] on div "Loan type Select a loan type Consumer Loan Consumer Asset Commercial Loan Comme…" at bounding box center [288, 296] width 431 height 48
click at [174, 305] on html "Emu Broker Deals New Deal Jackson Fanfulla Toggle Menu Create a new Deal Create…" at bounding box center [746, 378] width 1492 height 757
click at [152, 325] on div "Consumer Loan Consumer Asset Commercial Loan Commercial Asset" at bounding box center [289, 370] width 431 height 95
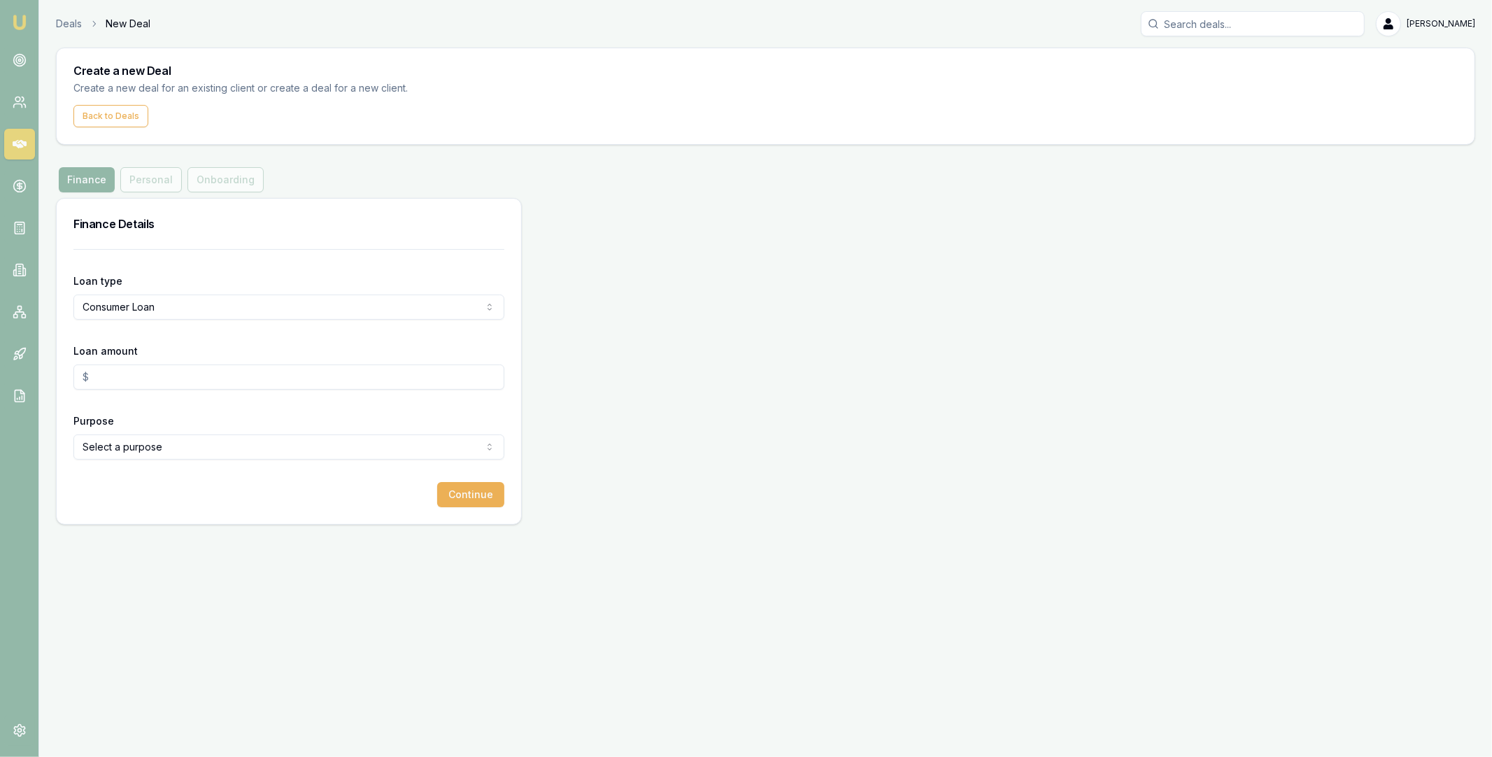
click at [153, 369] on input "Loan amount" at bounding box center [288, 377] width 431 height 25
type input "$30,000.00"
click at [181, 497] on div "Continue" at bounding box center [288, 494] width 431 height 25
click at [179, 485] on div "Continue" at bounding box center [288, 494] width 431 height 25
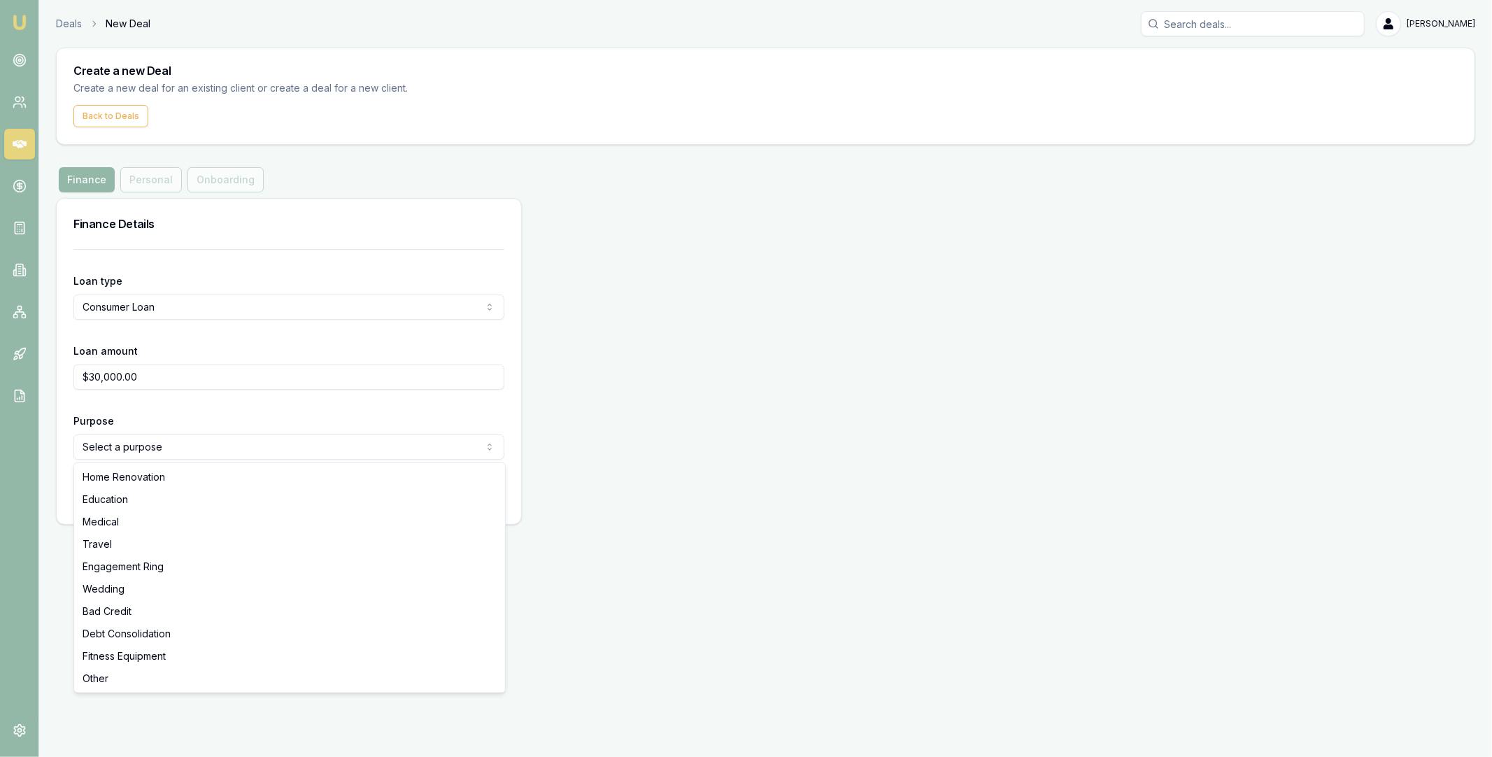
click at [186, 458] on html "Emu Broker Deals New Deal Jackson Fanfulla Toggle Menu Create a new Deal Create…" at bounding box center [746, 378] width 1492 height 757
select select "OTHER"
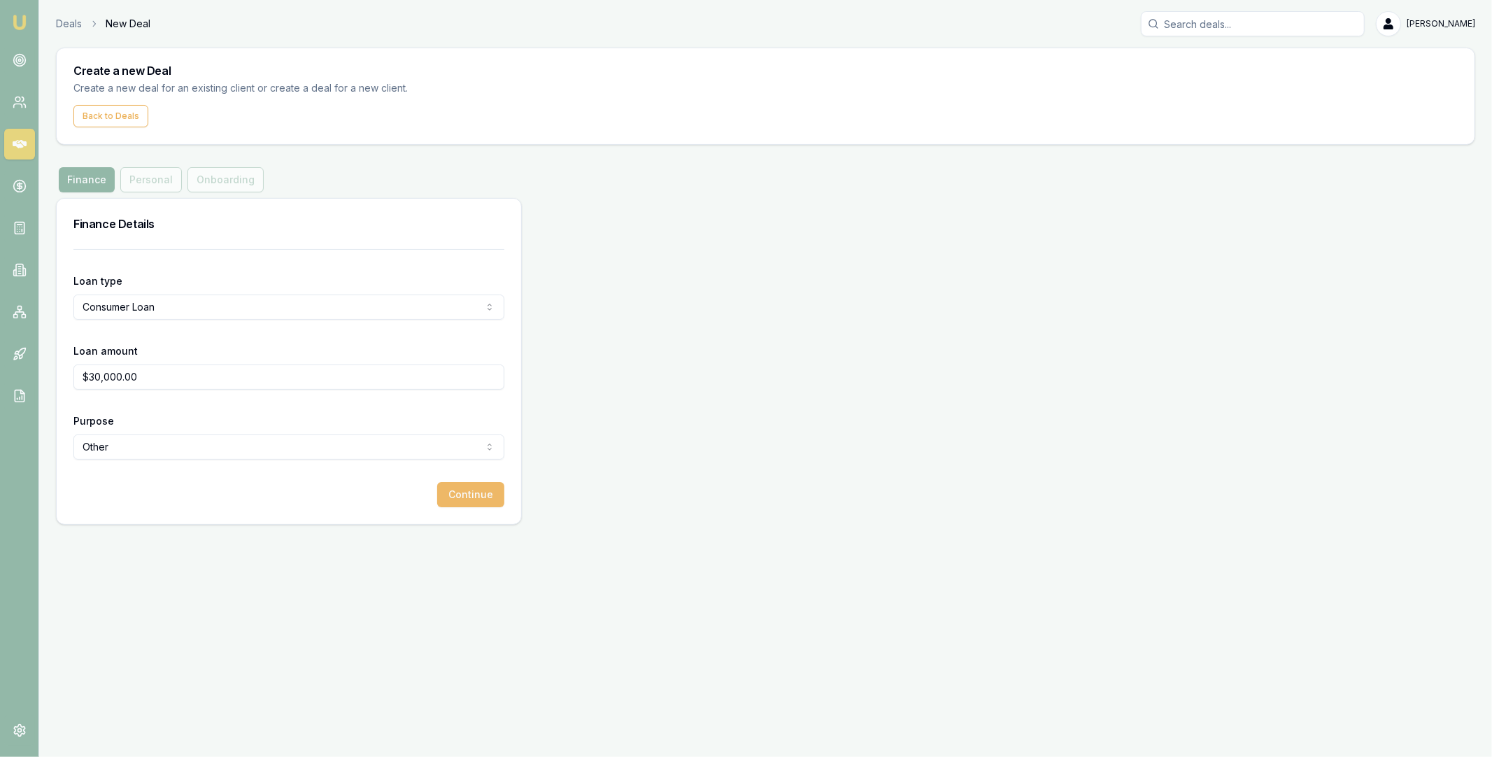
click at [465, 488] on button "Continue" at bounding box center [470, 494] width 67 height 25
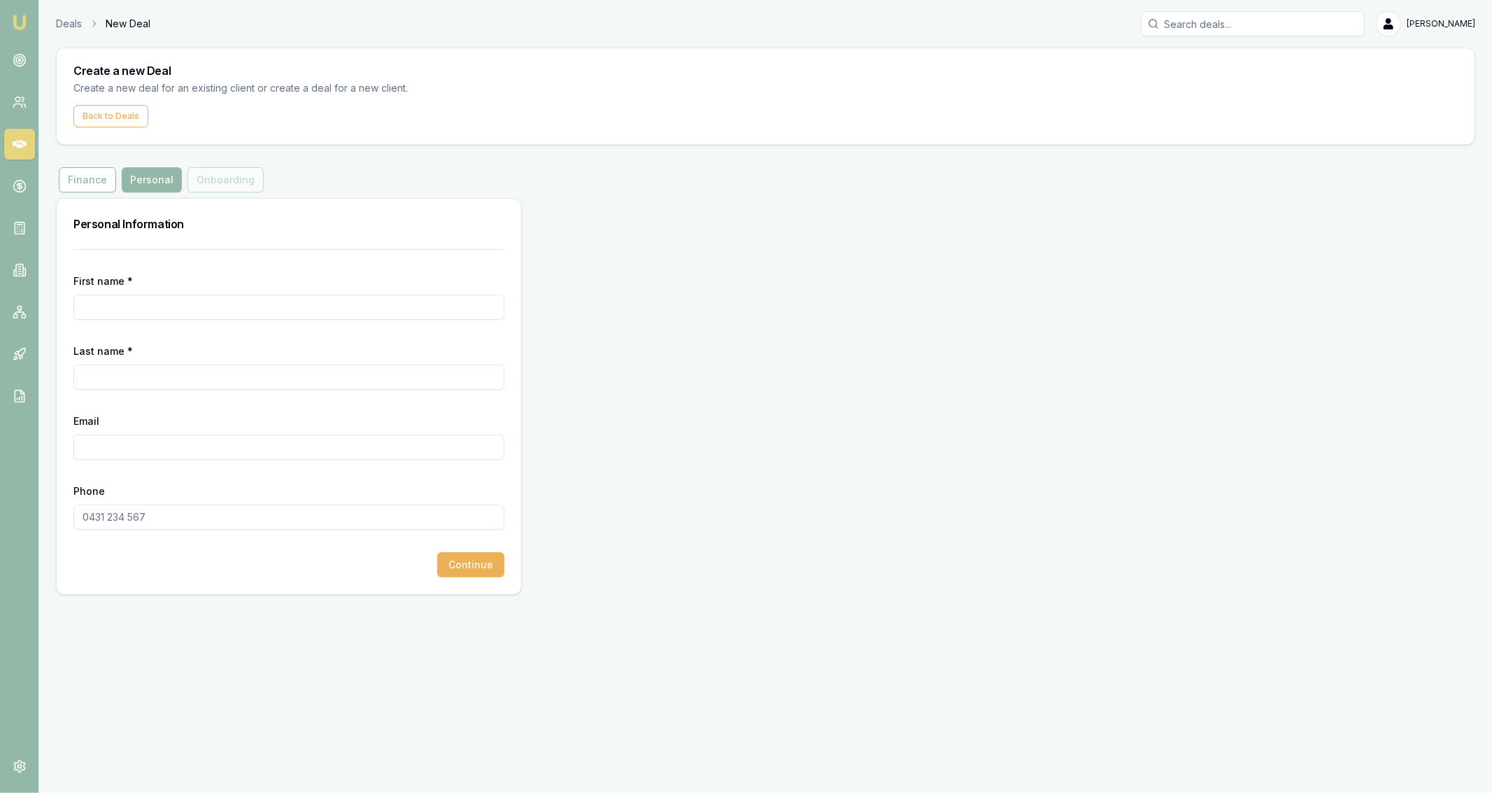
click at [290, 306] on input "First name *" at bounding box center [288, 307] width 431 height 25
type input "[PERSON_NAME]"
type input "Kneipp"
paste input "SHANE_KNEIPP96@hotmail.com"
type input "SHANE_KNEIPP96@hotmail.com"
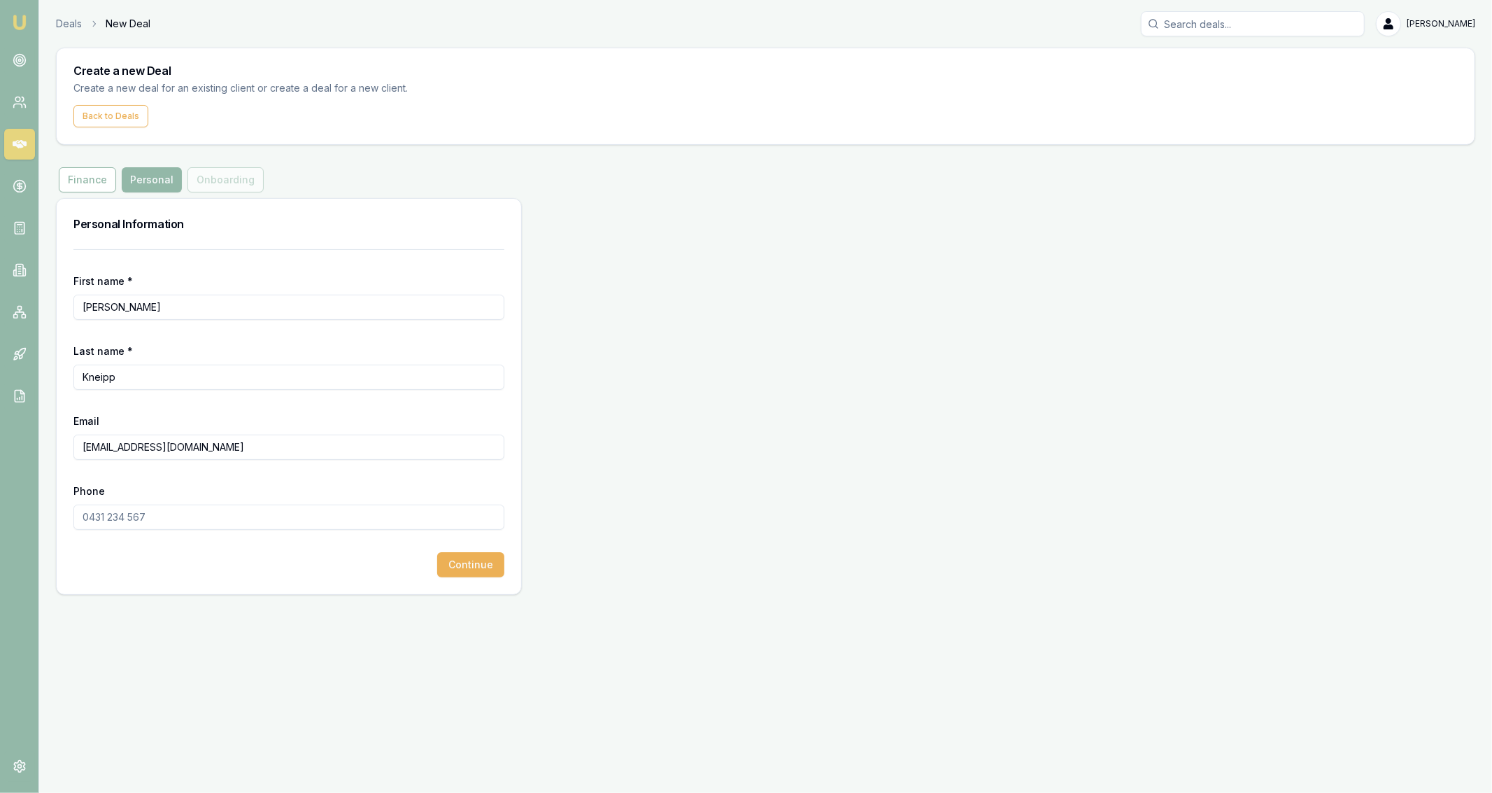
click at [111, 516] on input "Phone" at bounding box center [288, 516] width 431 height 25
paste input "0487 651 304"
type input "0487 651 304"
click at [468, 548] on form "First name * Shane Last name * Kneipp Email SHANE_KNEIPP96@hotmail.com Phone 04…" at bounding box center [288, 413] width 431 height 328
click at [468, 551] on form "First name * Shane Last name * Kneipp Email SHANE_KNEIPP96@hotmail.com Phone 04…" at bounding box center [288, 413] width 431 height 328
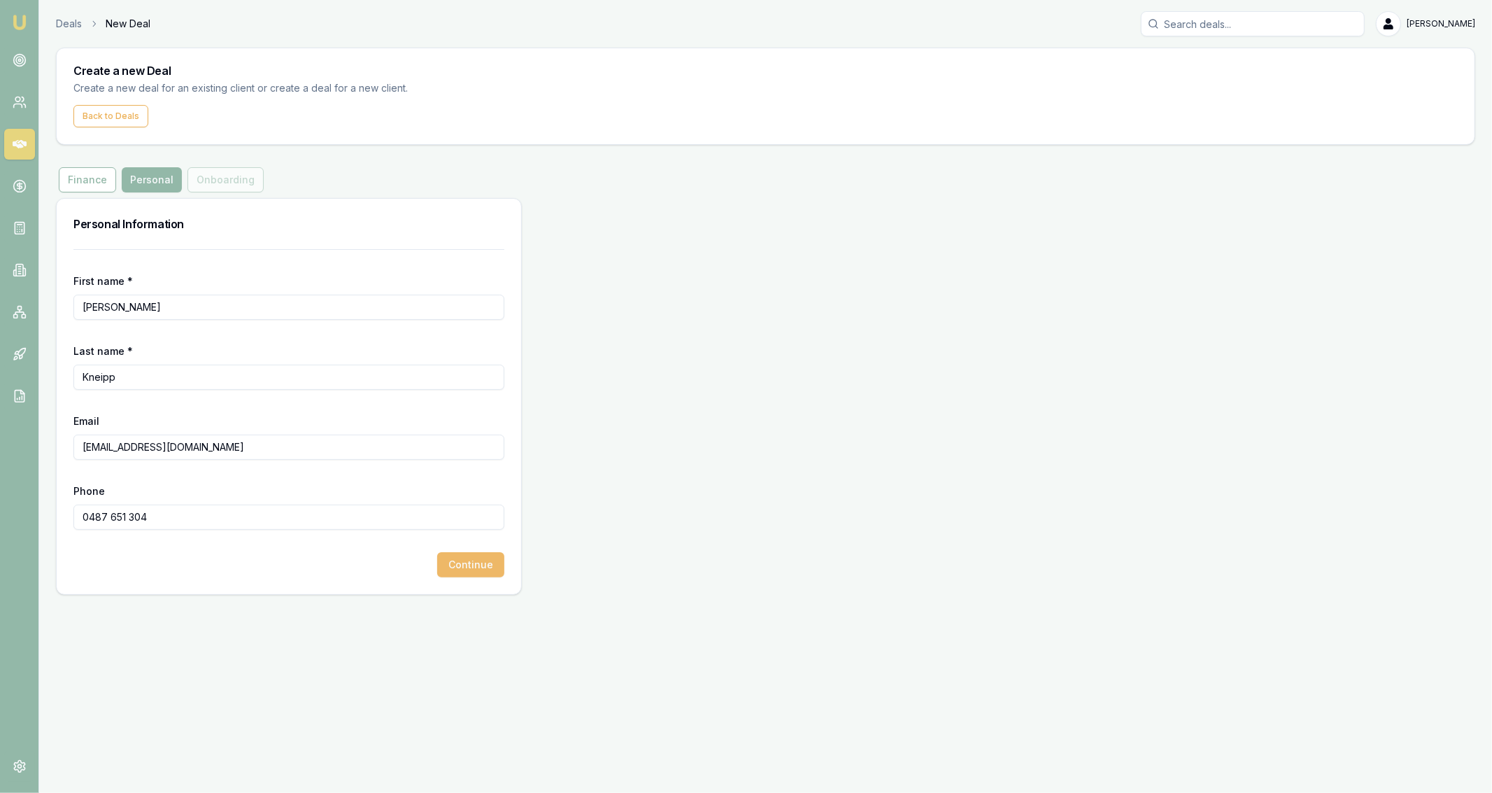
click at [470, 559] on button "Continue" at bounding box center [470, 564] width 67 height 25
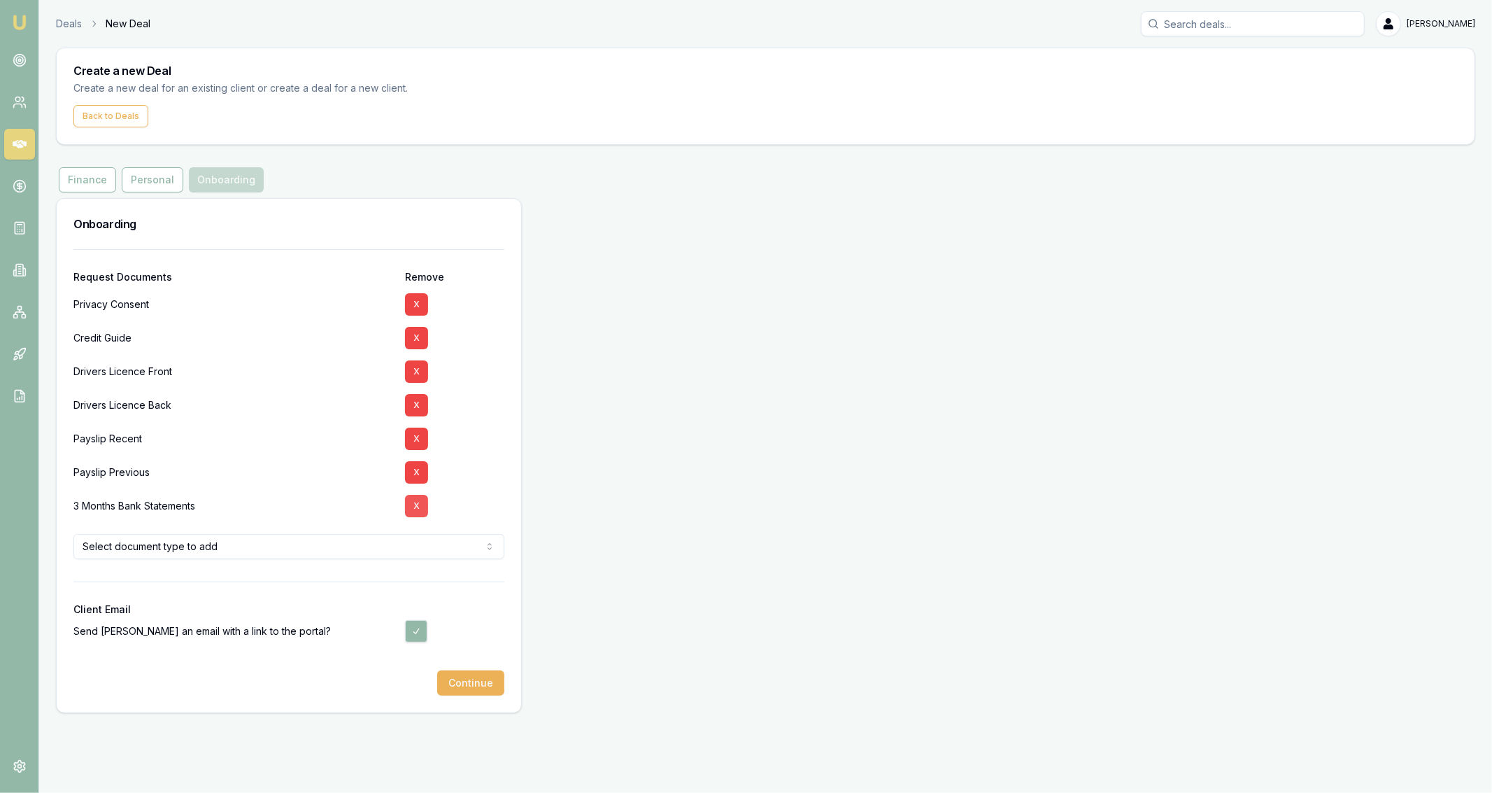
click at [418, 506] on button "X" at bounding box center [416, 506] width 23 height 22
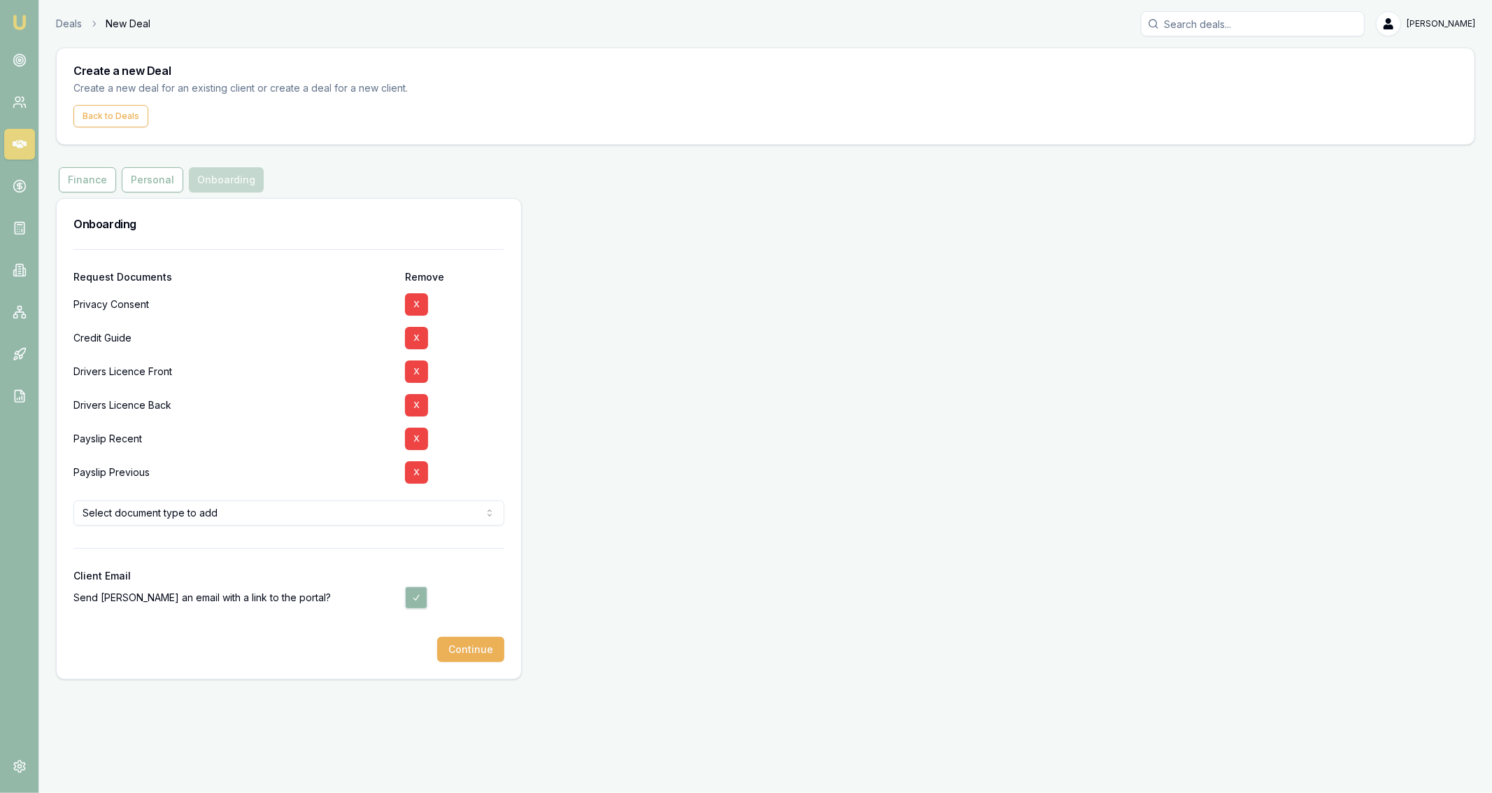
click at [634, 425] on div "Onboarding Request Documents Remove Privacy Consent X Credit Guide X Drivers Li…" at bounding box center [766, 438] width 1420 height 481
click at [469, 647] on button "Continue" at bounding box center [470, 649] width 67 height 25
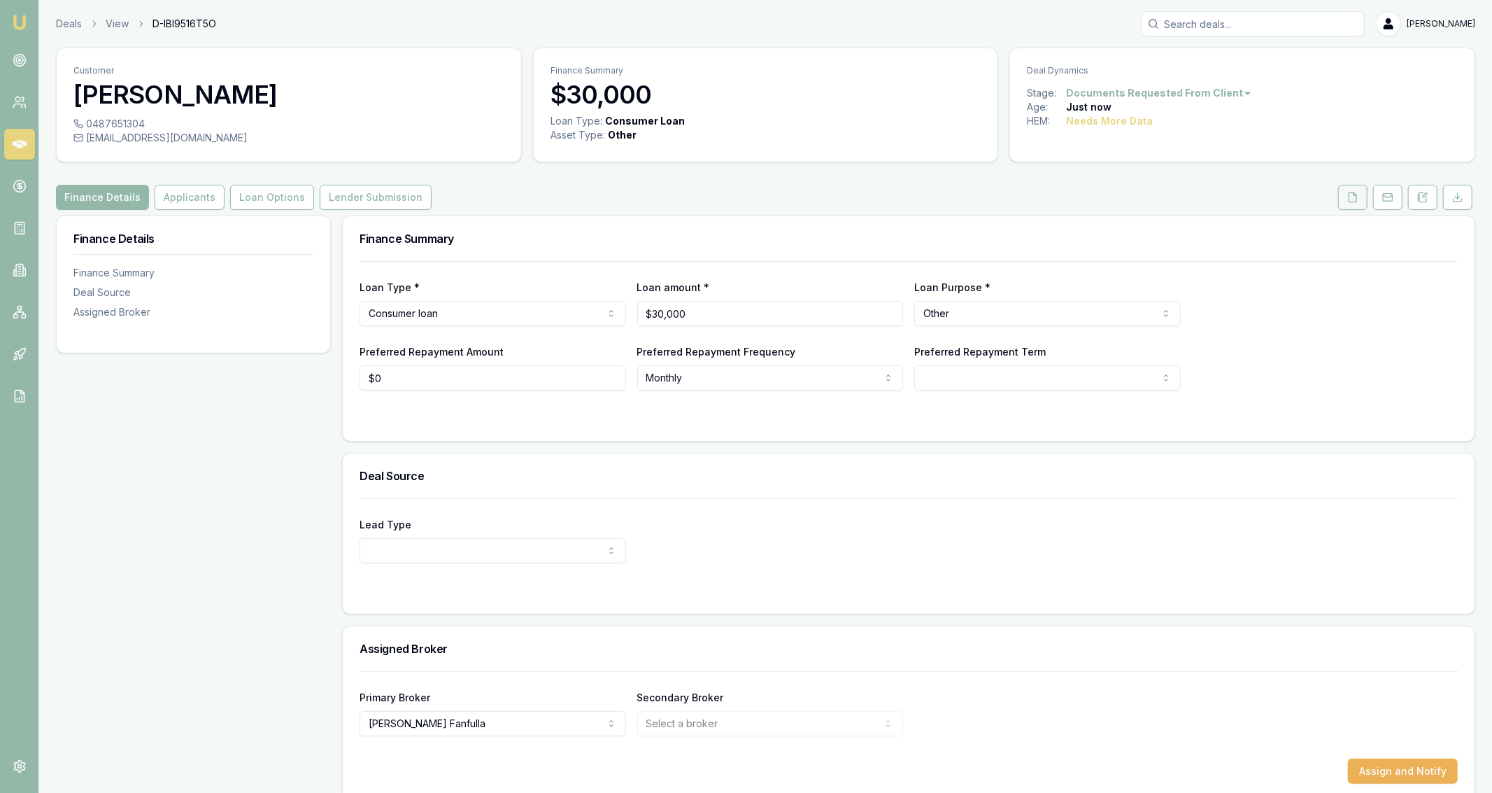
click at [1363, 200] on button at bounding box center [1353, 197] width 29 height 25
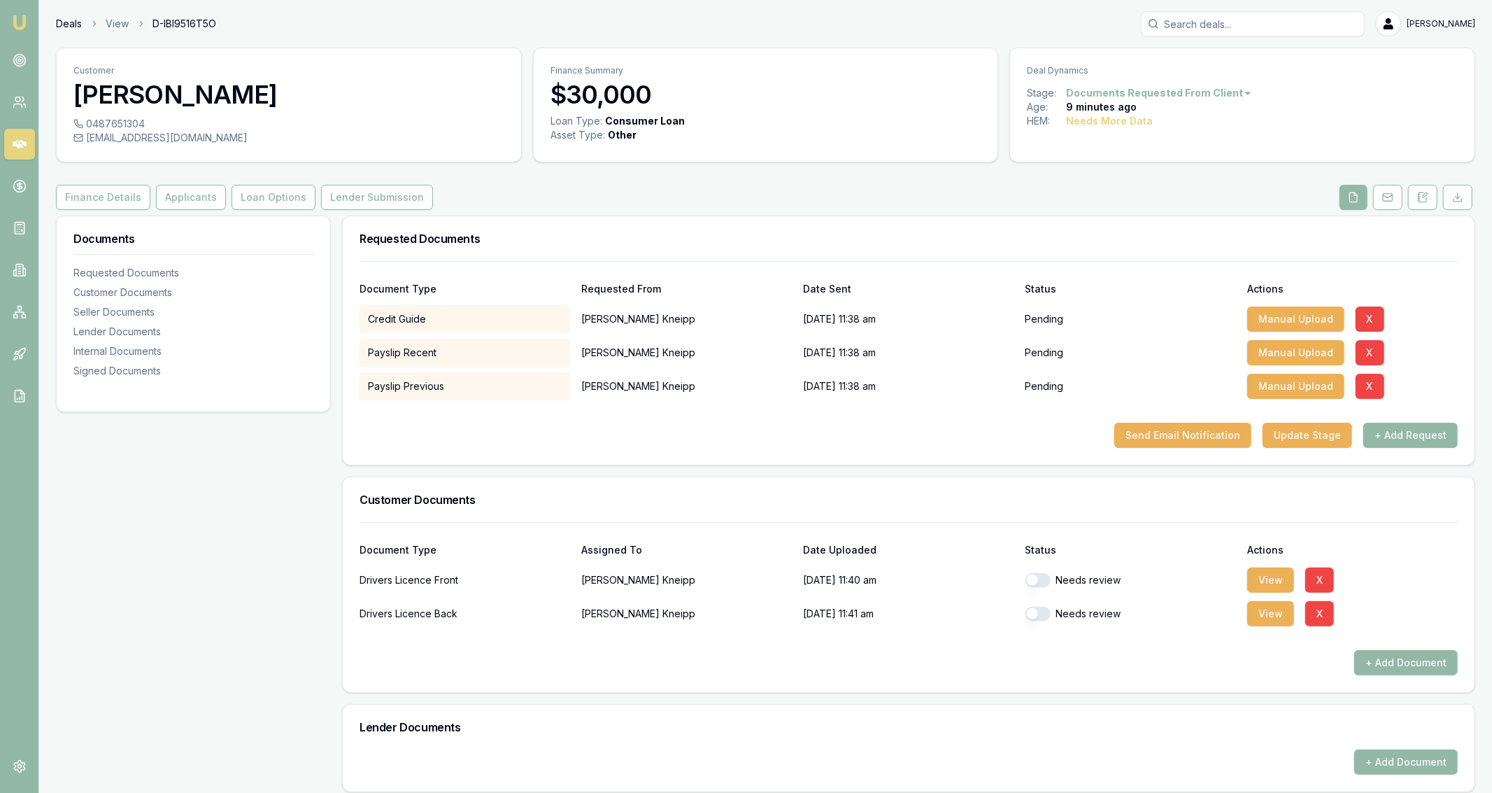
click at [70, 20] on link "Deals" at bounding box center [69, 24] width 26 height 14
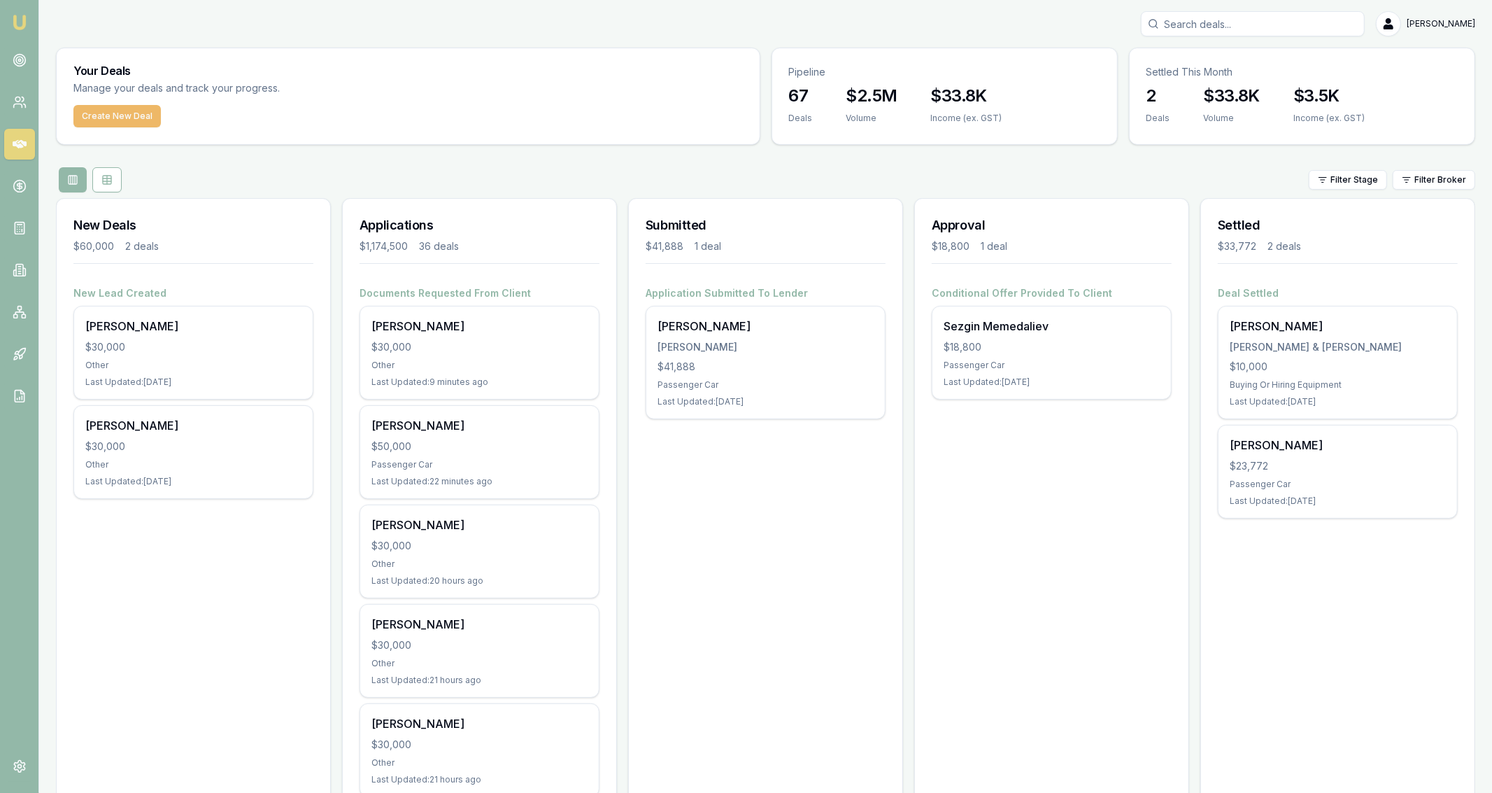
click at [107, 126] on button "Create New Deal" at bounding box center [116, 116] width 87 height 22
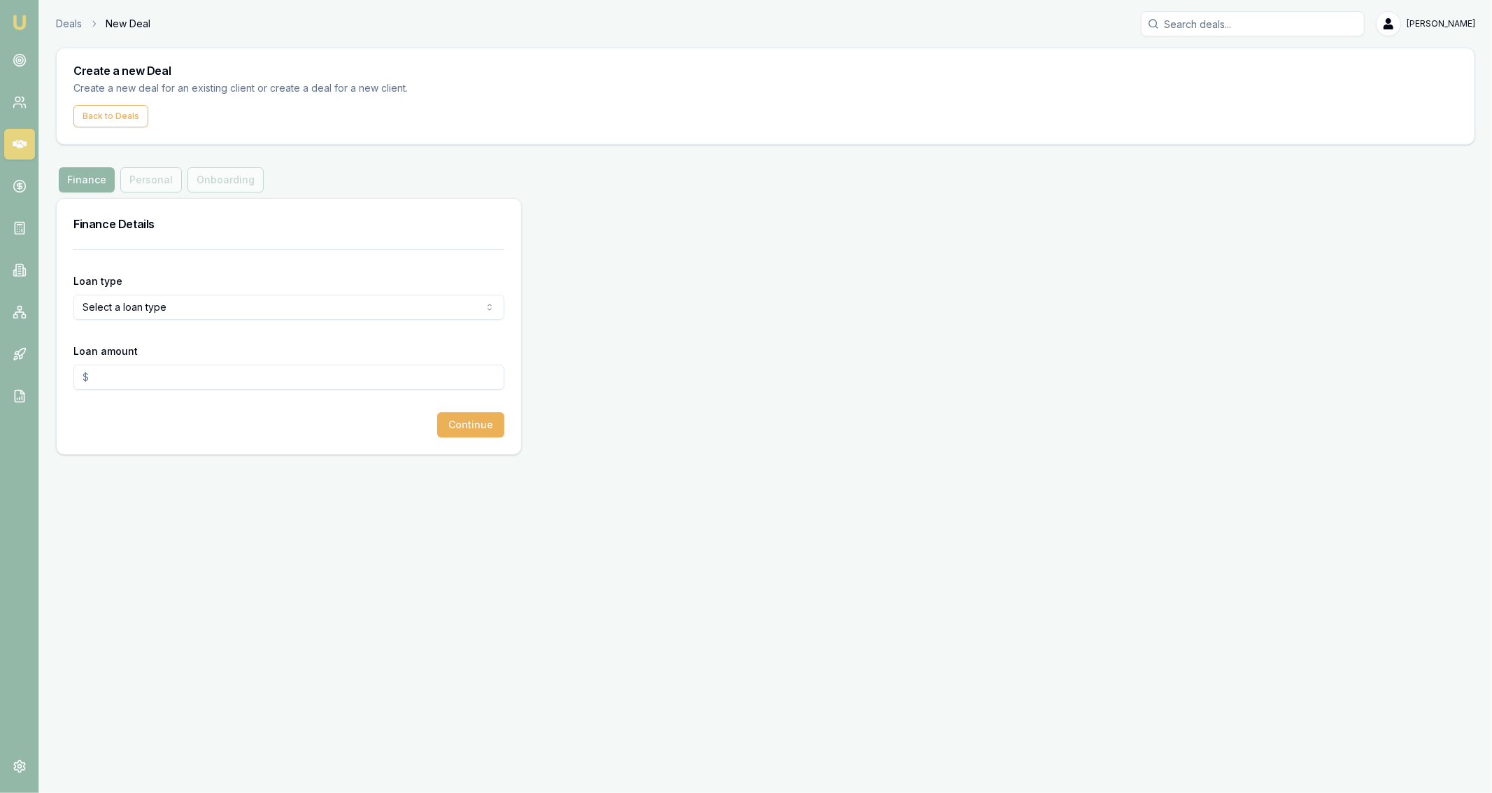
click at [177, 309] on html "Emu Broker Deals New Deal Jackson Fanfulla Toggle Menu Create a new Deal Create…" at bounding box center [746, 396] width 1492 height 793
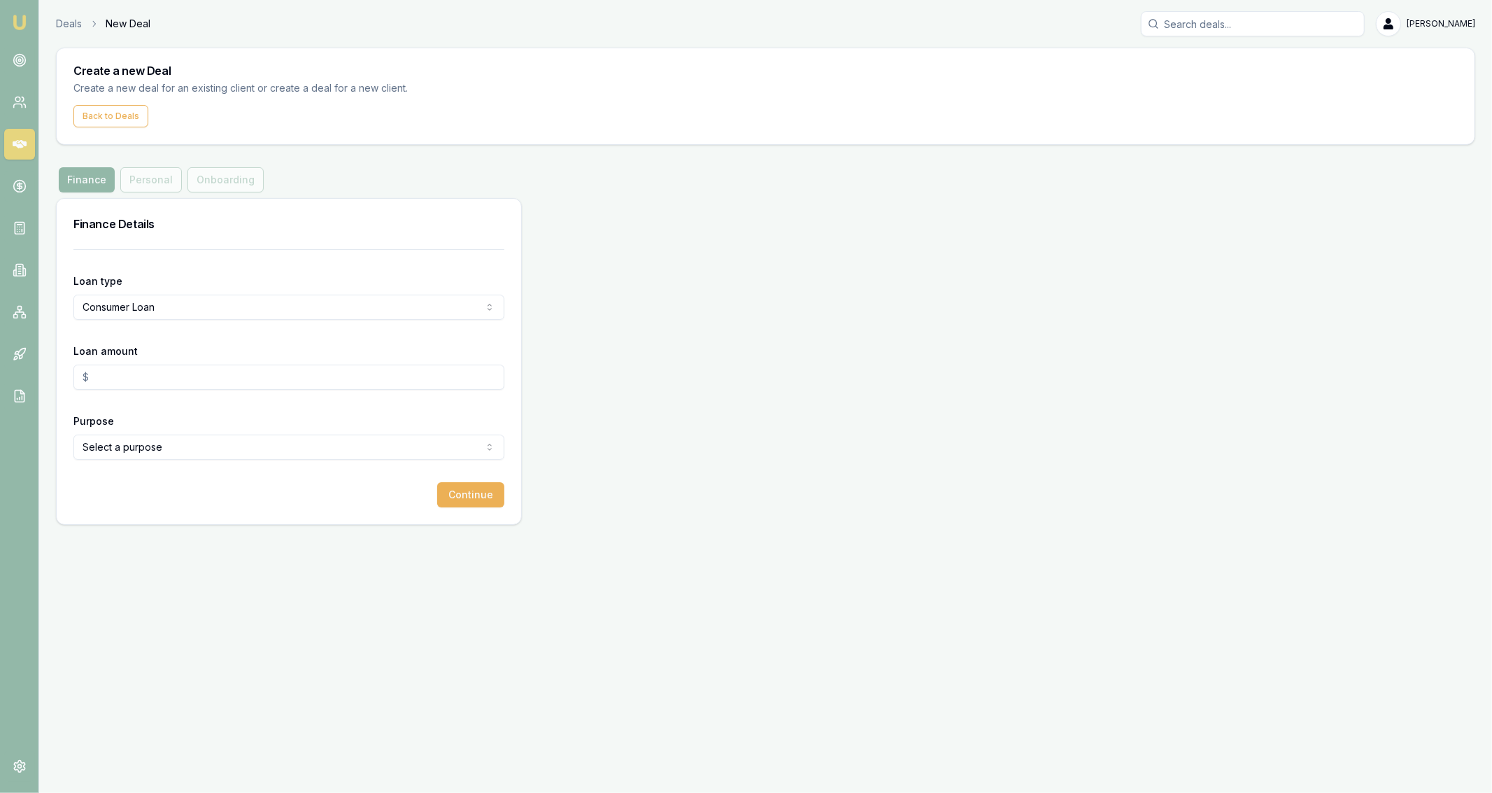
click at [153, 376] on input "Loan amount" at bounding box center [288, 377] width 431 height 25
type input "$30,000.00"
select select "OTHER"
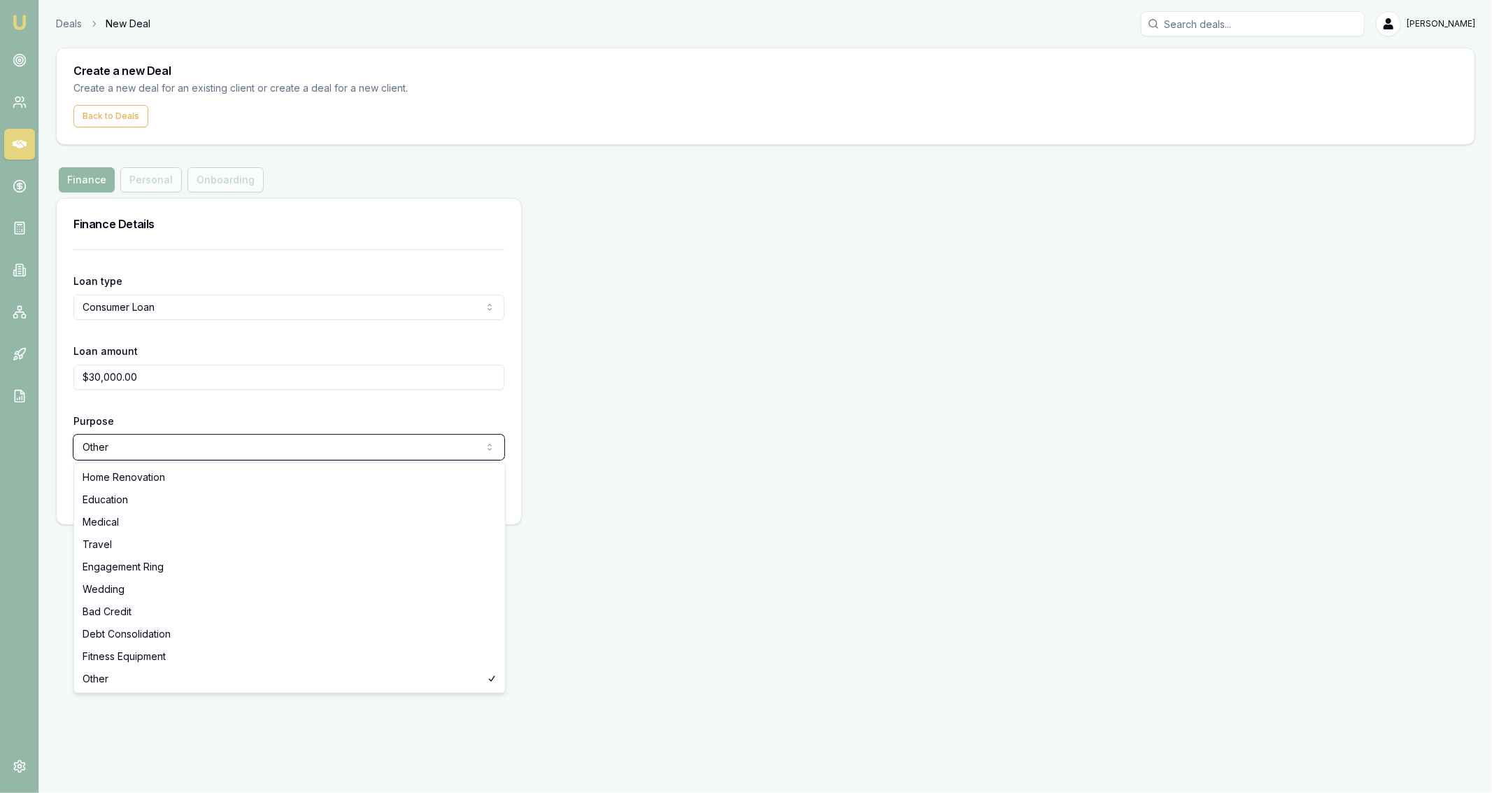
click at [700, 381] on html "Emu Broker Deals New Deal Jackson Fanfulla Toggle Menu Create a new Deal Create…" at bounding box center [746, 396] width 1492 height 793
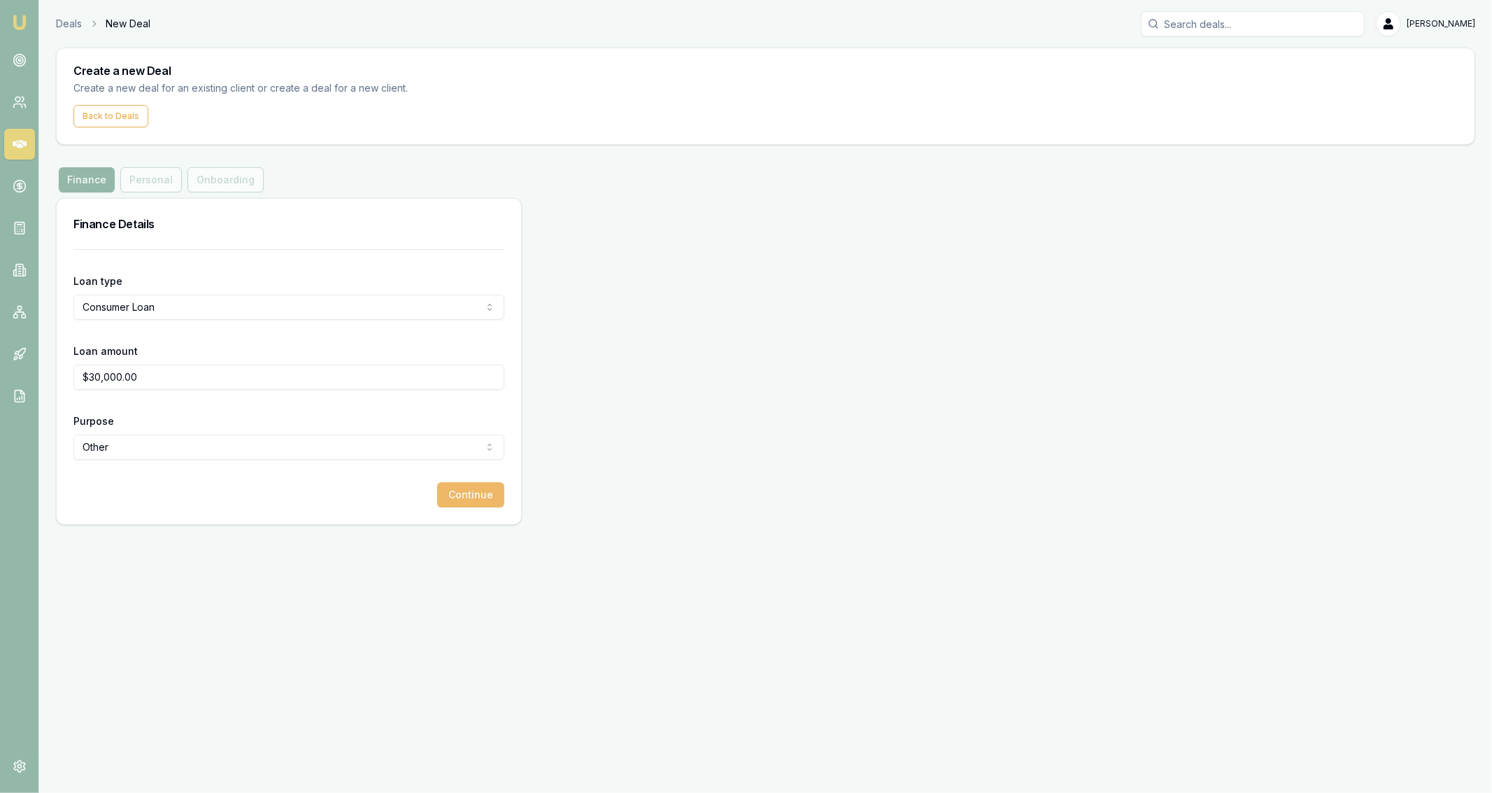
click at [468, 495] on button "Continue" at bounding box center [470, 494] width 67 height 25
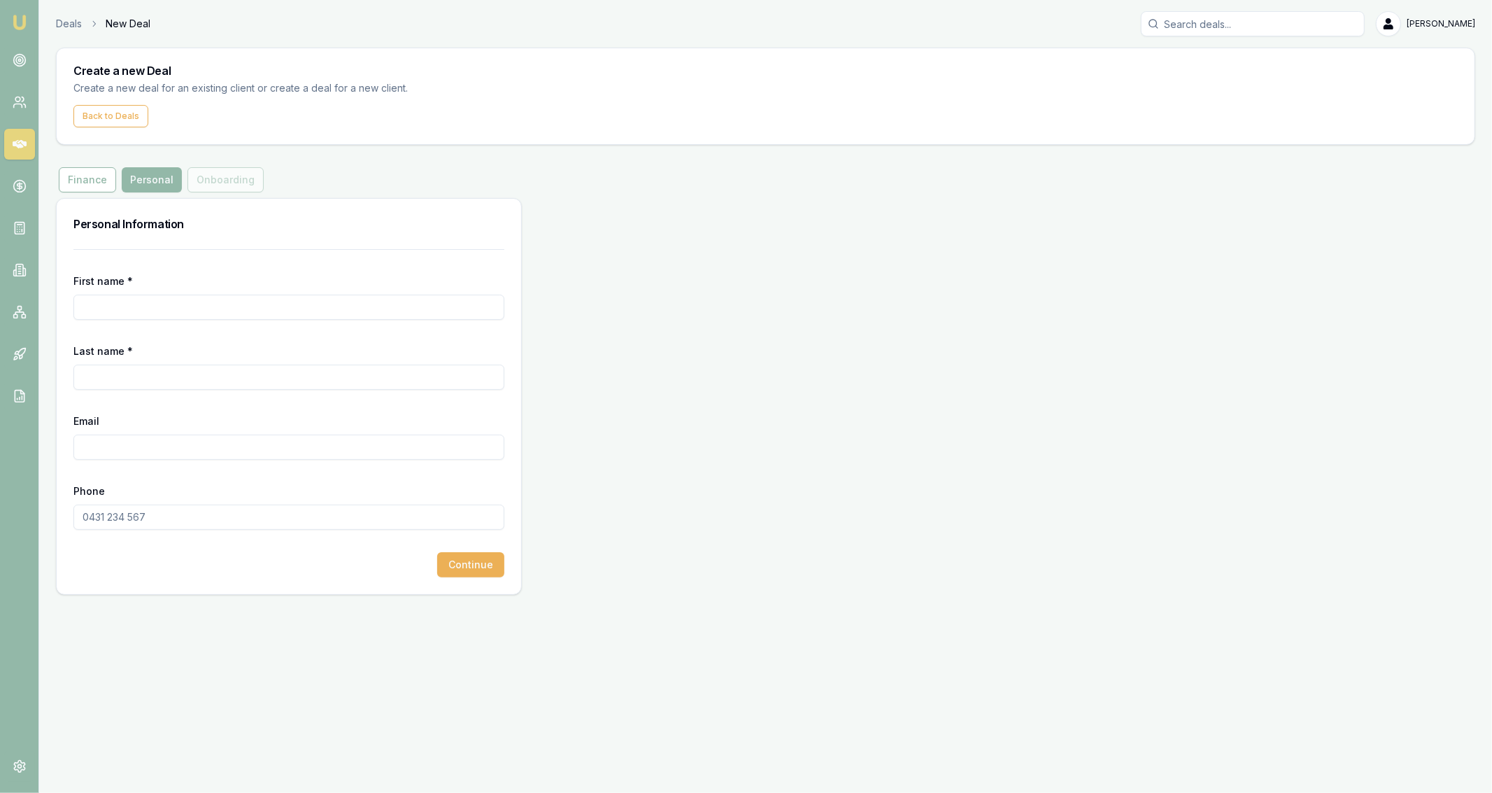
click at [195, 242] on div "Personal Information" at bounding box center [289, 224] width 465 height 50
click at [199, 297] on input "First name *" at bounding box center [288, 307] width 431 height 25
type input "David"
type input "Wilson"
paste input "DJORDANWILSON92@gmail.com"
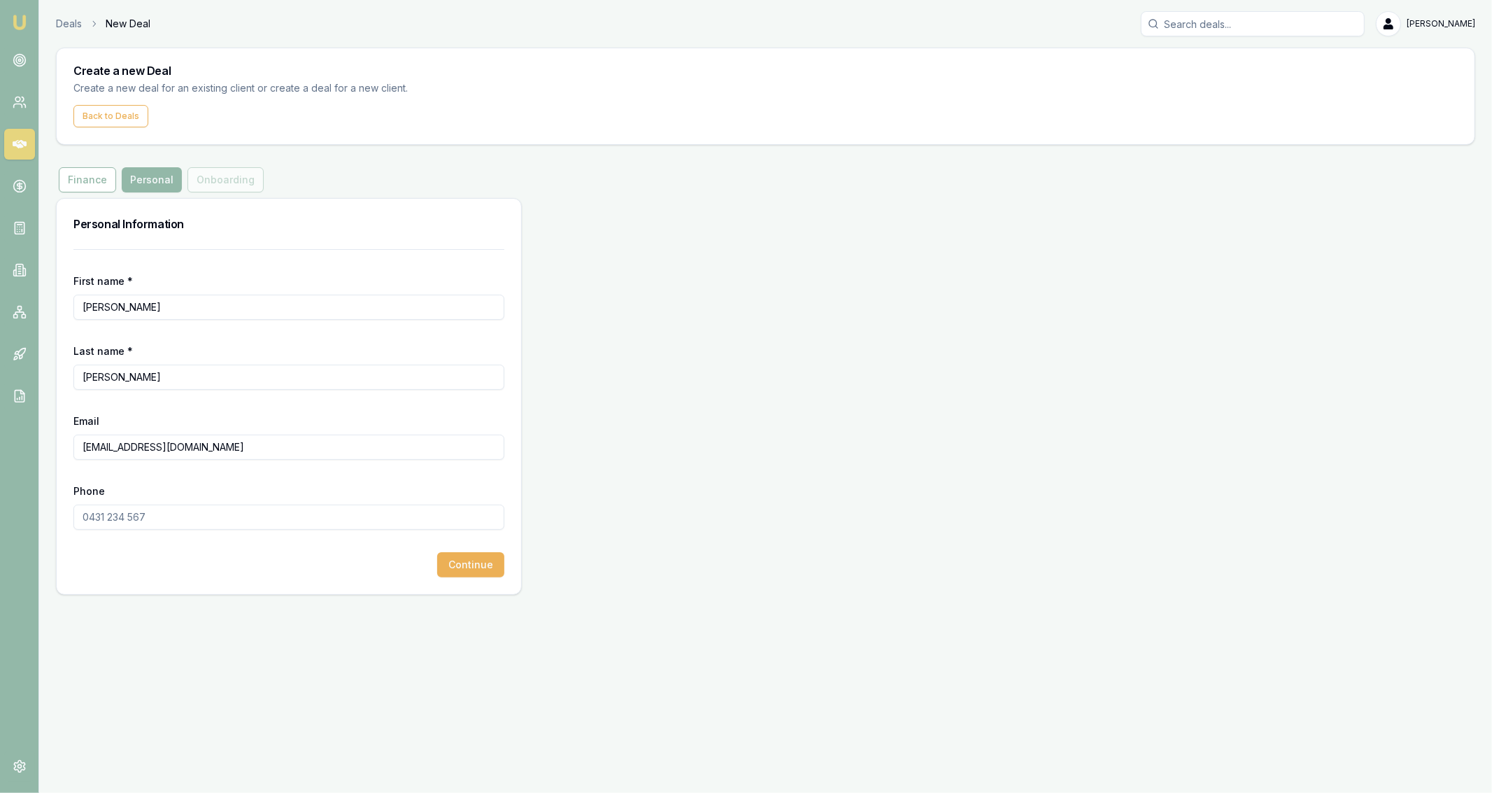
type input "DJORDANWILSON92@gmail.com"
click at [224, 523] on input "Phone" at bounding box center [288, 516] width 431 height 25
paste input "0447 911 268"
type input "0447 911 268"
click at [487, 562] on button "Continue" at bounding box center [470, 564] width 67 height 25
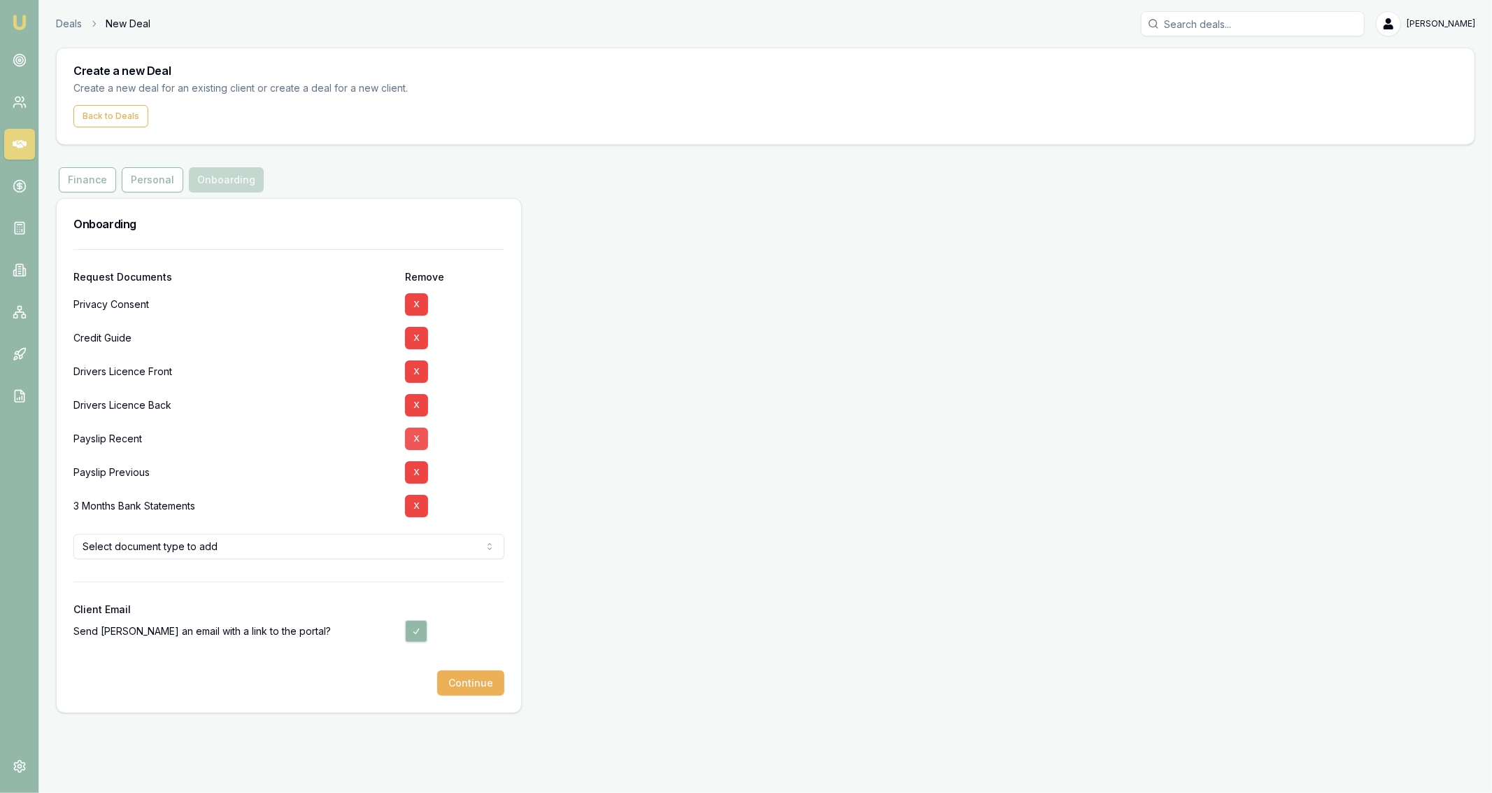
click at [412, 438] on button "X" at bounding box center [416, 439] width 23 height 22
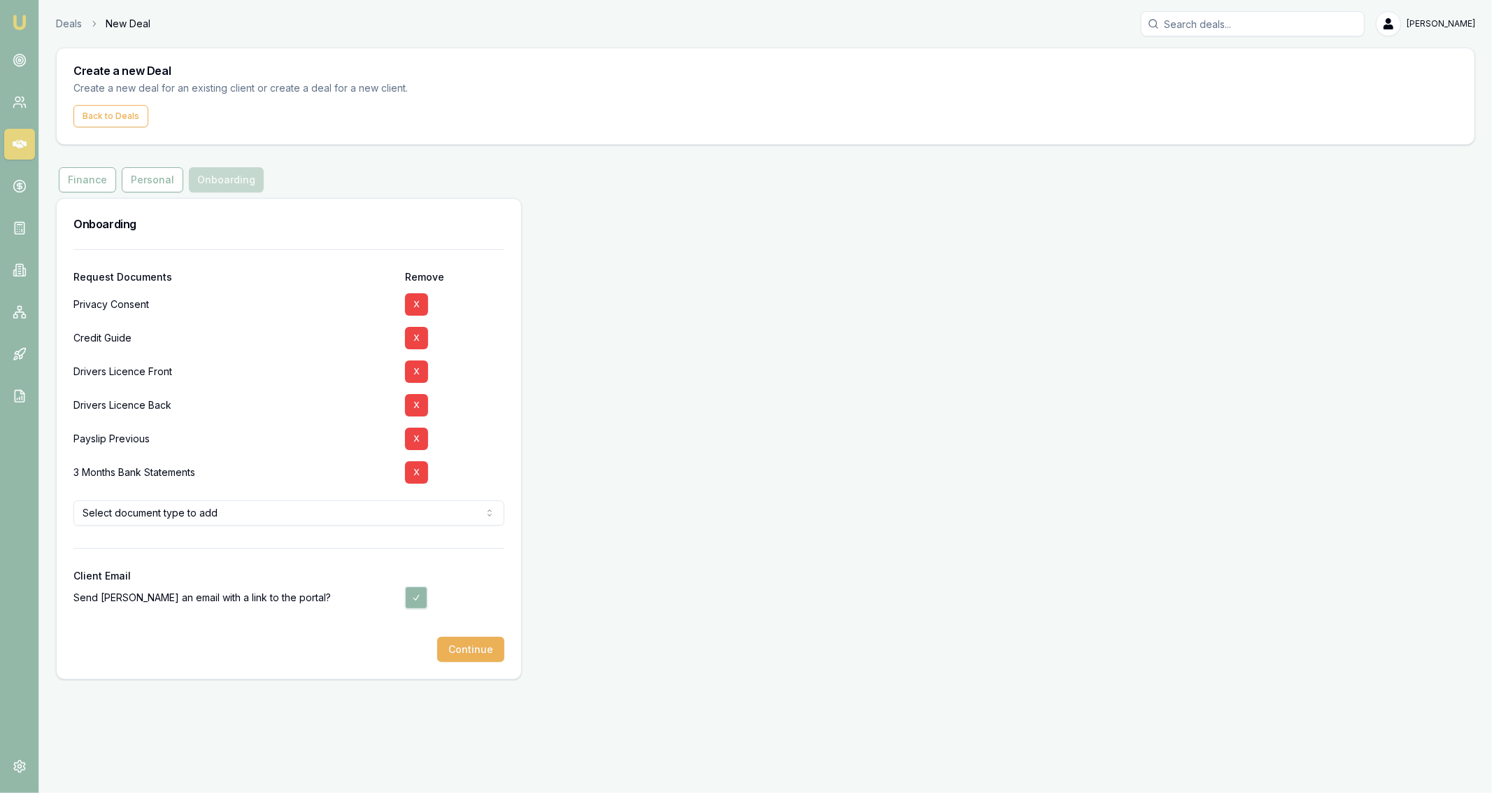
click at [412, 438] on button "X" at bounding box center [416, 439] width 23 height 22
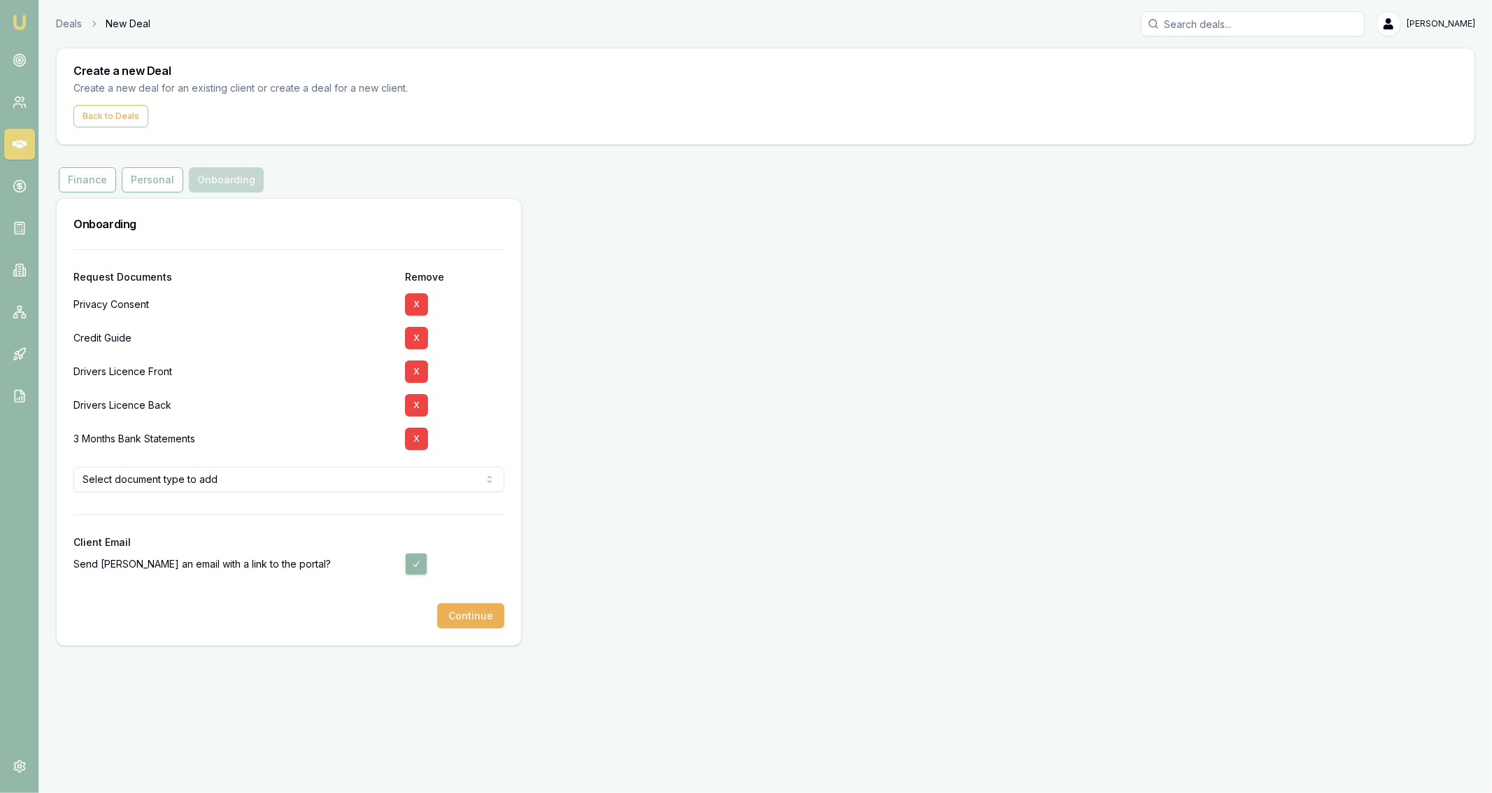
click at [412, 438] on button "X" at bounding box center [416, 439] width 23 height 22
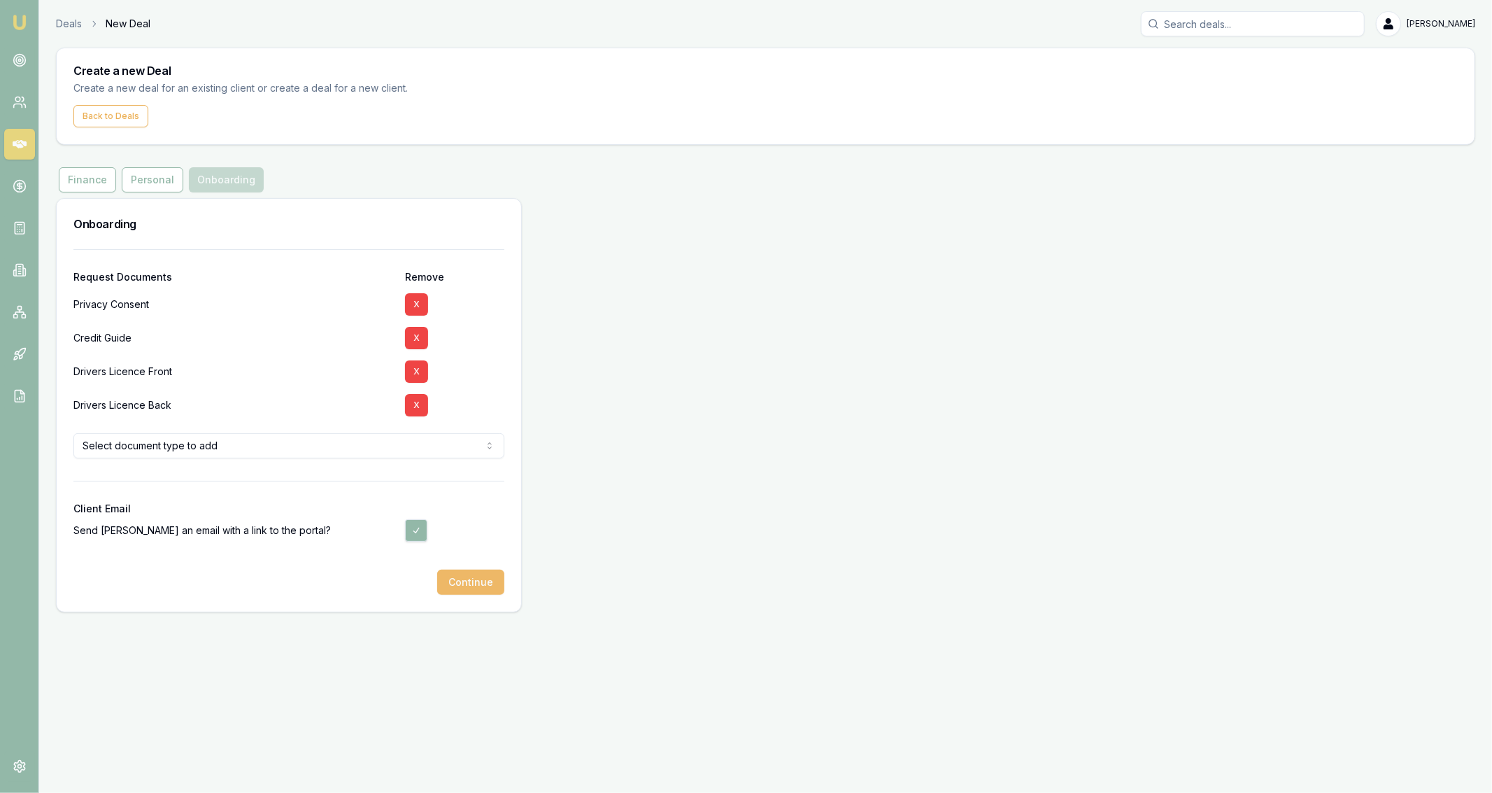
click at [466, 586] on button "Continue" at bounding box center [470, 582] width 67 height 25
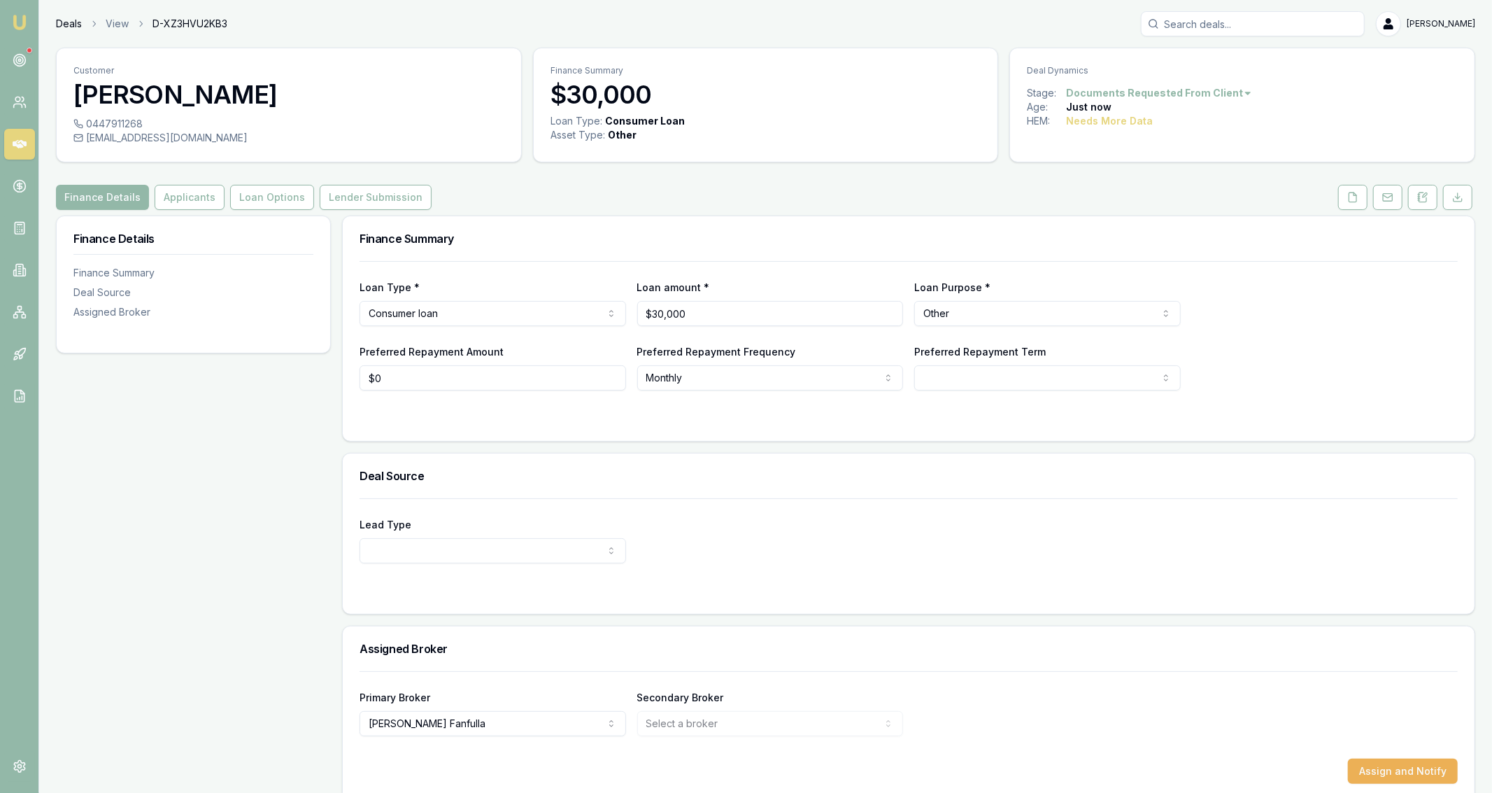
click at [73, 20] on link "Deals" at bounding box center [69, 24] width 26 height 14
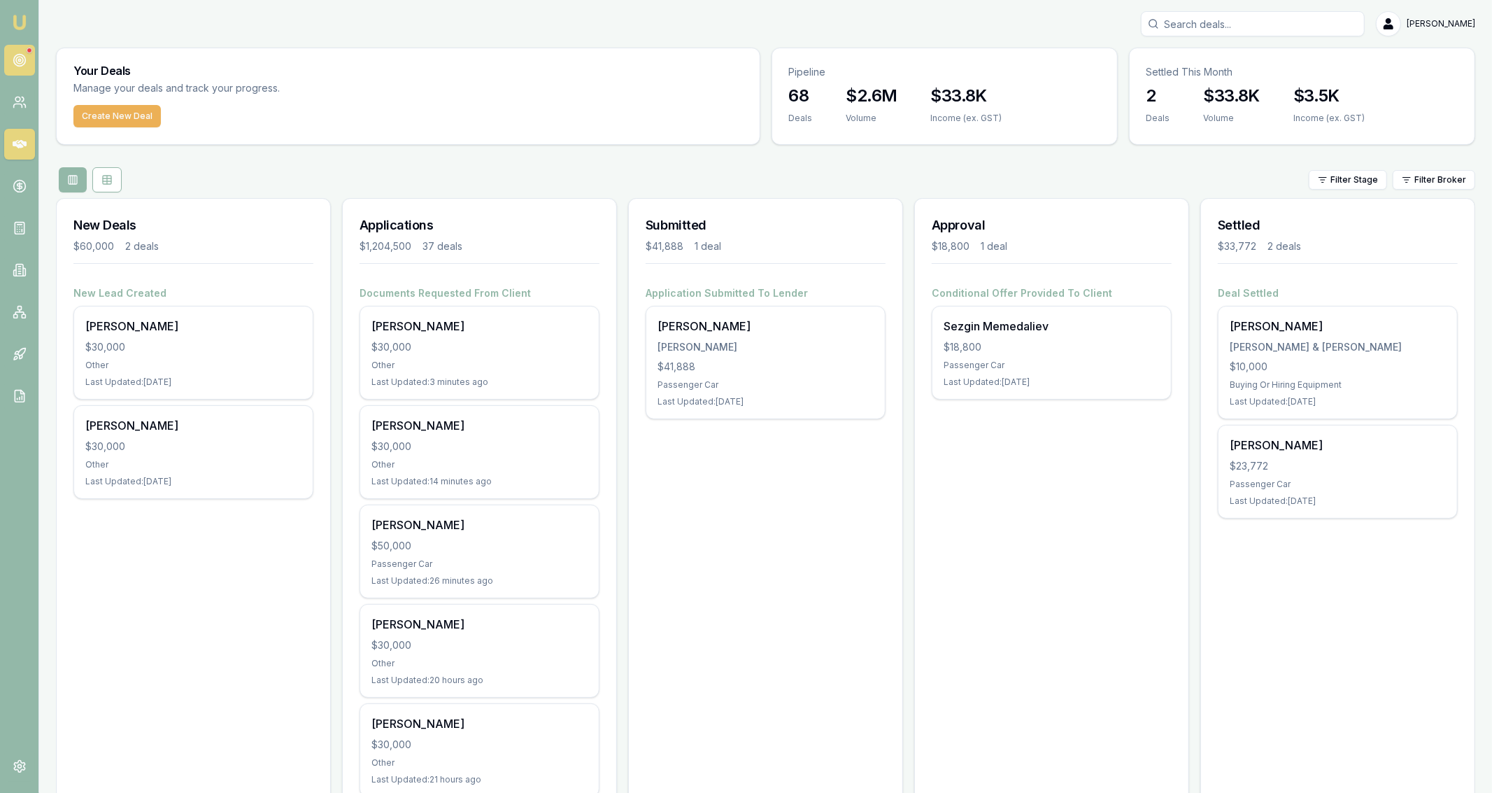
click at [16, 64] on icon at bounding box center [20, 60] width 14 height 14
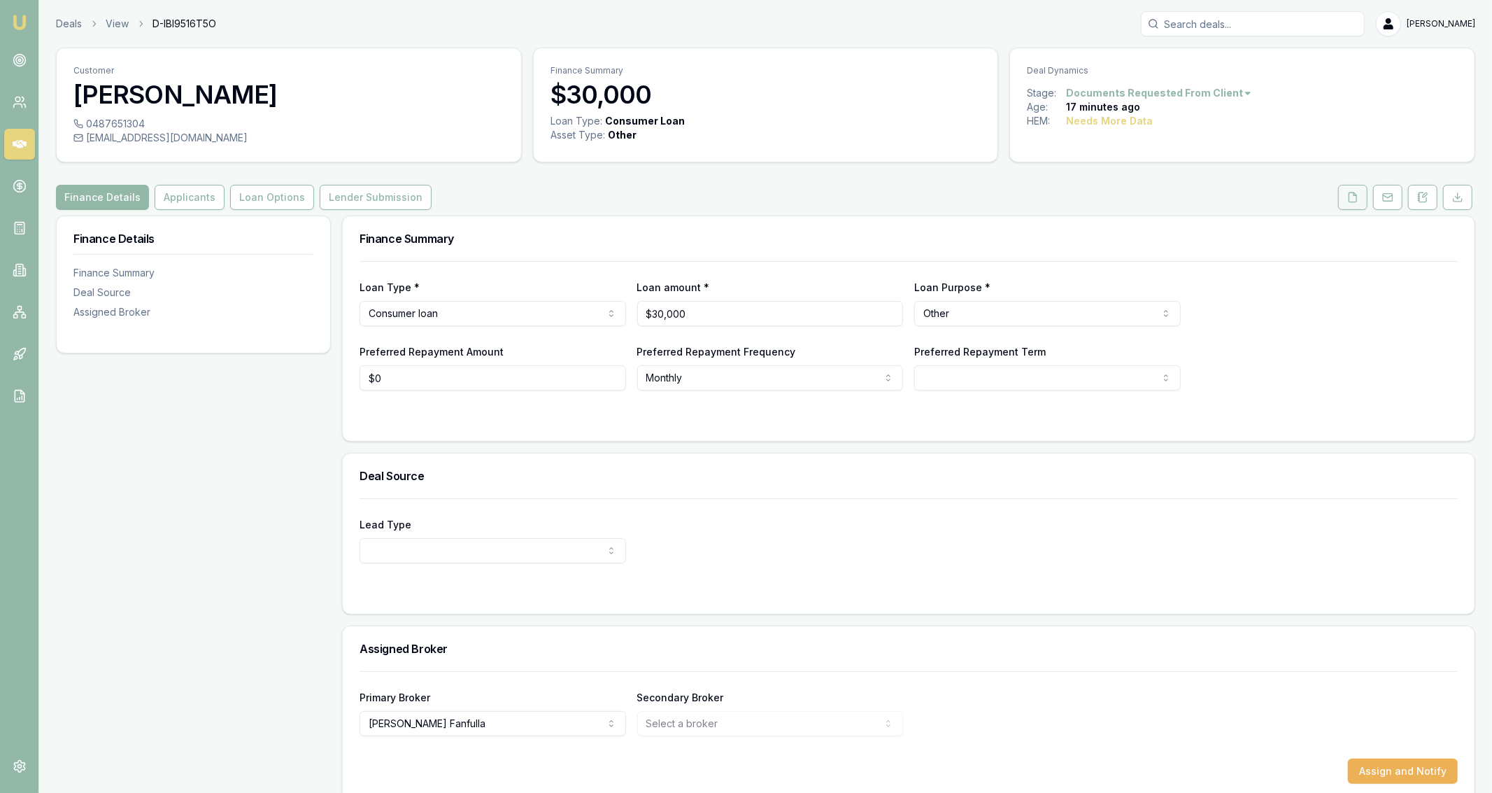
click at [1355, 205] on button at bounding box center [1353, 197] width 29 height 25
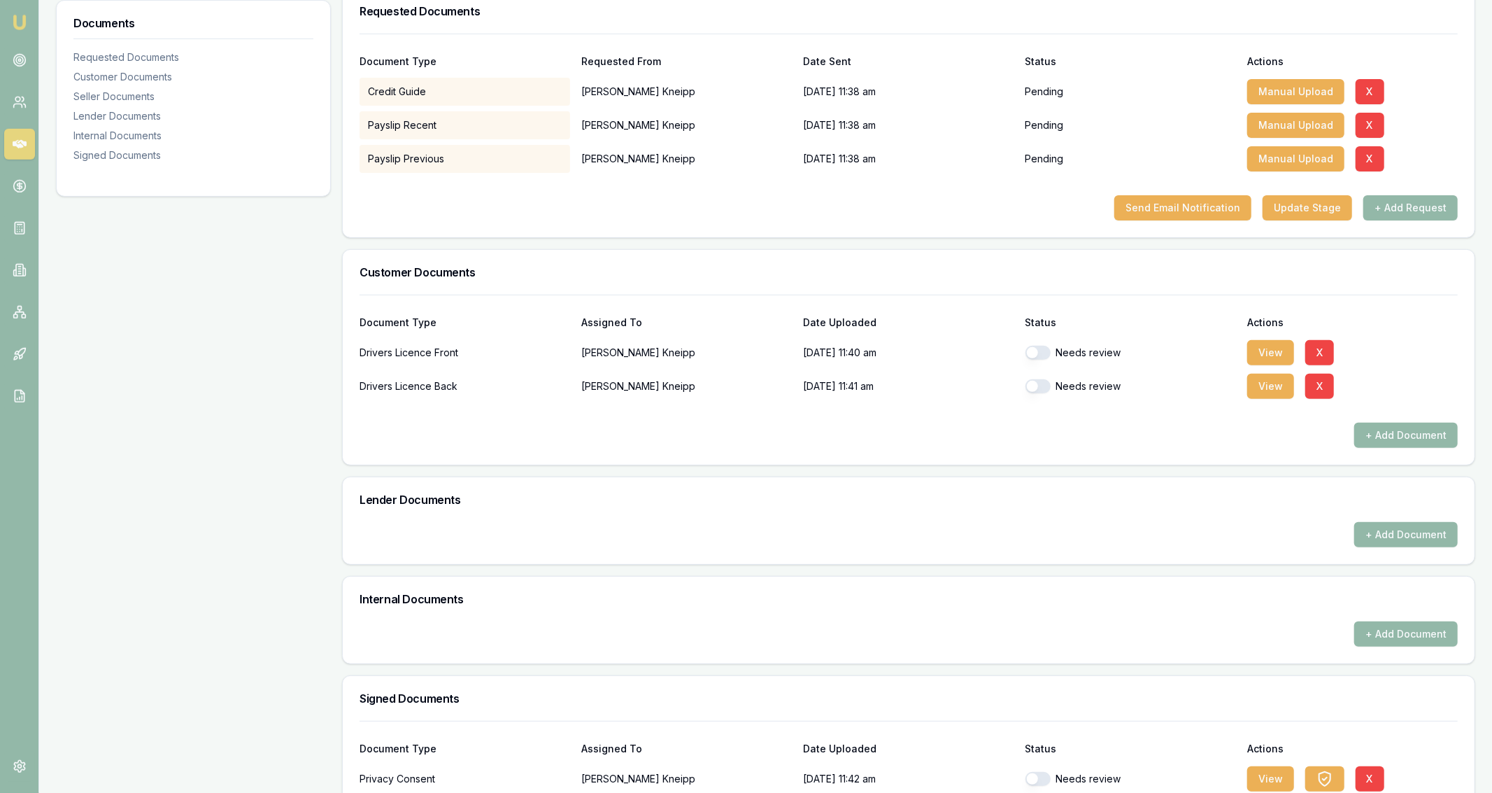
scroll to position [261, 0]
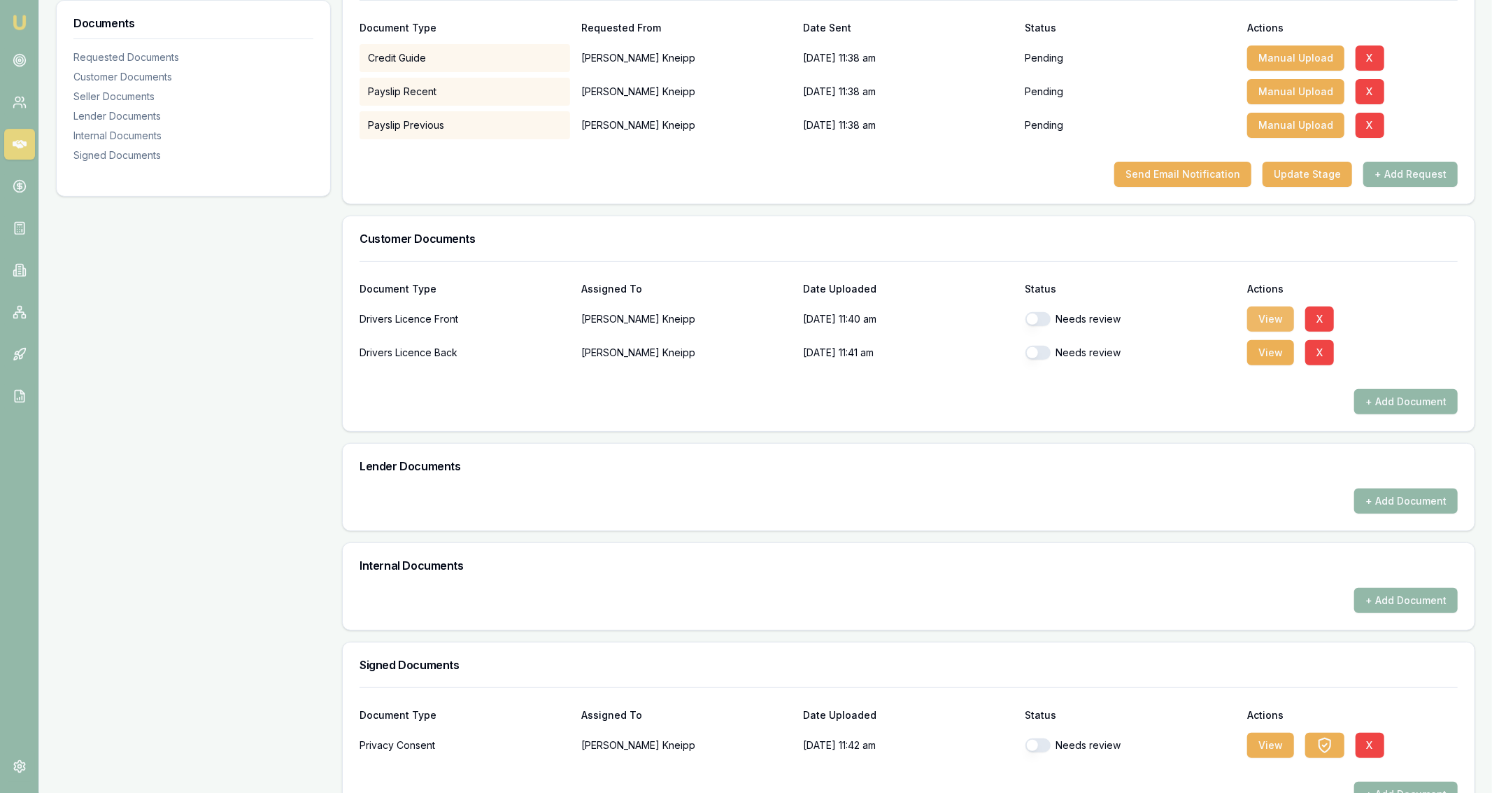
click at [1266, 323] on button "View" at bounding box center [1271, 318] width 47 height 25
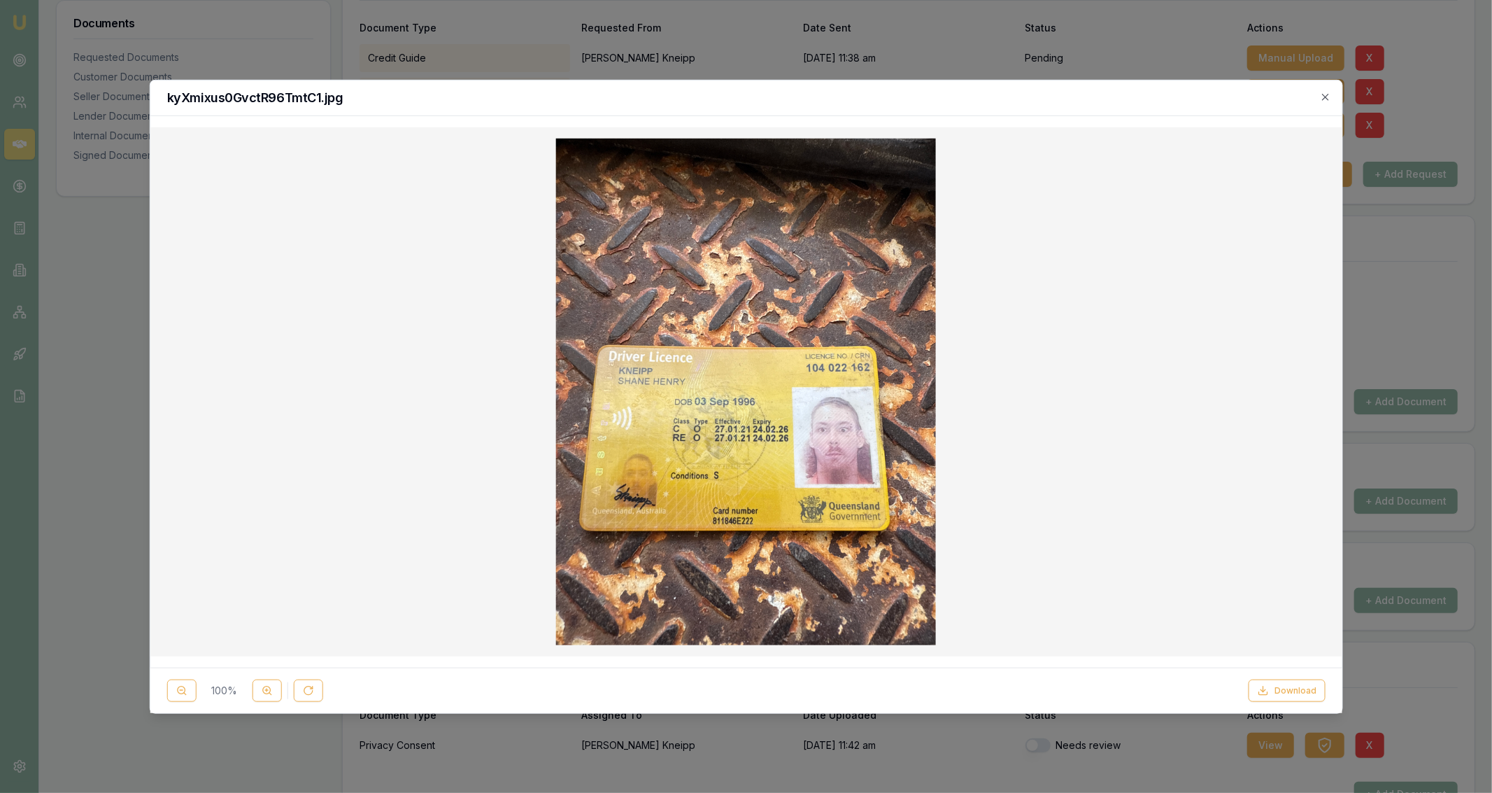
click at [1334, 104] on div "kyXmixus0GvctR96TmtC1.jpg" at bounding box center [746, 98] width 1192 height 36
click at [1334, 95] on div "kyXmixus0GvctR96TmtC1.jpg" at bounding box center [746, 98] width 1192 height 36
click at [1326, 94] on icon "button" at bounding box center [1325, 96] width 11 height 11
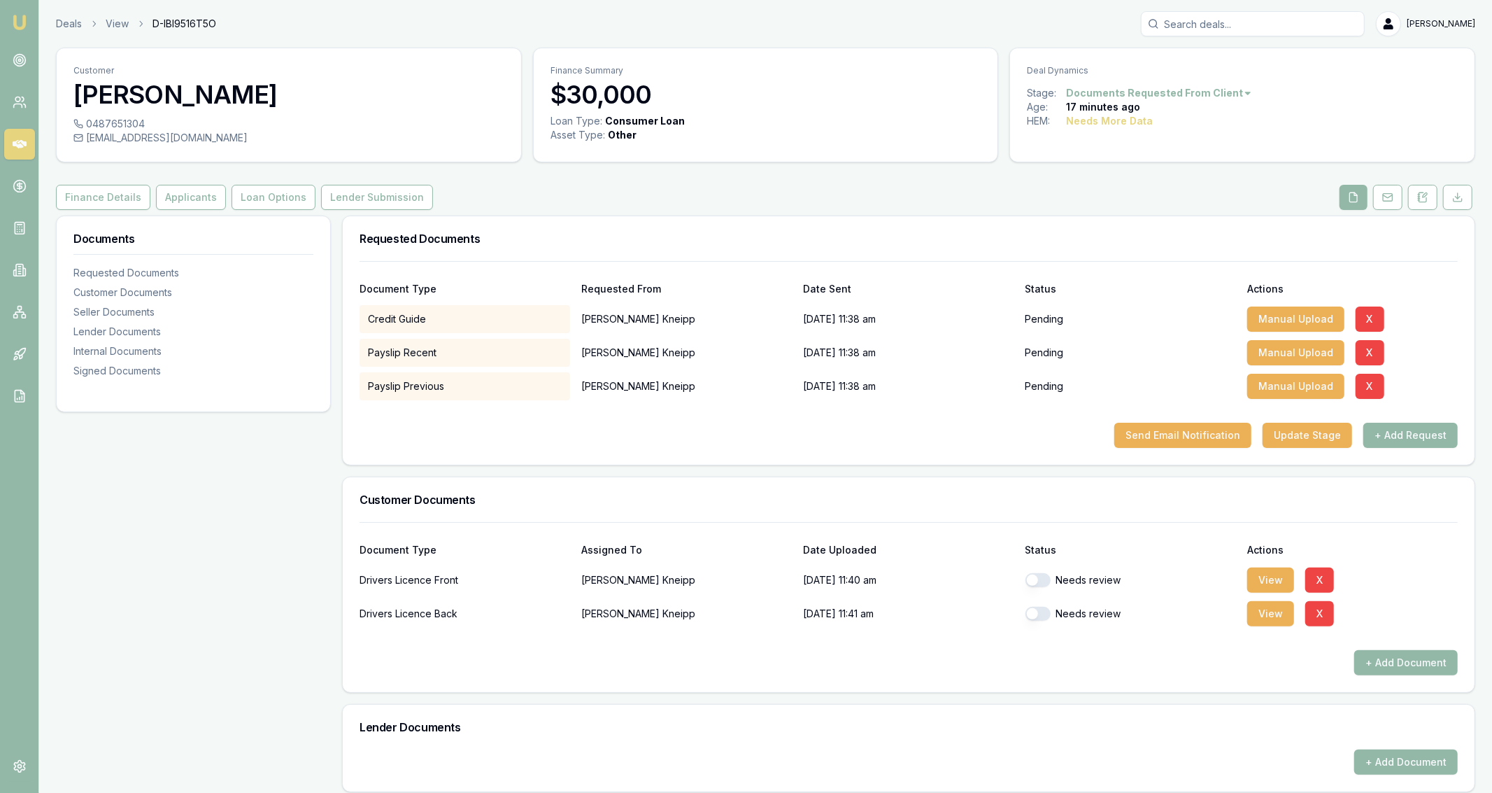
scroll to position [302, 0]
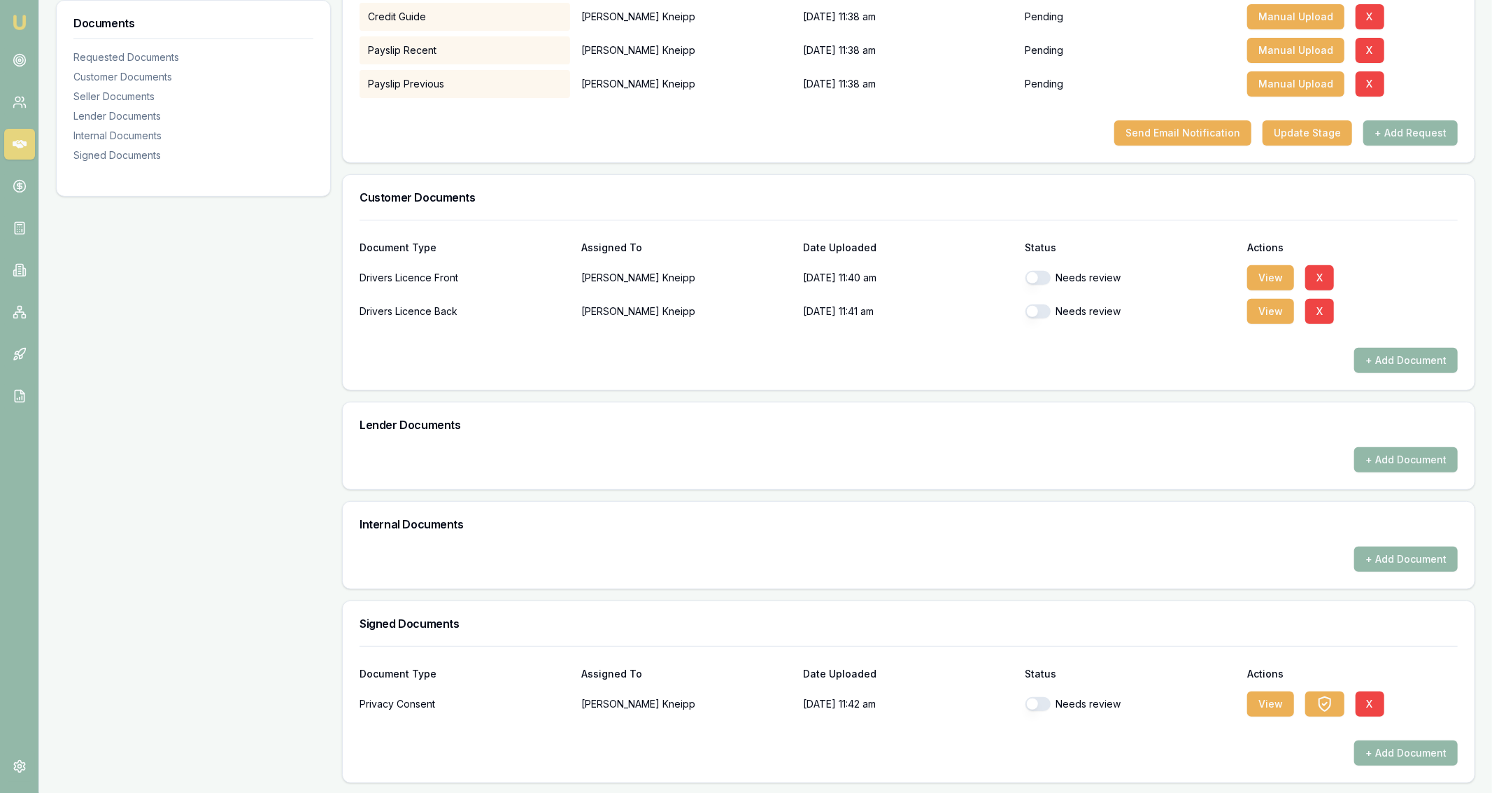
click at [1034, 700] on button "button" at bounding box center [1038, 704] width 25 height 14
checkbox input "true"
click at [1043, 278] on button "button" at bounding box center [1038, 278] width 25 height 14
checkbox input "true"
click at [1045, 306] on button "button" at bounding box center [1038, 311] width 25 height 14
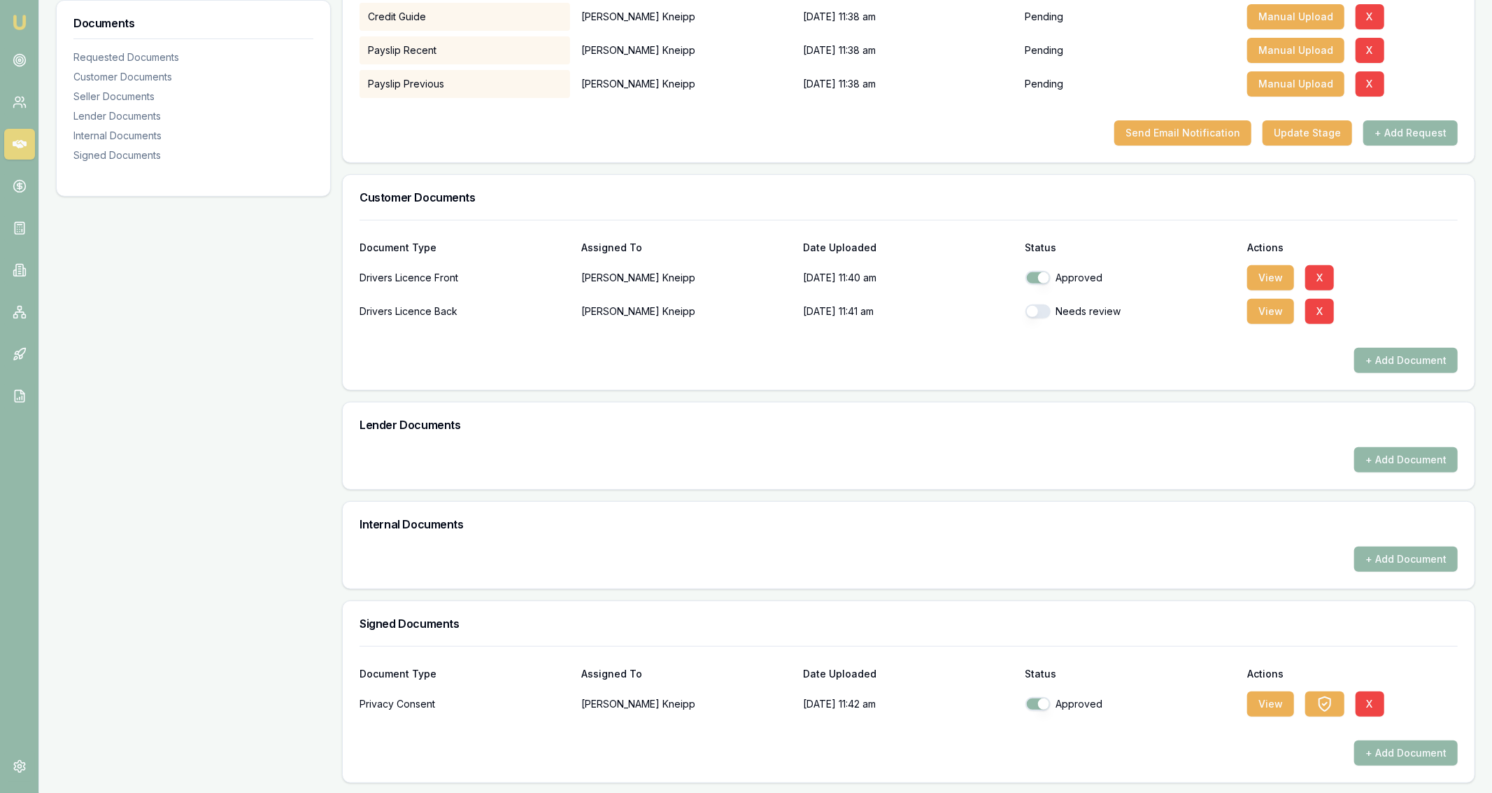
checkbox input "true"
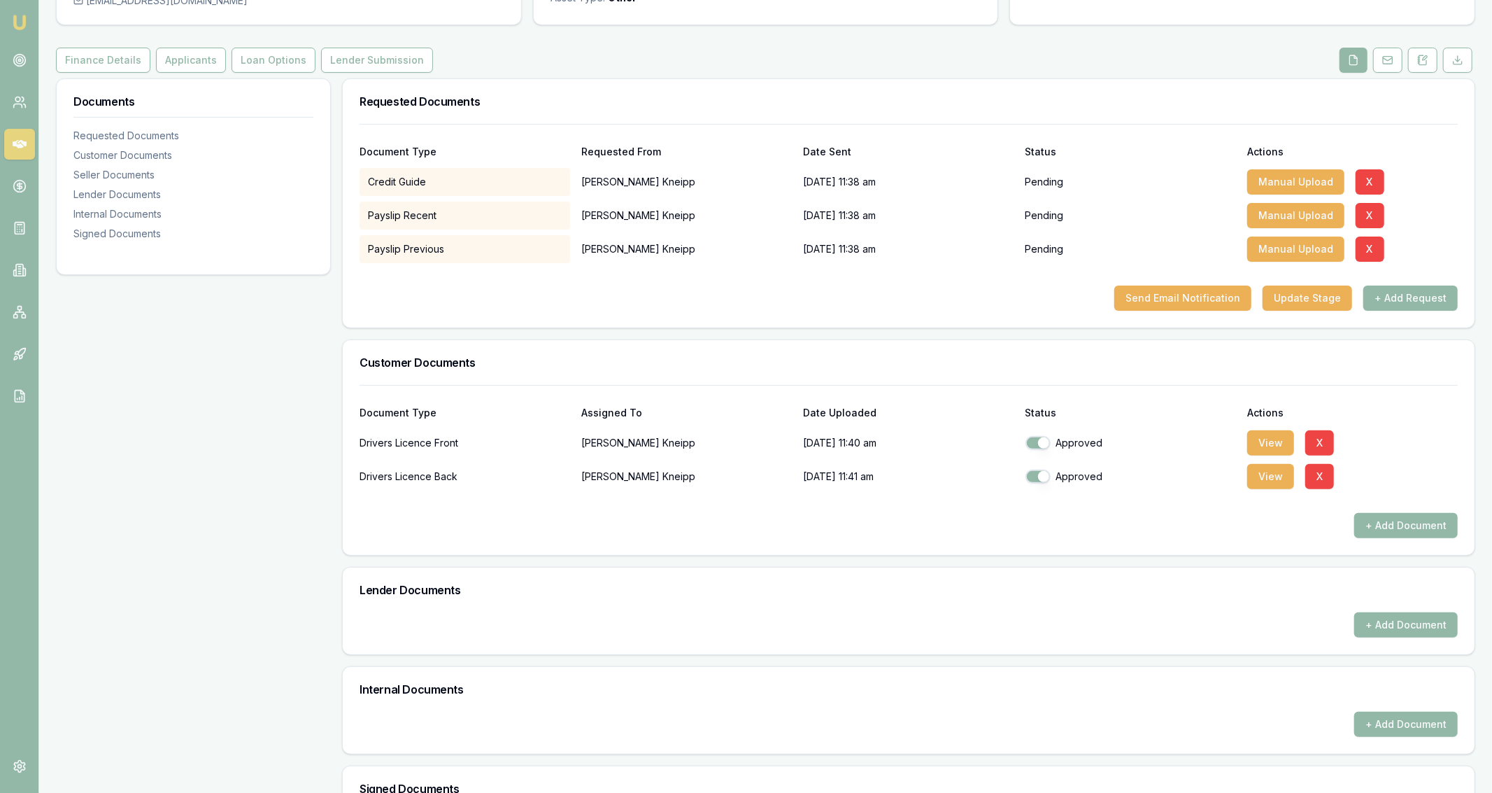
scroll to position [0, 0]
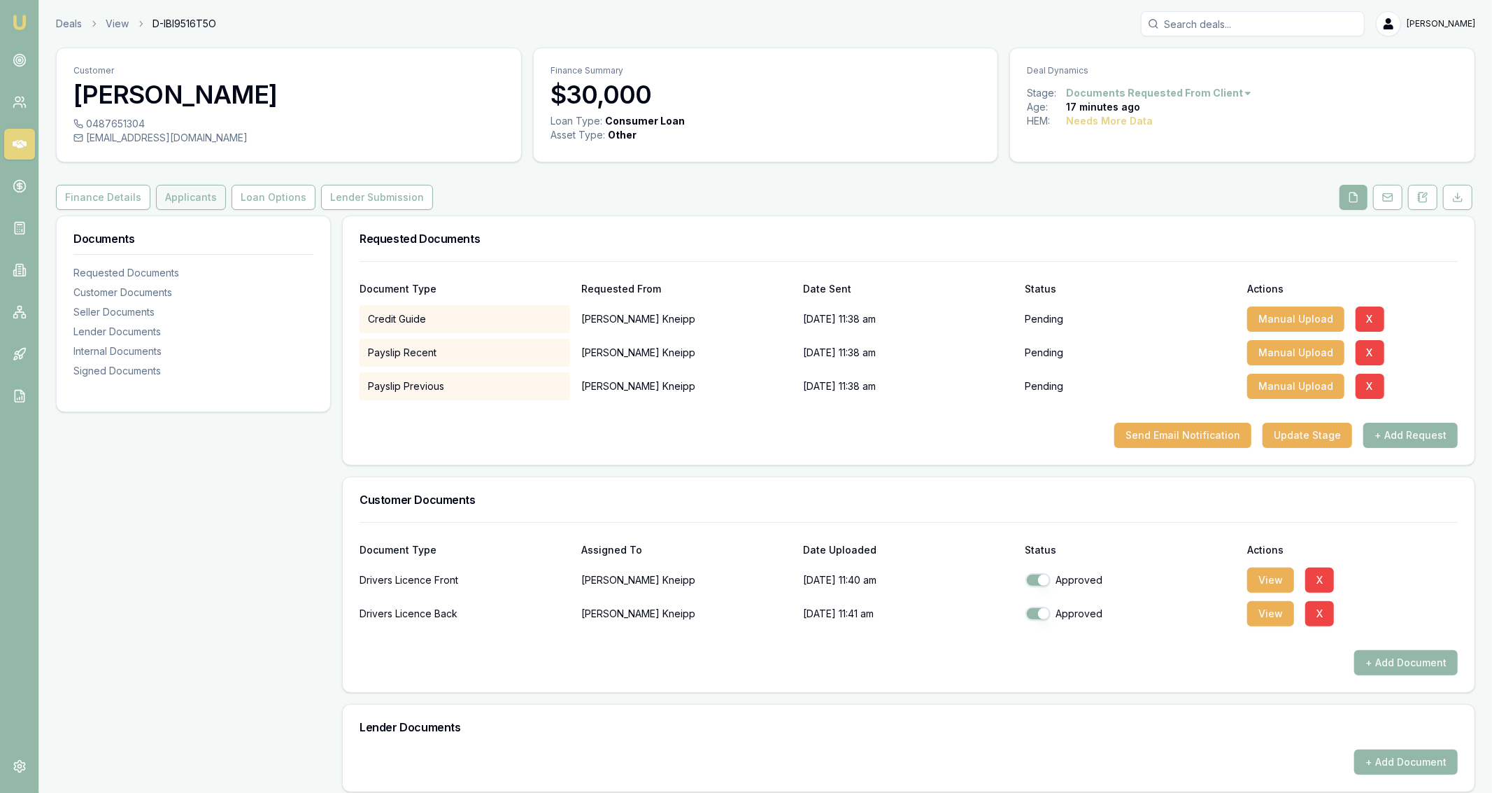
click at [187, 202] on button "Applicants" at bounding box center [191, 197] width 70 height 25
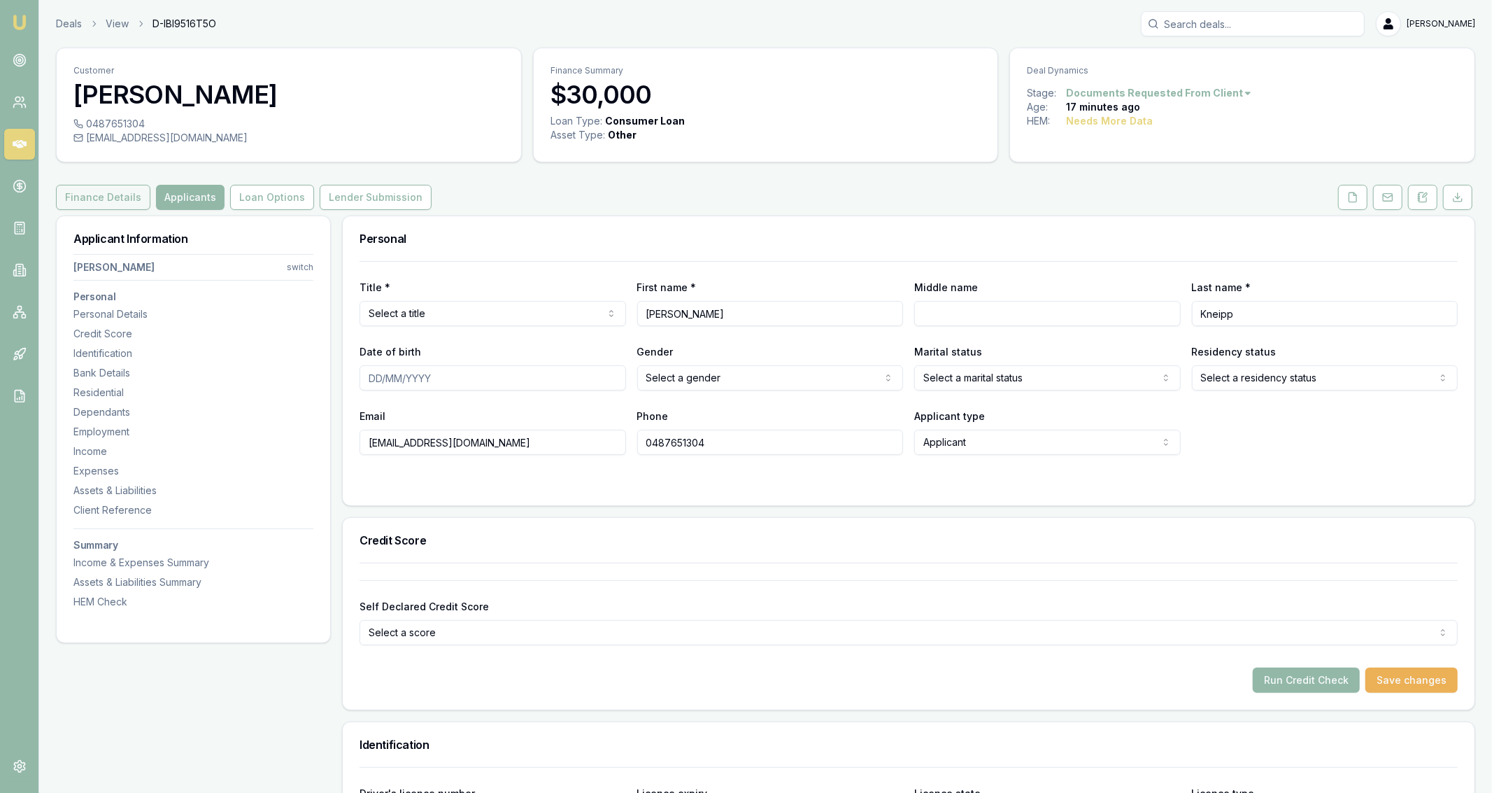
click at [122, 199] on button "Finance Details" at bounding box center [103, 197] width 94 height 25
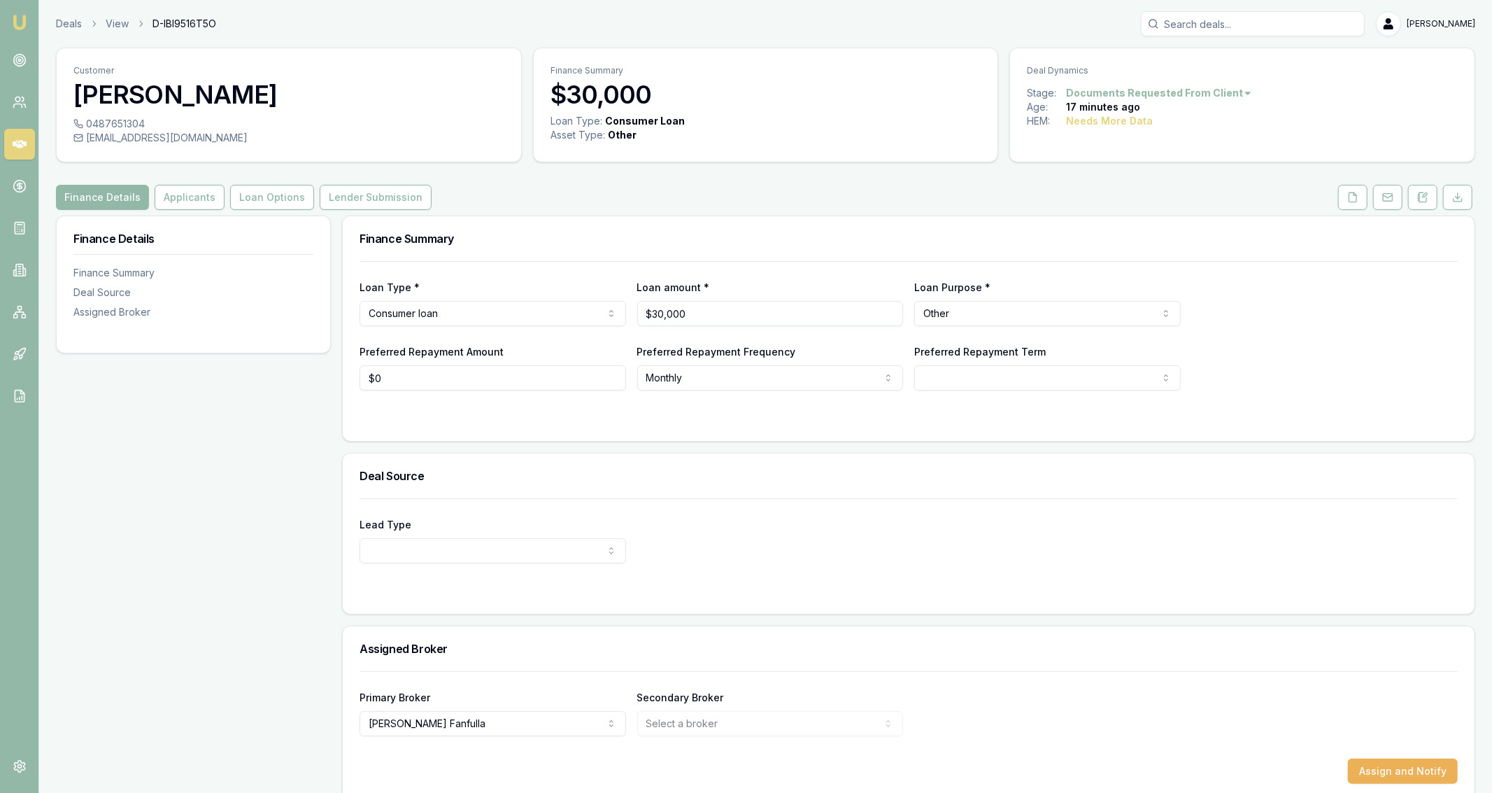
click at [435, 325] on body "Emu Broker Deals View D-IBI9516T5O [PERSON_NAME] Fanfulla Toggle Menu Customer …" at bounding box center [746, 396] width 1492 height 793
select select "COMMERCIAL_LOAN"
click at [183, 199] on button "Applicants" at bounding box center [190, 197] width 70 height 25
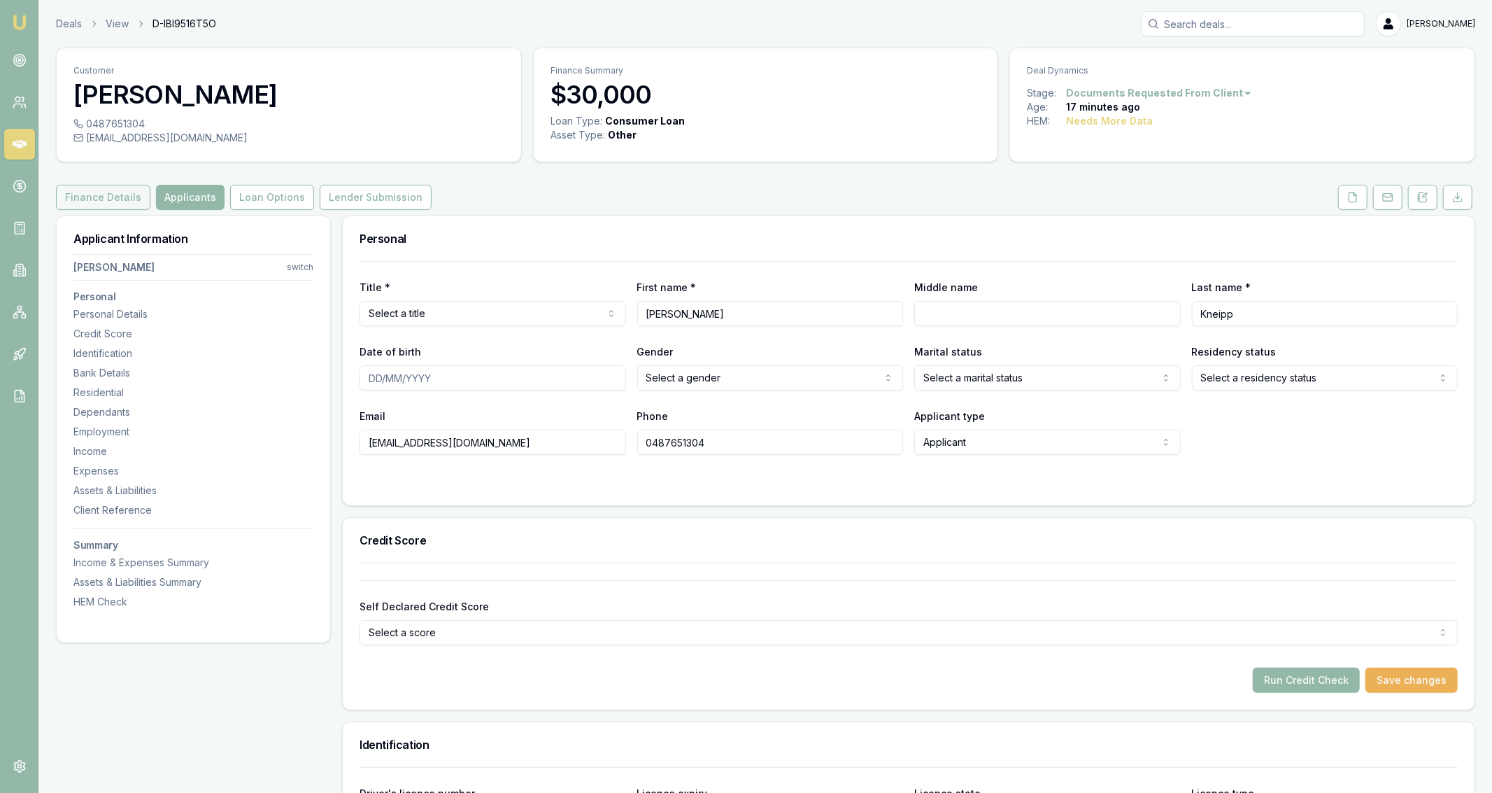
click at [108, 188] on button "Finance Details" at bounding box center [103, 197] width 94 height 25
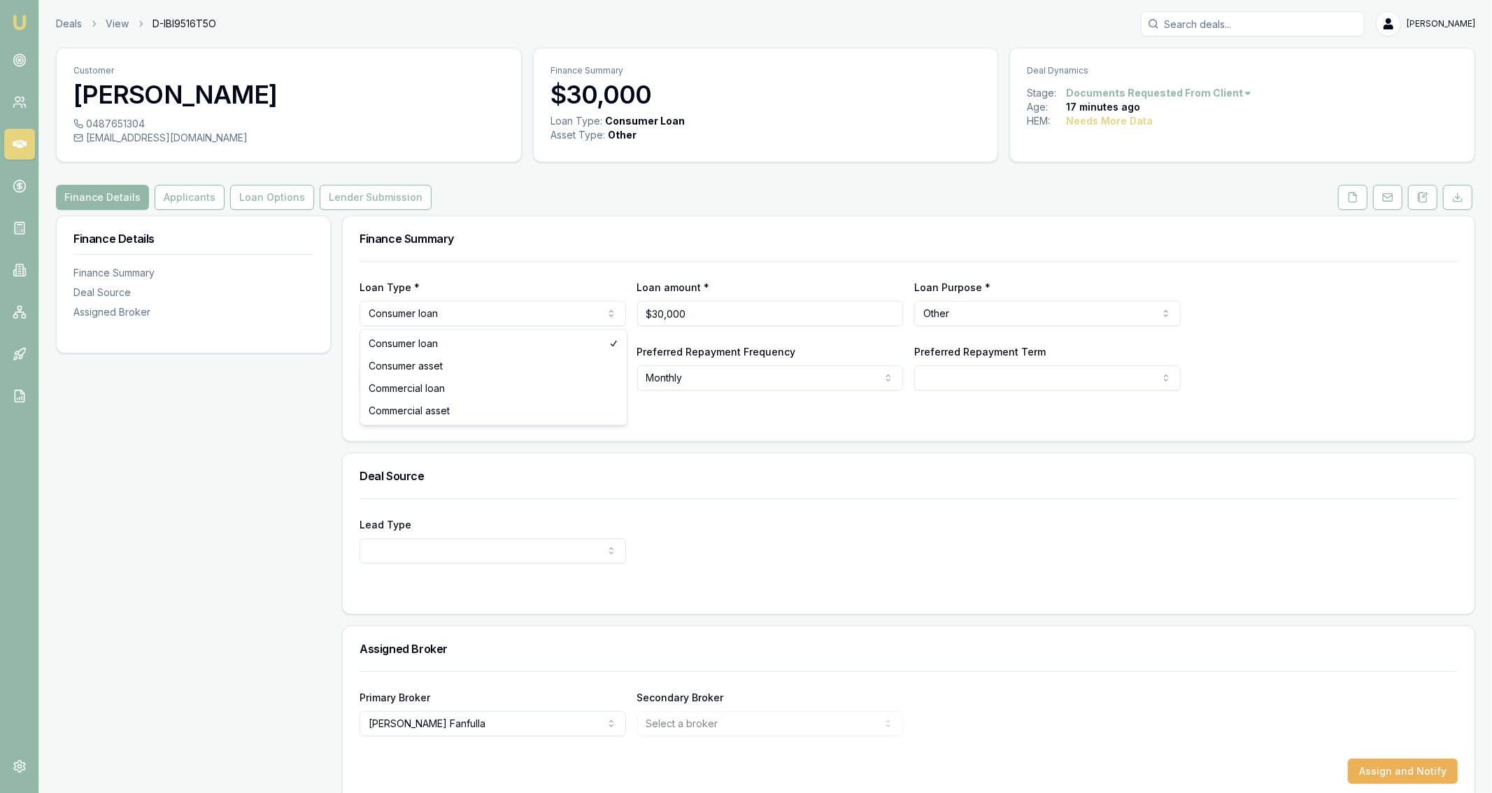
click at [449, 306] on html "Emu Broker Deals View D-IBI9516T5O [PERSON_NAME] Fanfulla Toggle Menu Customer …" at bounding box center [746, 396] width 1492 height 793
select select "COMMERCIAL_LOAN"
click at [255, 403] on div "Finance Details Finance Summary Deal Source Assigned Broker" at bounding box center [193, 509] width 275 height 586
select select "60"
